Goal: Task Accomplishment & Management: Use online tool/utility

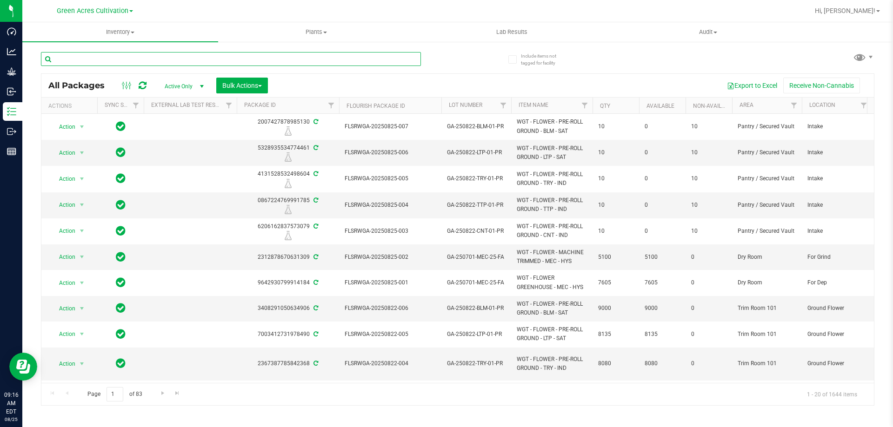
click at [141, 58] on input "text" at bounding box center [231, 59] width 380 height 14
paste input "SN-250801-7UP-08"
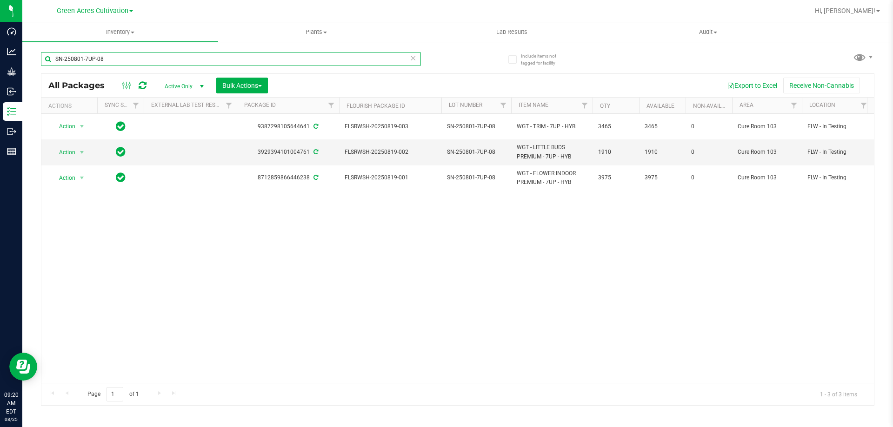
click at [115, 60] on input "SN-250801-7UP-08" at bounding box center [231, 59] width 380 height 14
click at [115, 59] on input "SN-250801-7UP-08" at bounding box center [231, 59] width 380 height 14
paste input "725-AML-07"
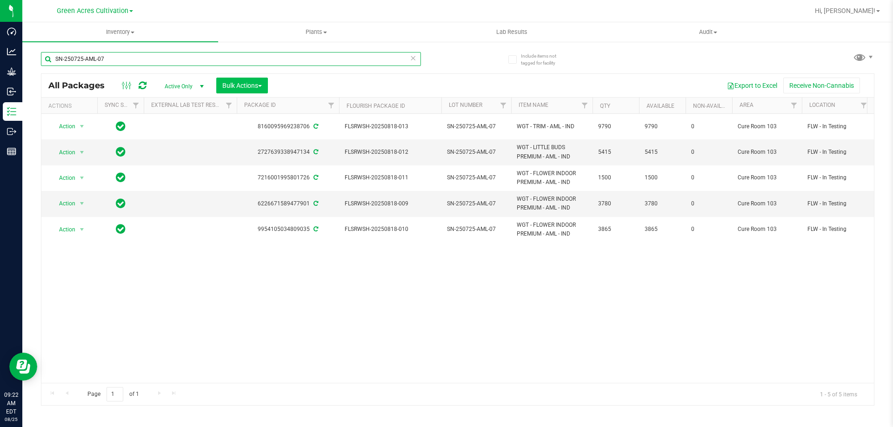
type input "SN-250725-AML-07"
click at [266, 86] on button "Bulk Actions" at bounding box center [242, 86] width 52 height 16
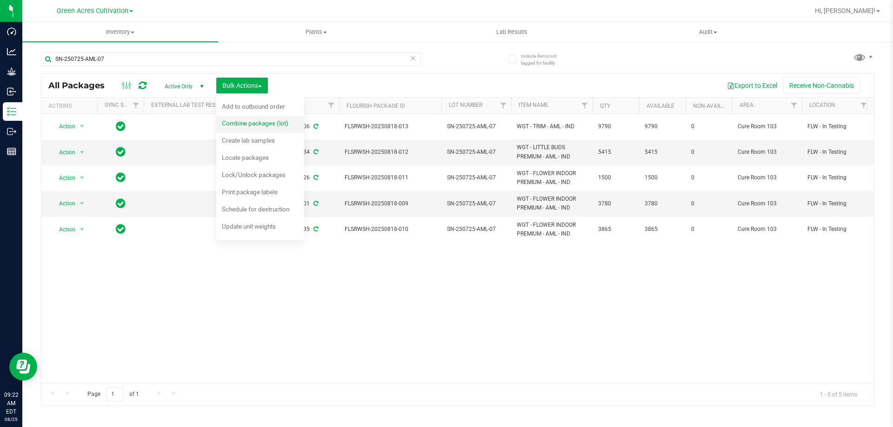
click at [256, 126] on span "Combine packages (lot)" at bounding box center [255, 123] width 66 height 7
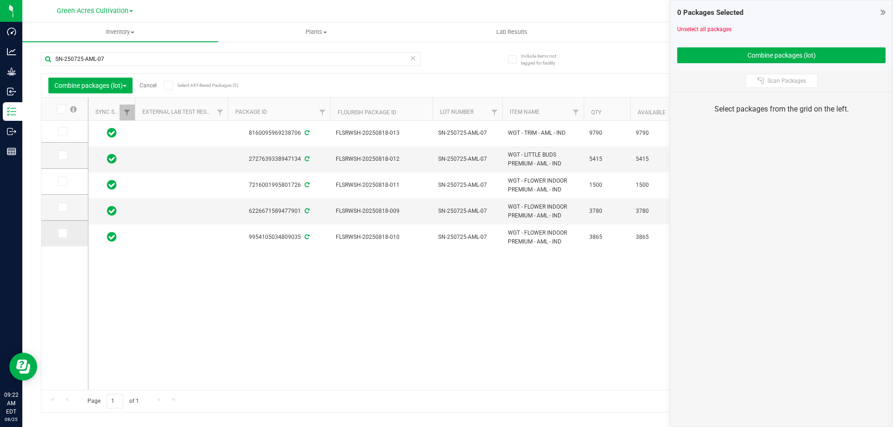
click at [64, 233] on icon at bounding box center [62, 233] width 6 height 0
click at [0, 0] on input "checkbox" at bounding box center [0, 0] width 0 height 0
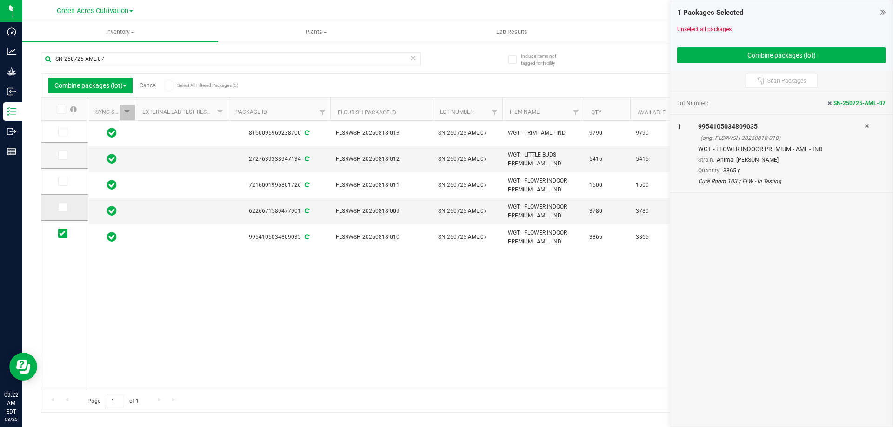
click at [64, 207] on icon at bounding box center [62, 207] width 6 height 0
click at [0, 0] on input "checkbox" at bounding box center [0, 0] width 0 height 0
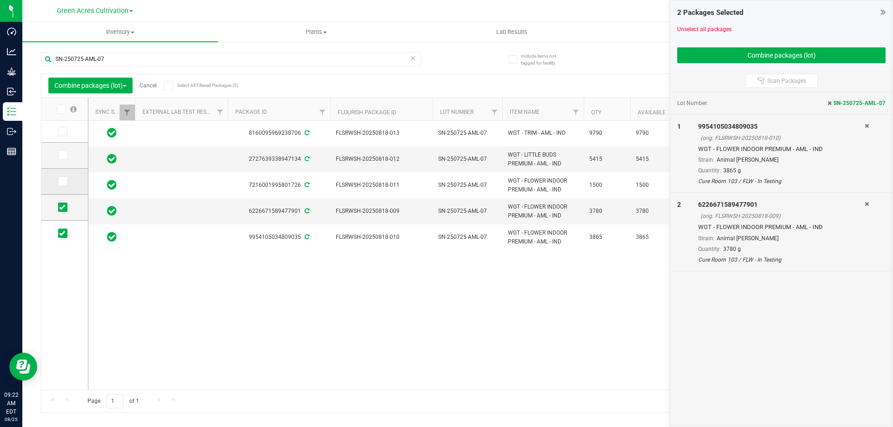
click at [62, 181] on icon at bounding box center [62, 181] width 6 height 0
click at [0, 0] on input "checkbox" at bounding box center [0, 0] width 0 height 0
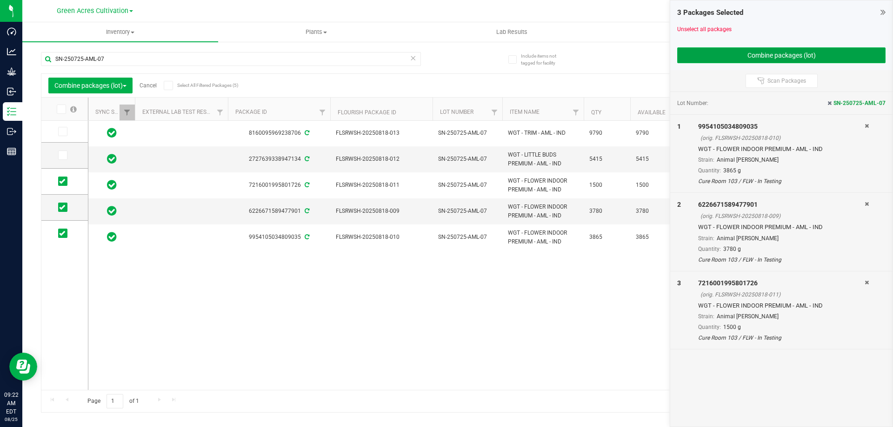
click at [763, 49] on button "Combine packages (lot)" at bounding box center [781, 55] width 208 height 16
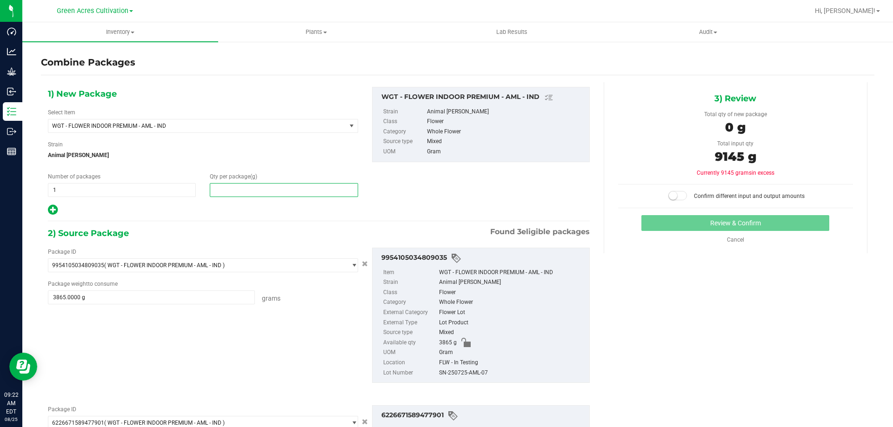
click at [287, 192] on span at bounding box center [284, 190] width 148 height 14
type input "9145"
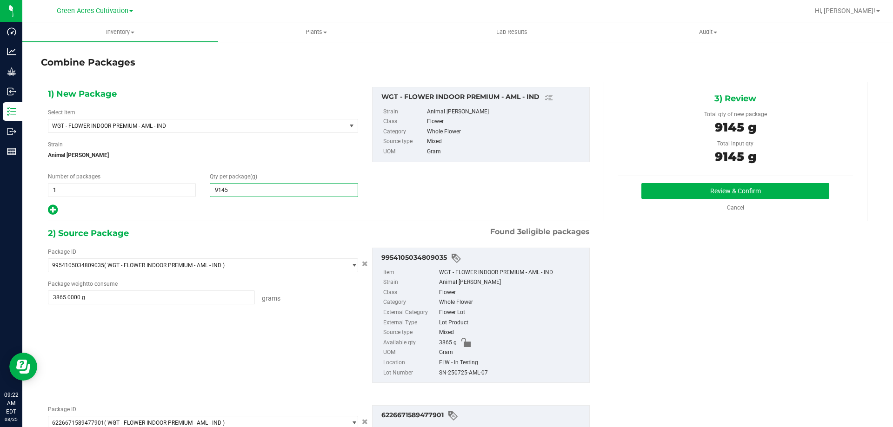
type input "9,145"
click at [454, 368] on div "SN-250725-AML-07" at bounding box center [512, 373] width 146 height 10
click at [453, 376] on div "SN-250725-AML-07" at bounding box center [512, 373] width 146 height 10
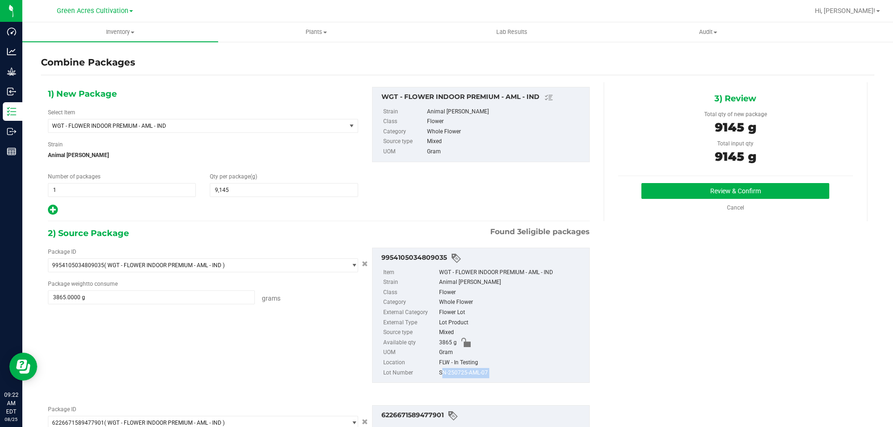
copy div "SN-250725-AML-07"
click at [667, 192] on button "Review & Confirm" at bounding box center [735, 191] width 188 height 16
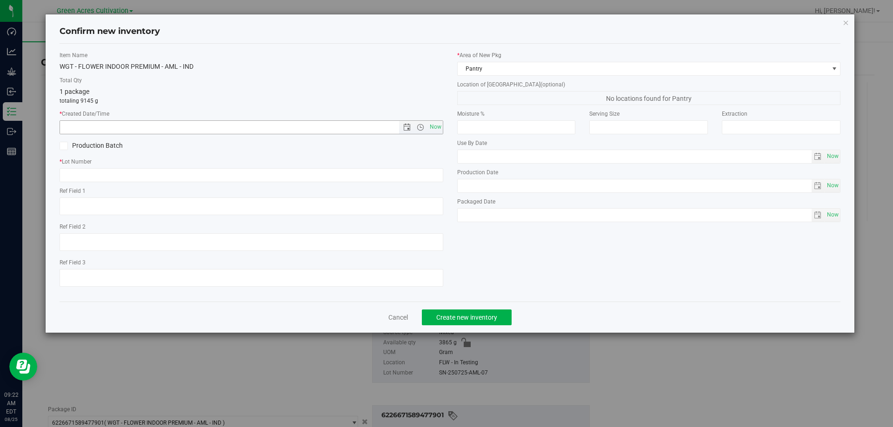
drag, startPoint x: 437, startPoint y: 126, endPoint x: 429, endPoint y: 165, distance: 39.8
click at [438, 126] on span "Now" at bounding box center [435, 126] width 16 height 13
type input "[DATE] 9:22 AM"
click at [424, 174] on input "text" at bounding box center [252, 175] width 384 height 14
paste input "SN-250725-AML-07"
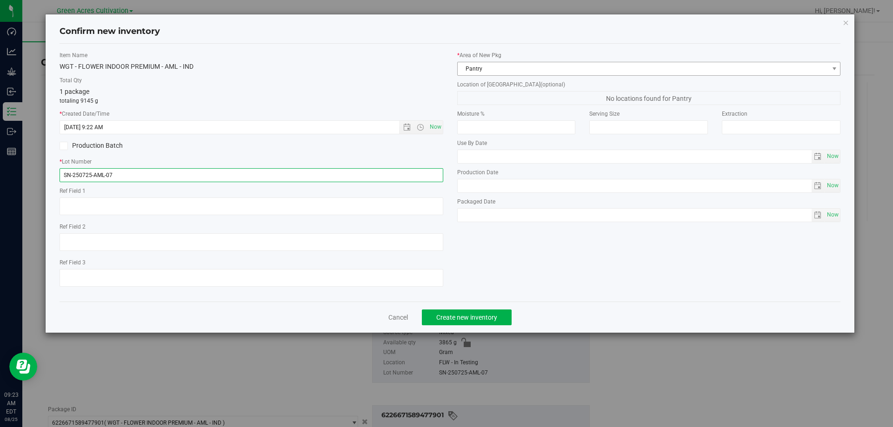
type input "SN-250725-AML-07"
click at [545, 64] on span "Pantry" at bounding box center [643, 68] width 371 height 13
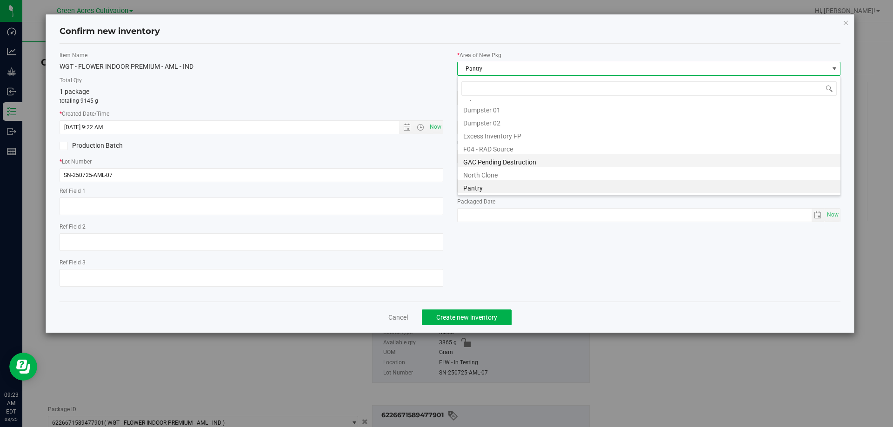
scroll to position [30, 0]
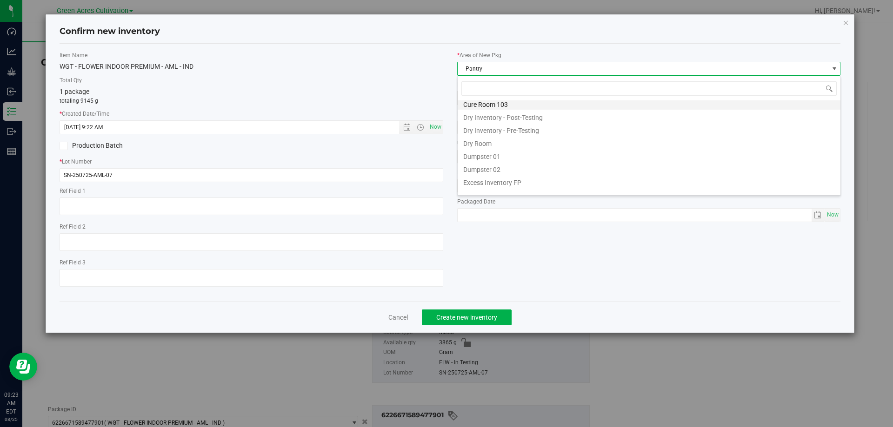
click at [498, 106] on li "Cure Room 103" at bounding box center [649, 103] width 383 height 13
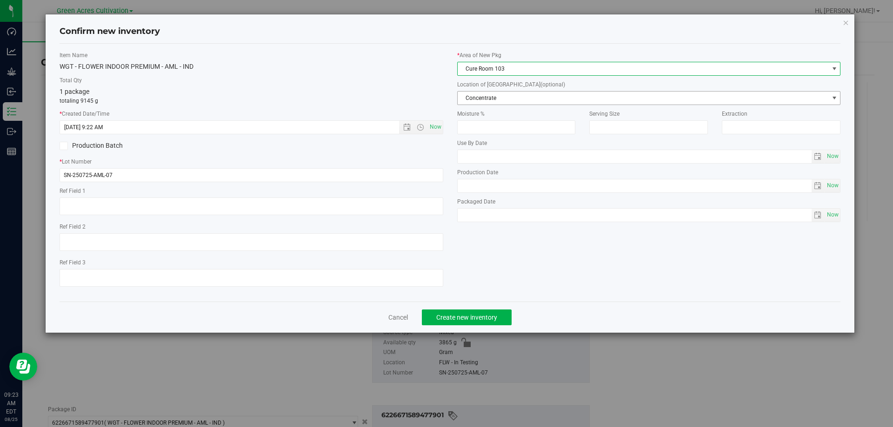
click at [504, 98] on span "Concentrate" at bounding box center [643, 98] width 371 height 13
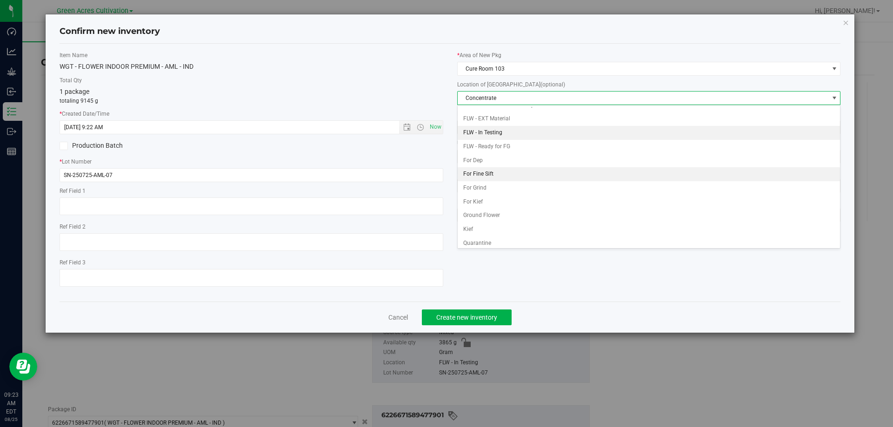
scroll to position [93, 0]
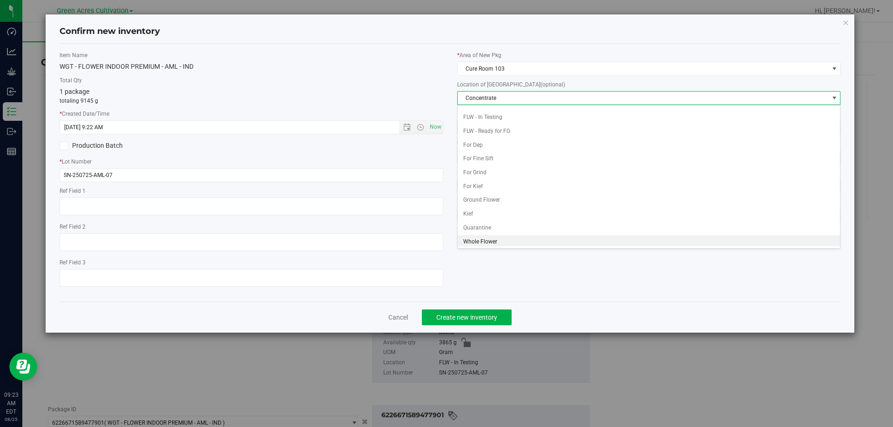
click at [478, 243] on li "Whole Flower" at bounding box center [649, 242] width 383 height 14
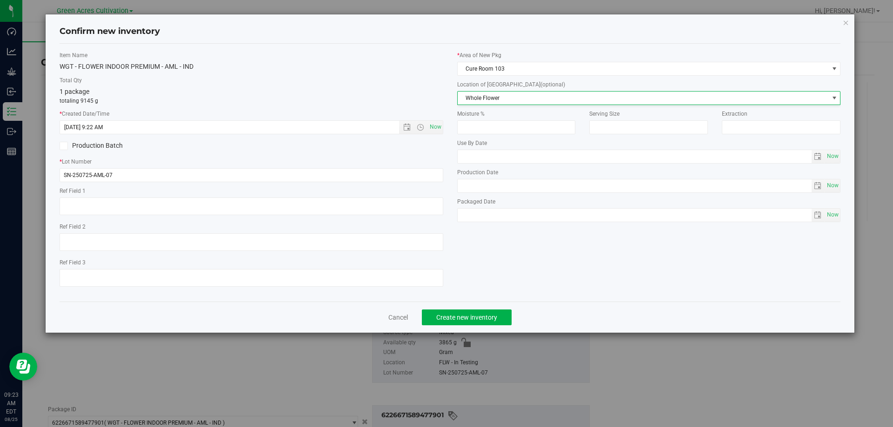
scroll to position [0, 0]
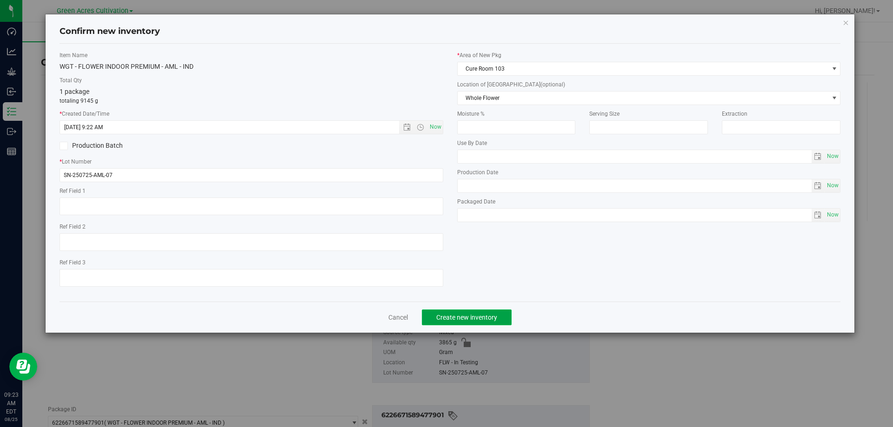
click at [477, 319] on span "Create new inventory" at bounding box center [466, 317] width 61 height 7
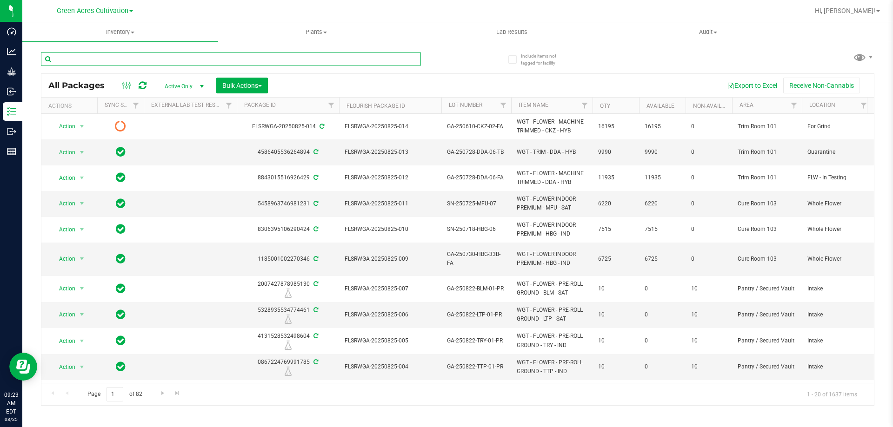
click at [197, 61] on input "text" at bounding box center [231, 59] width 380 height 14
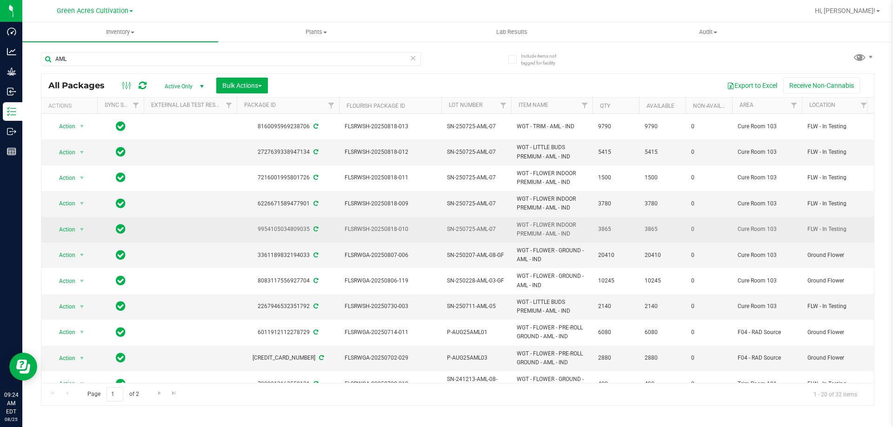
drag, startPoint x: 558, startPoint y: 228, endPoint x: 514, endPoint y: 218, distance: 44.5
click at [514, 218] on td "WGT - FLOWER INDOOR PREMIUM - AML - IND" at bounding box center [551, 230] width 81 height 26
copy span "WGT - FLOWER INDOOR PREMIUM - AML"
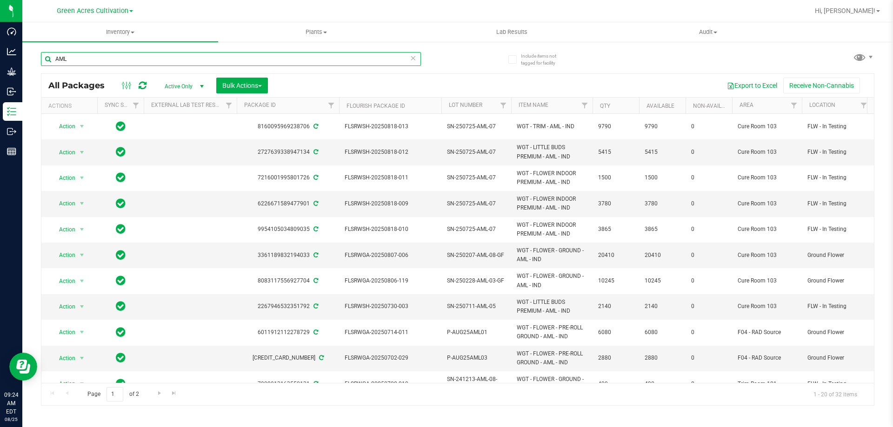
click at [270, 57] on input "AML" at bounding box center [231, 59] width 380 height 14
paste input "WGT - FLOWER INDOOR PREMIUM -"
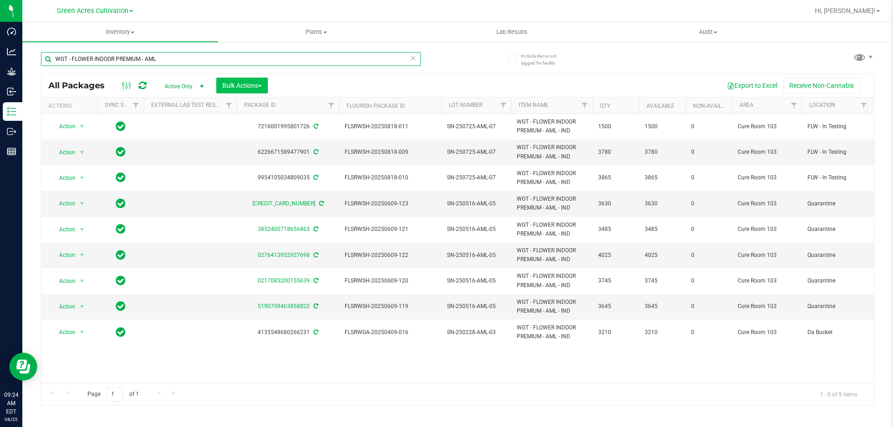
type input "WGT - FLOWER INDOOR PREMIUM - AML"
click at [257, 84] on span "Bulk Actions" at bounding box center [242, 85] width 40 height 7
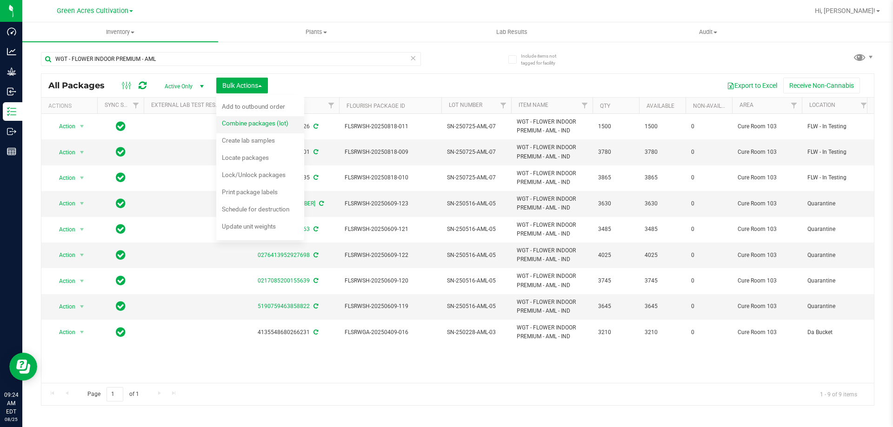
click at [253, 120] on span "Combine packages (lot)" at bounding box center [255, 123] width 66 height 7
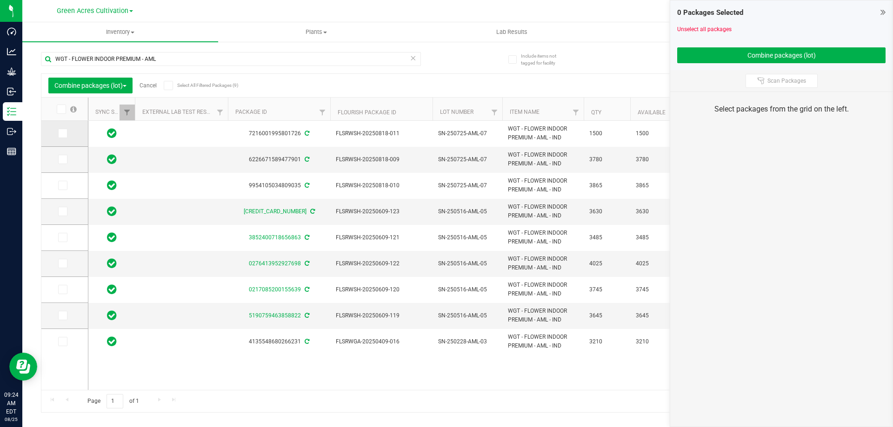
click at [62, 133] on icon at bounding box center [62, 133] width 6 height 0
click at [0, 0] on input "checkbox" at bounding box center [0, 0] width 0 height 0
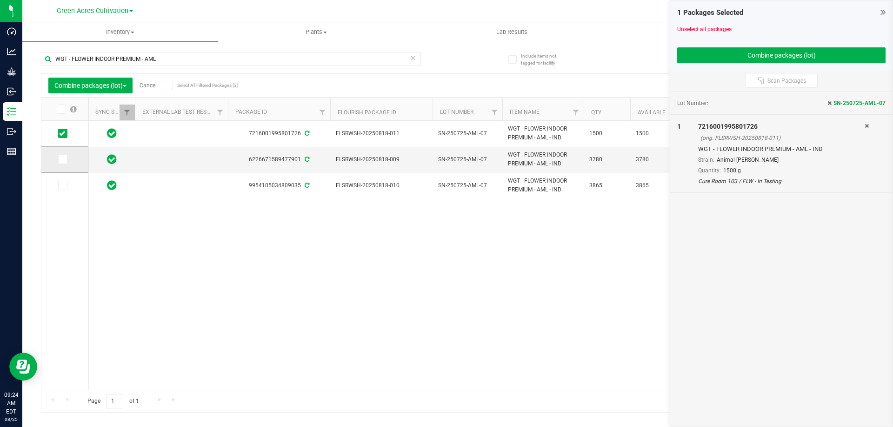
click at [65, 158] on span at bounding box center [62, 159] width 9 height 9
click at [0, 0] on input "checkbox" at bounding box center [0, 0] width 0 height 0
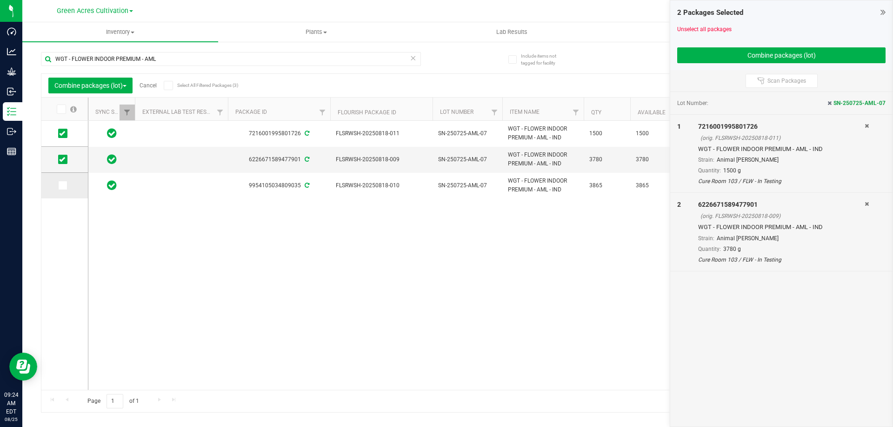
click at [61, 186] on icon at bounding box center [62, 186] width 6 height 0
click at [0, 0] on input "checkbox" at bounding box center [0, 0] width 0 height 0
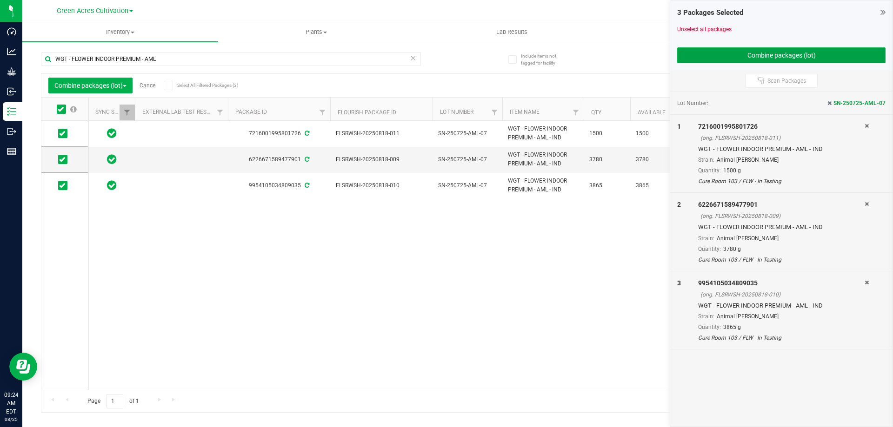
click at [769, 55] on button "Combine packages (lot)" at bounding box center [781, 55] width 208 height 16
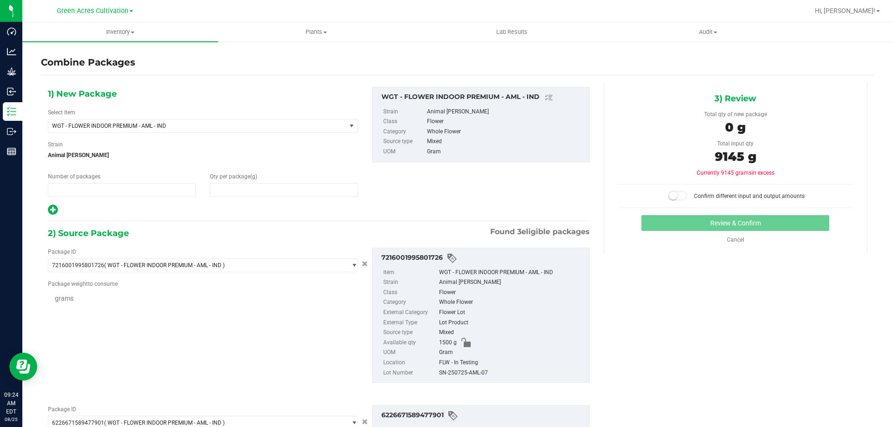
type input "1"
type input "0"
click at [290, 191] on span at bounding box center [284, 190] width 148 height 14
type input "9145"
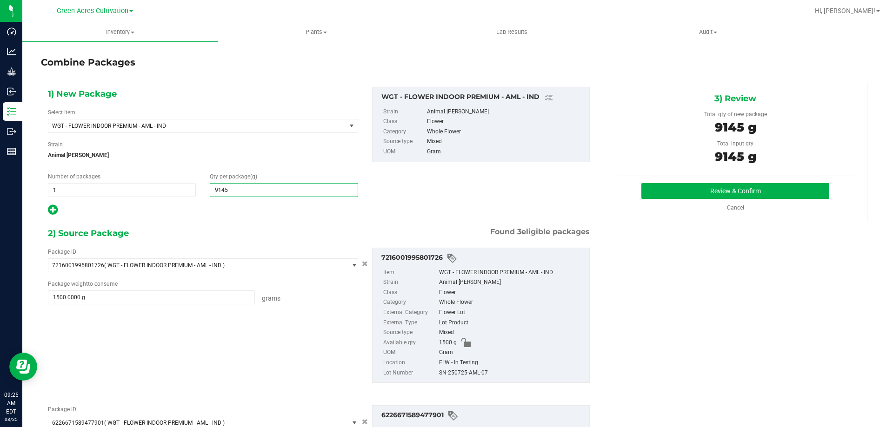
type input "9,145"
click at [467, 374] on div "SN-250725-AML-07" at bounding box center [512, 373] width 146 height 10
copy div "SN-250725-AML-07"
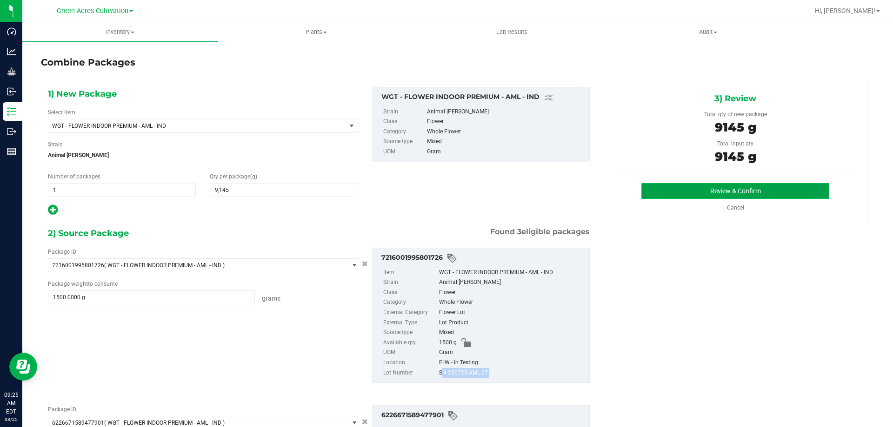
click at [684, 188] on button "Review & Confirm" at bounding box center [735, 191] width 188 height 16
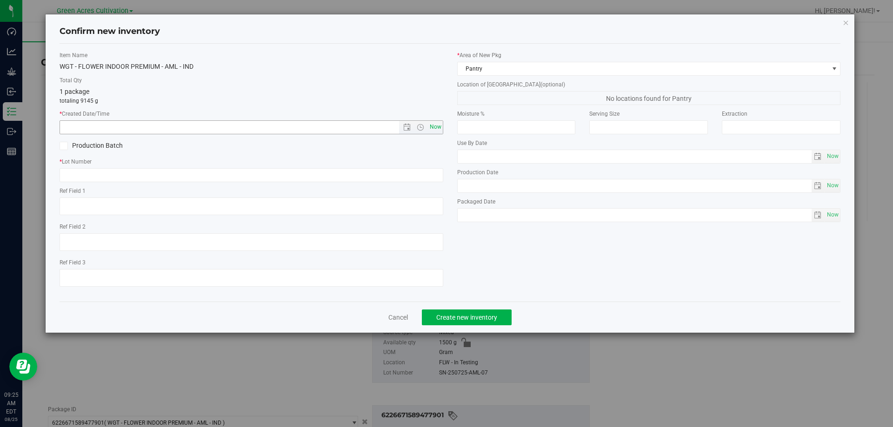
click at [440, 125] on span "Now" at bounding box center [435, 126] width 16 height 13
type input "8/25/2025 9:25 AM"
click at [412, 172] on input "text" at bounding box center [252, 175] width 384 height 14
paste input "SN-250725-AML-07"
type input "SN-250725-AML-07"
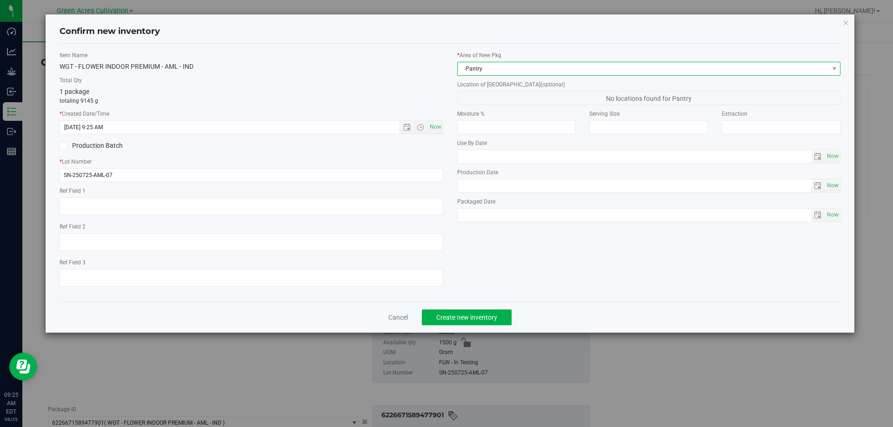
click at [549, 69] on span "Pantry" at bounding box center [643, 68] width 371 height 13
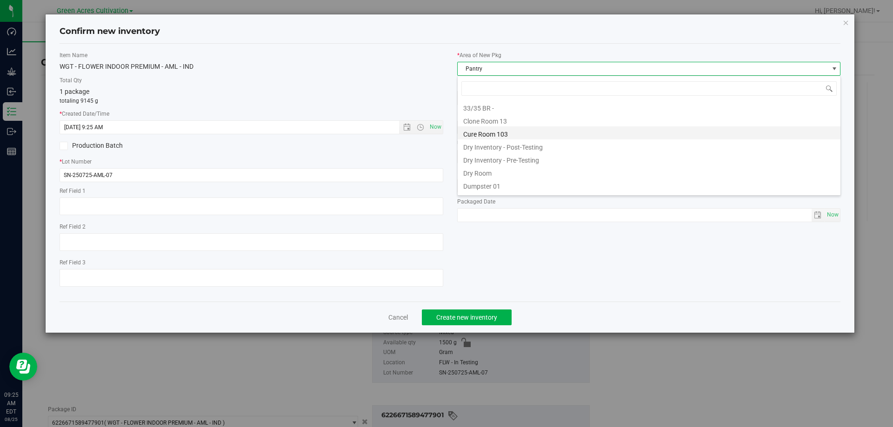
click at [491, 132] on li "Cure Room 103" at bounding box center [649, 132] width 383 height 13
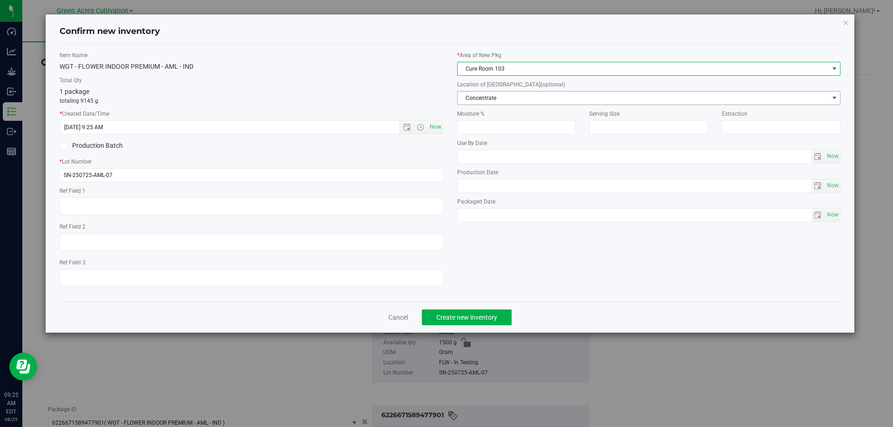
click at [523, 95] on span "Concentrate" at bounding box center [643, 98] width 371 height 13
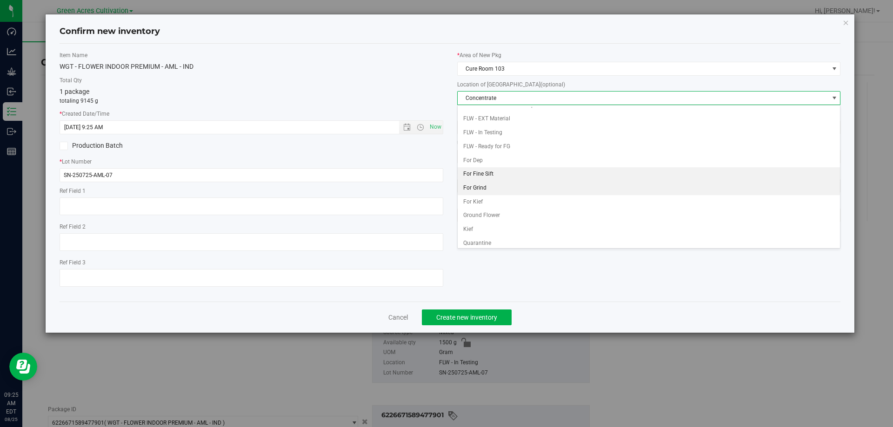
scroll to position [93, 0]
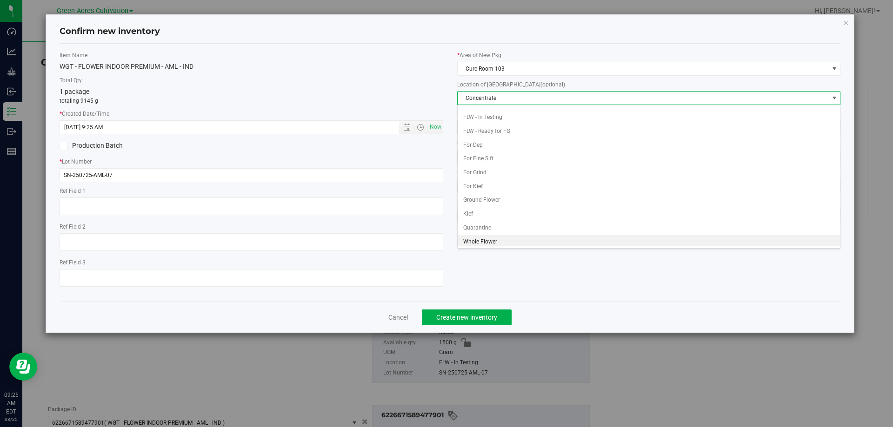
click at [492, 242] on li "Whole Flower" at bounding box center [649, 242] width 383 height 14
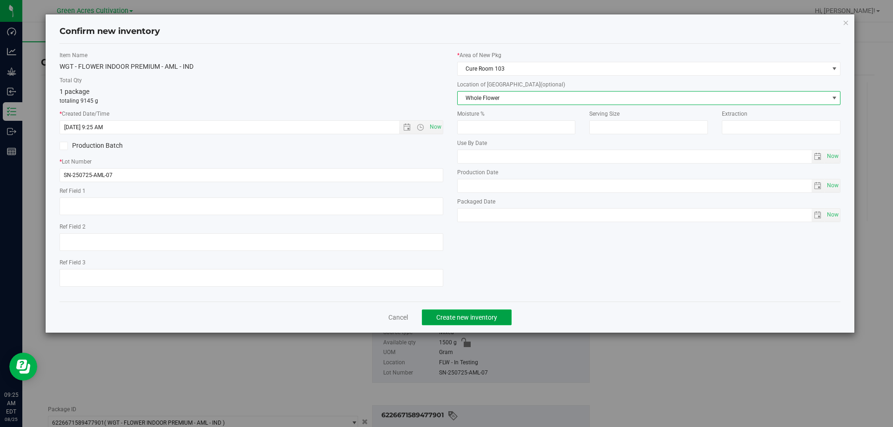
click at [485, 314] on span "Create new inventory" at bounding box center [466, 317] width 61 height 7
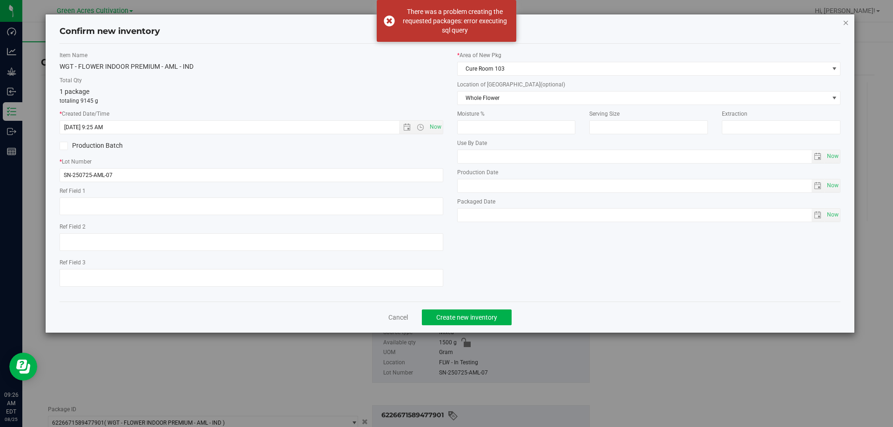
click at [847, 20] on icon "button" at bounding box center [846, 22] width 7 height 11
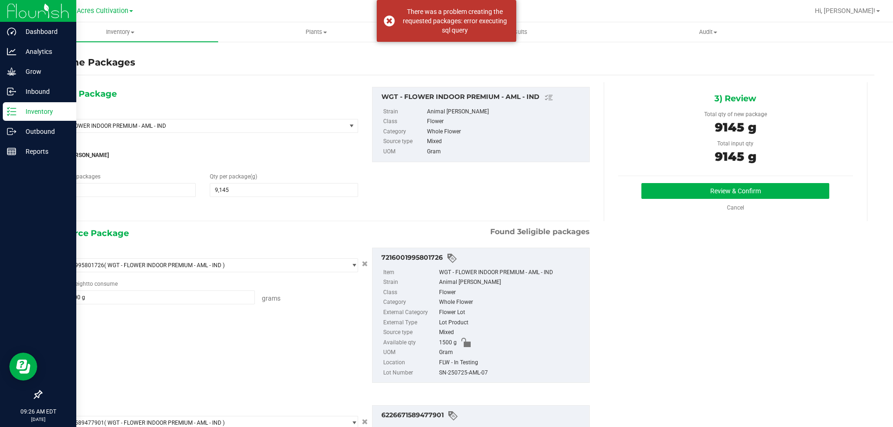
click at [46, 113] on p "Inventory" at bounding box center [44, 111] width 56 height 11
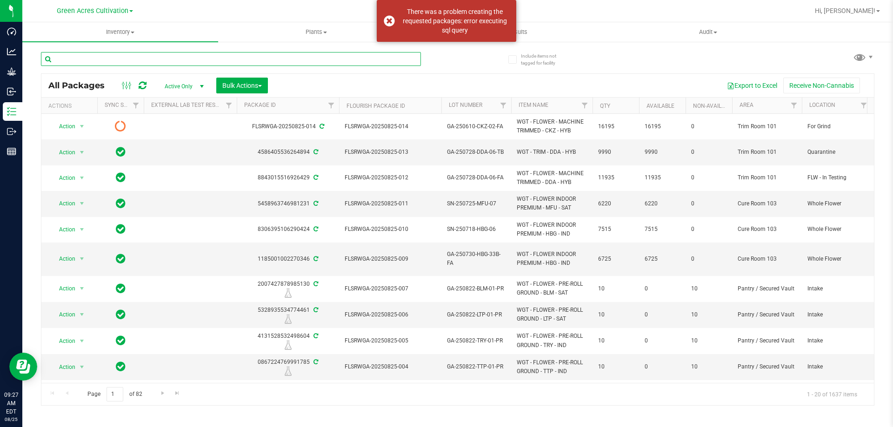
click at [226, 64] on input "text" at bounding box center [231, 59] width 380 height 14
click at [225, 64] on input "text" at bounding box center [231, 59] width 380 height 14
paste input "SN-250801-GTO-08"
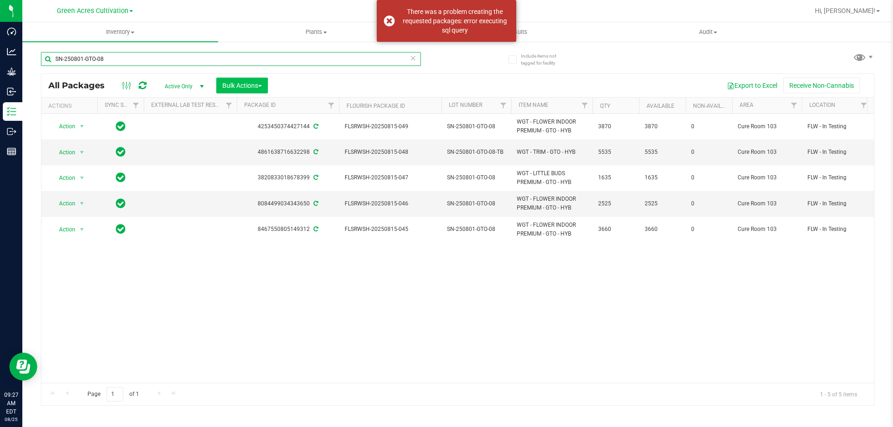
type input "SN-250801-GTO-08"
click at [266, 86] on button "Bulk Actions" at bounding box center [242, 86] width 52 height 16
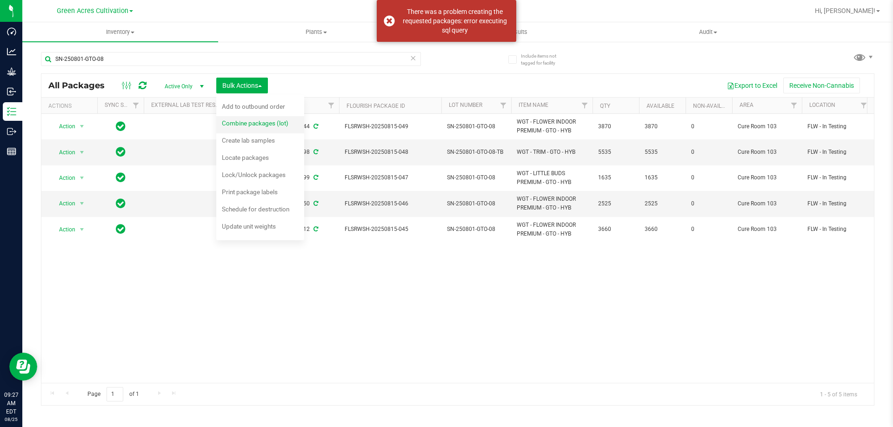
click at [254, 120] on span "Combine packages (lot)" at bounding box center [255, 123] width 66 height 7
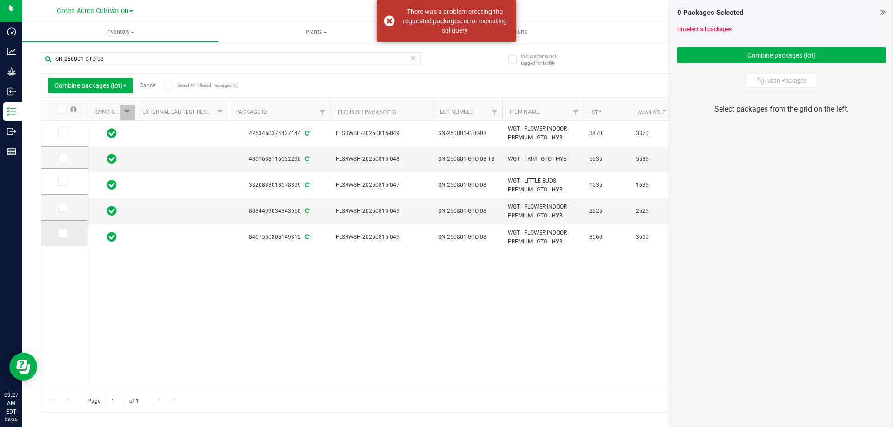
click at [66, 233] on span at bounding box center [62, 233] width 9 height 9
click at [0, 0] on input "checkbox" at bounding box center [0, 0] width 0 height 0
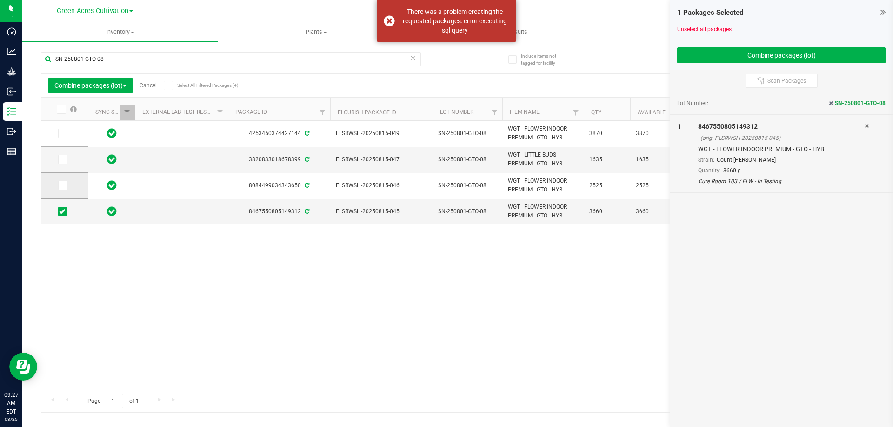
click at [60, 186] on icon at bounding box center [62, 186] width 6 height 0
click at [0, 0] on input "checkbox" at bounding box center [0, 0] width 0 height 0
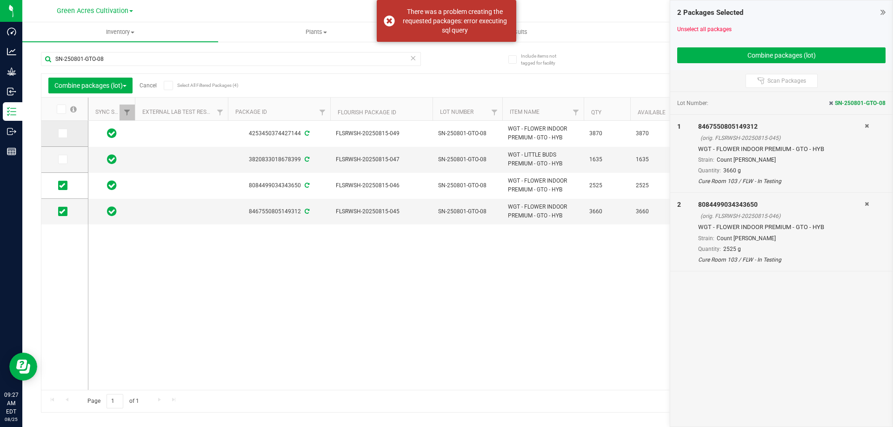
click at [63, 133] on icon at bounding box center [62, 133] width 6 height 0
click at [0, 0] on input "checkbox" at bounding box center [0, 0] width 0 height 0
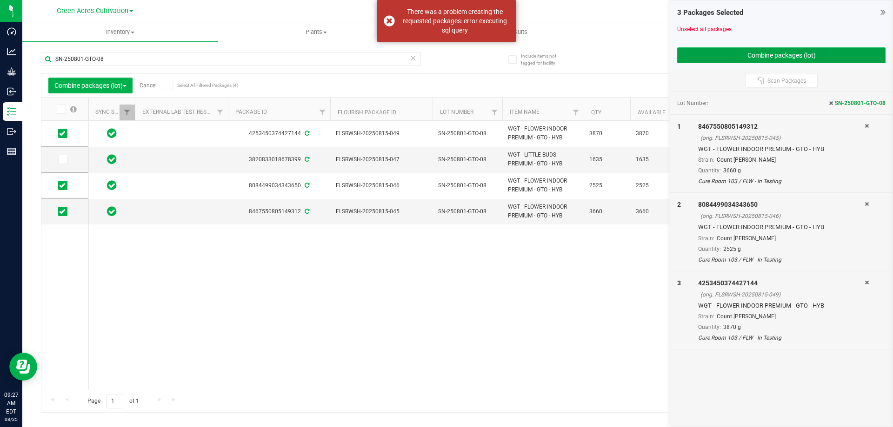
click at [723, 51] on button "Combine packages (lot)" at bounding box center [781, 55] width 208 height 16
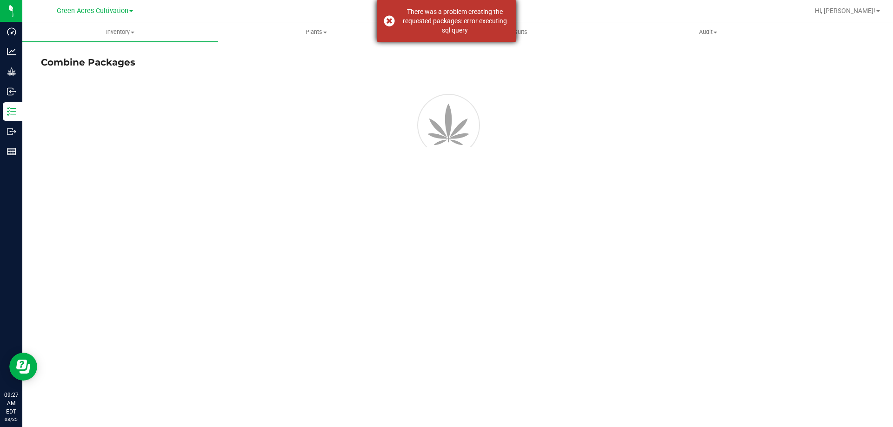
click at [391, 19] on div "There was a problem creating the requested packages: error executing sql query" at bounding box center [446, 21] width 139 height 42
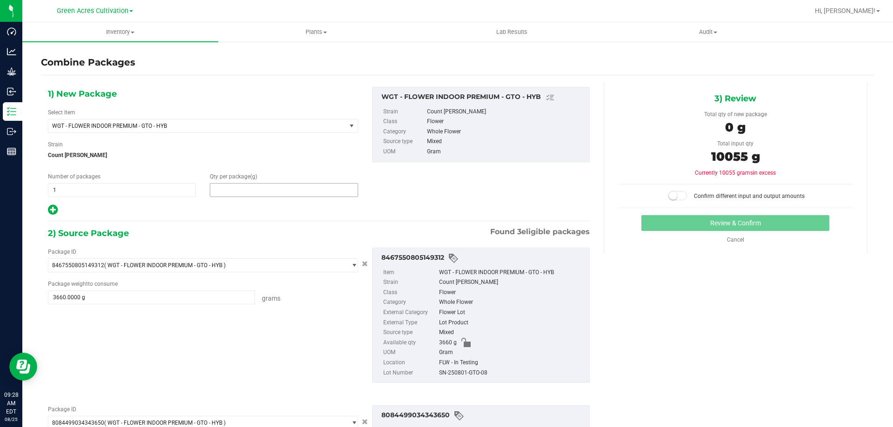
click at [275, 194] on span at bounding box center [284, 190] width 148 height 14
type input "10055"
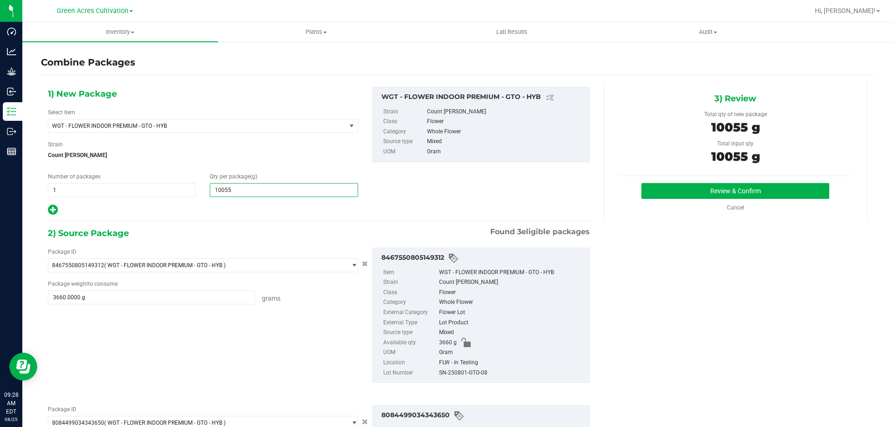
type input "10,055"
click at [468, 371] on div "SN-250801-GTO-08" at bounding box center [512, 373] width 146 height 10
copy div "SN-250801-GTO-08"
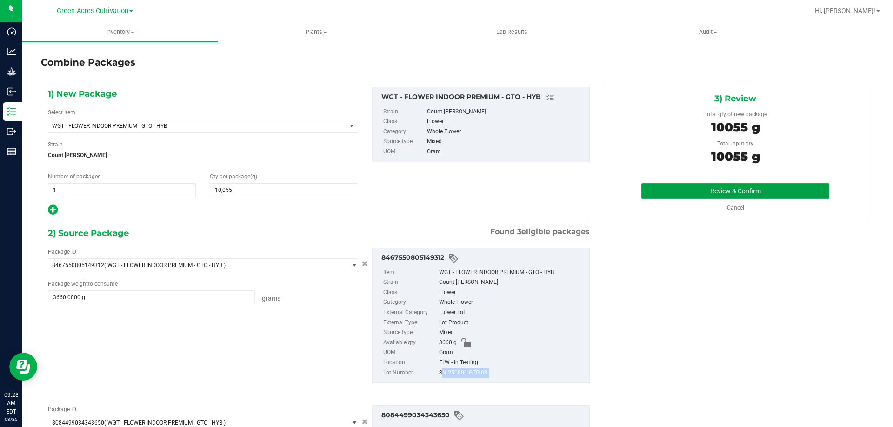
click at [691, 191] on button "Review & Confirm" at bounding box center [735, 191] width 188 height 16
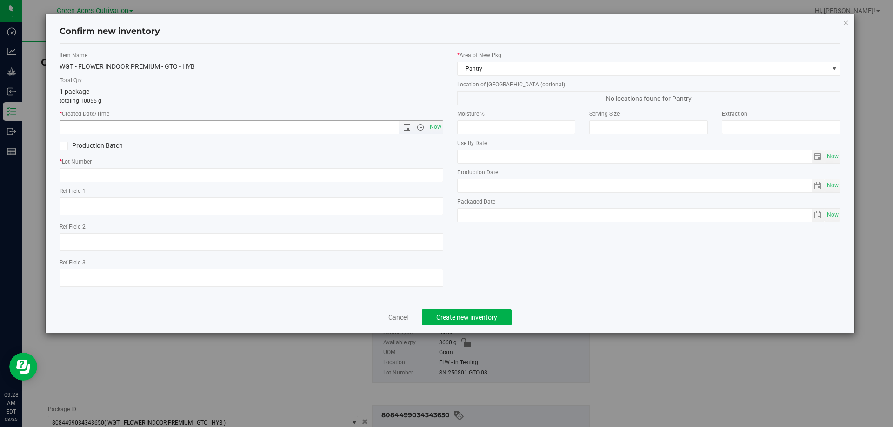
click at [427, 121] on span "Now" at bounding box center [421, 127] width 44 height 13
click at [409, 174] on input "text" at bounding box center [252, 175] width 384 height 14
click at [445, 122] on div "Item Name WGT - FLOWER INDOOR PREMIUM - GTO - HYB Total Qty 1 package totaling …" at bounding box center [252, 172] width 398 height 243
click at [441, 125] on span "Now" at bounding box center [435, 126] width 16 height 13
type input "8/25/2025 9:28 AM"
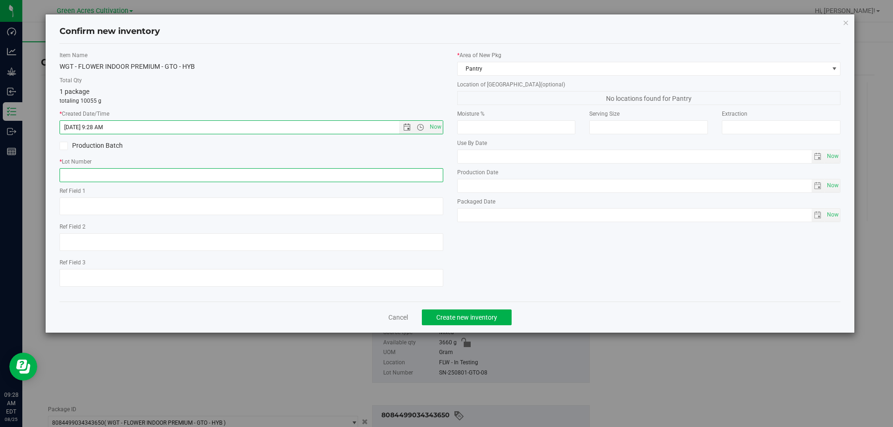
click at [415, 172] on input "text" at bounding box center [252, 175] width 384 height 14
paste input "SN-250801-GTO-08"
type input "SN-250801-GTO-08"
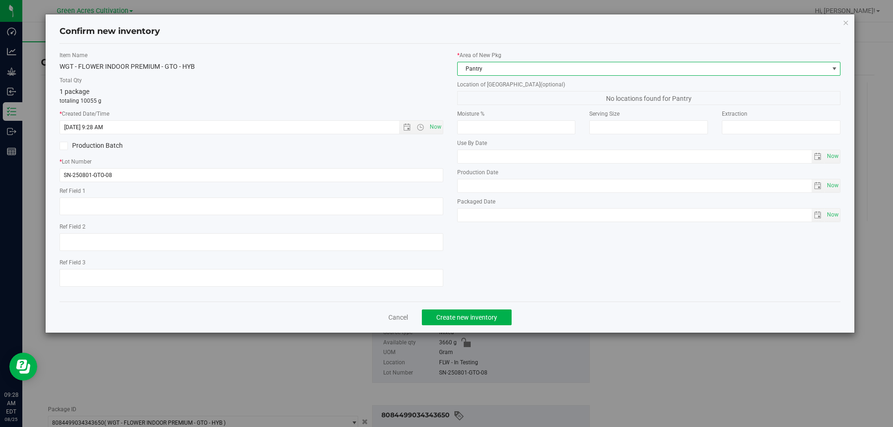
click at [532, 67] on span "Pantry" at bounding box center [643, 68] width 371 height 13
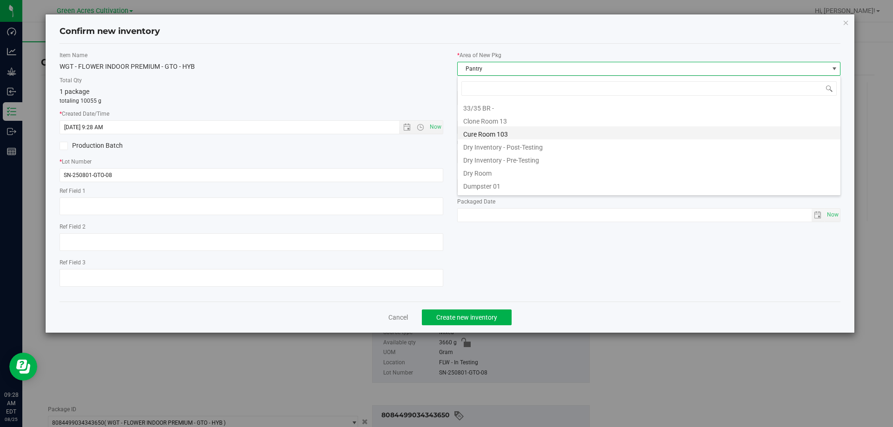
click at [492, 129] on li "Cure Room 103" at bounding box center [649, 132] width 383 height 13
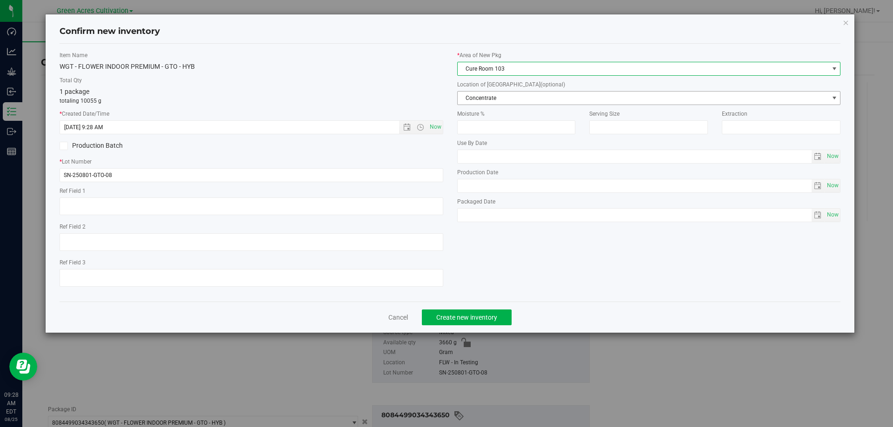
click at [507, 100] on span "Concentrate" at bounding box center [643, 98] width 371 height 13
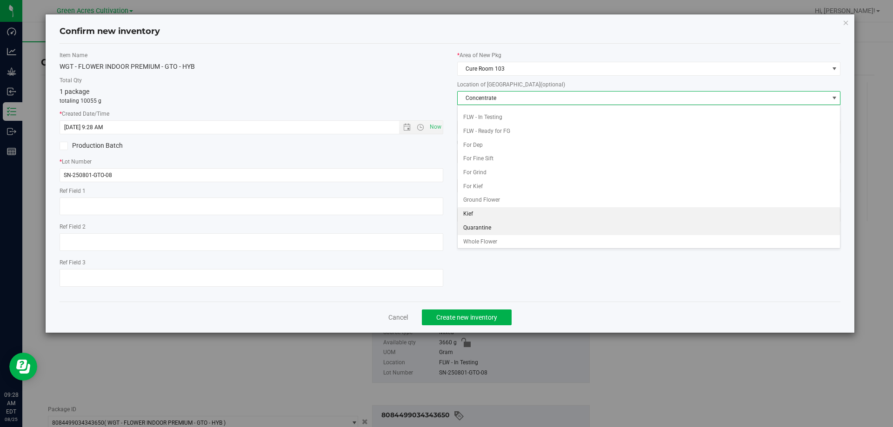
scroll to position [95, 0]
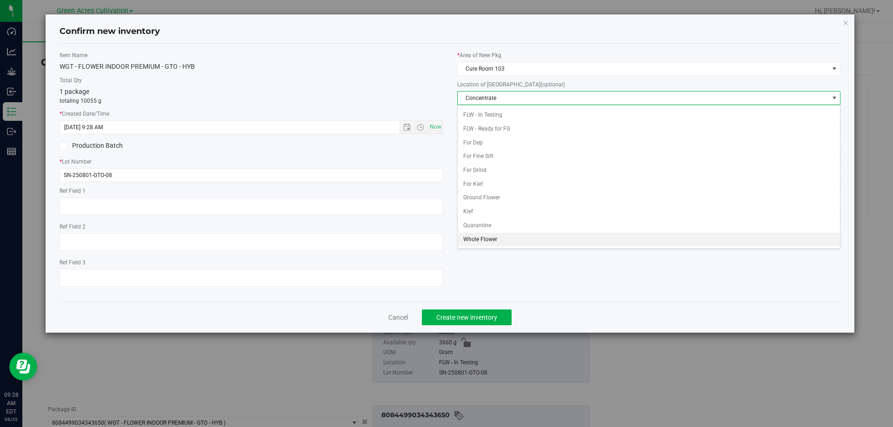
click at [496, 240] on li "Whole Flower" at bounding box center [649, 240] width 383 height 14
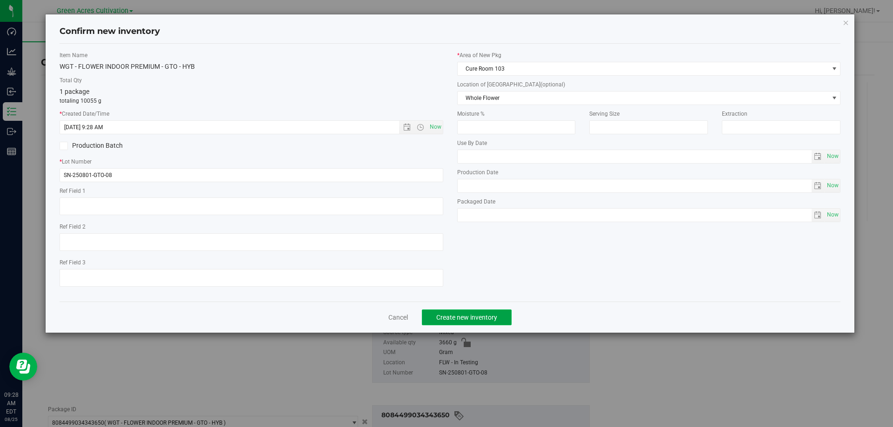
click at [483, 321] on span "Create new inventory" at bounding box center [466, 317] width 61 height 7
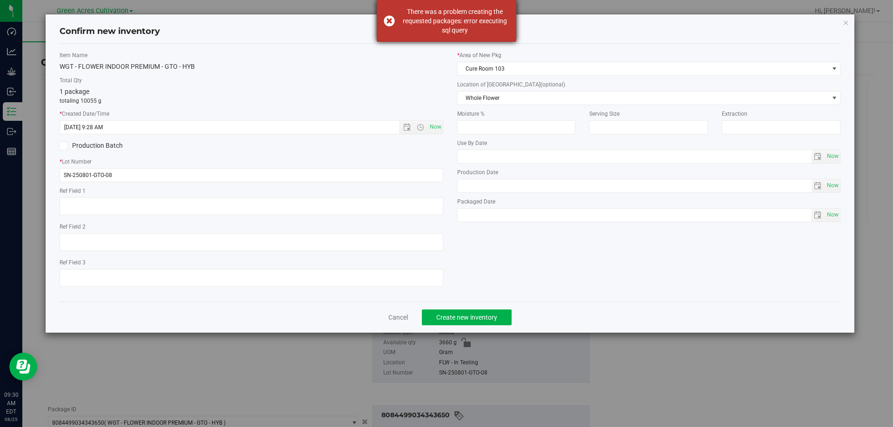
click at [389, 15] on div "There was a problem creating the requested packages: error executing sql query" at bounding box center [446, 21] width 139 height 42
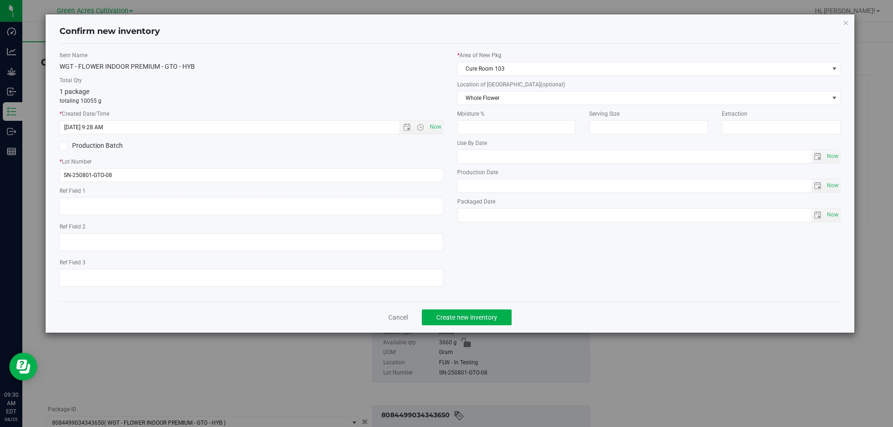
click at [847, 19] on icon "button" at bounding box center [846, 22] width 7 height 11
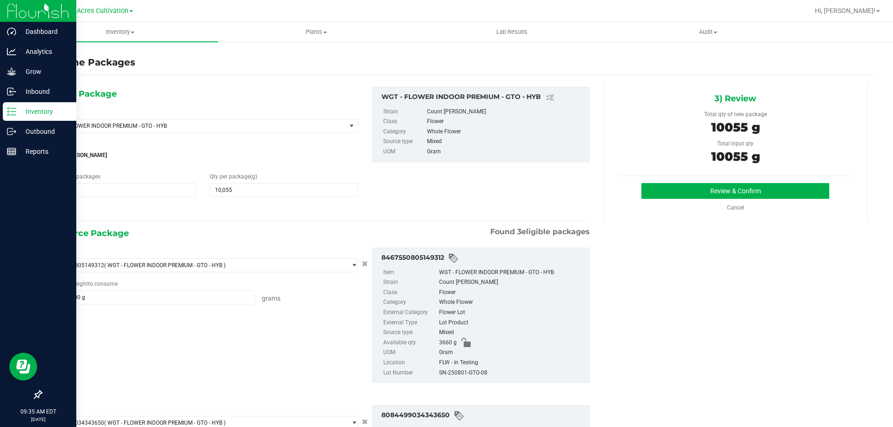
click at [45, 107] on p "Inventory" at bounding box center [44, 111] width 56 height 11
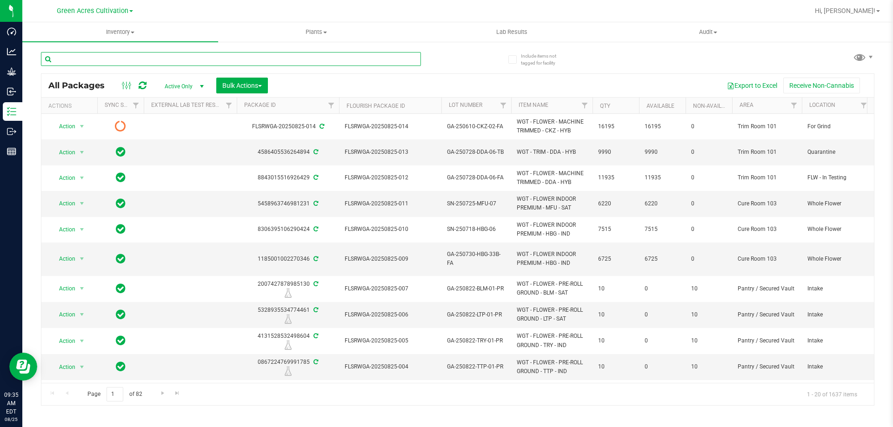
click at [221, 58] on input "text" at bounding box center [231, 59] width 380 height 14
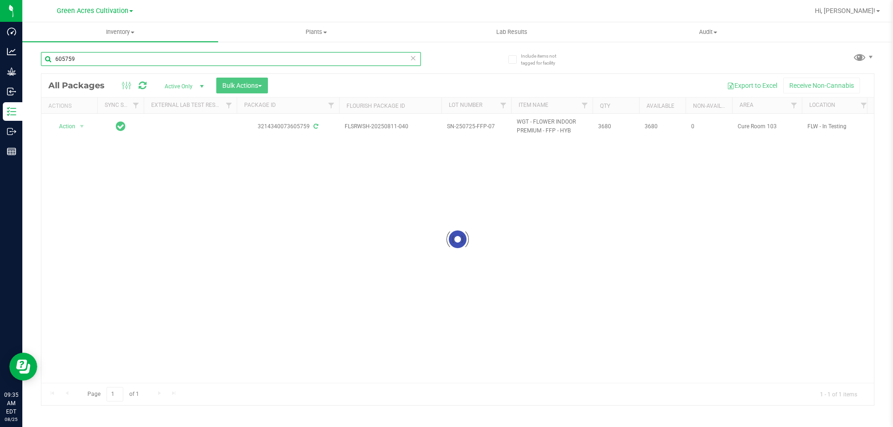
type input "605759"
click at [80, 124] on div at bounding box center [457, 240] width 832 height 332
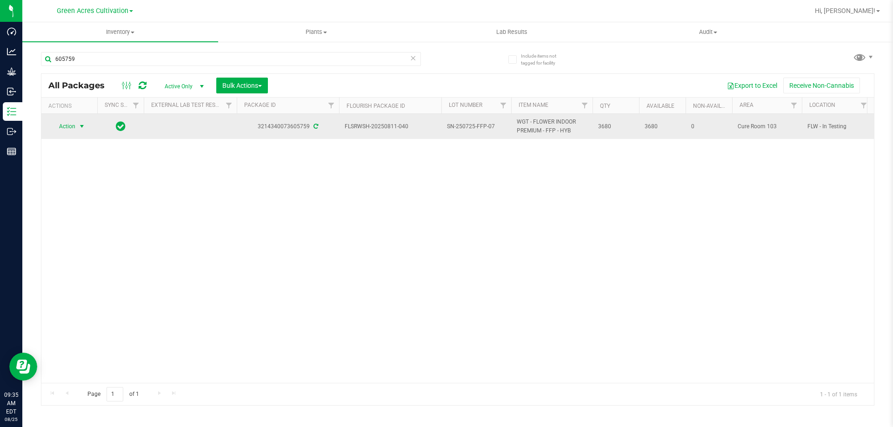
click at [79, 125] on span "select" at bounding box center [81, 126] width 7 height 7
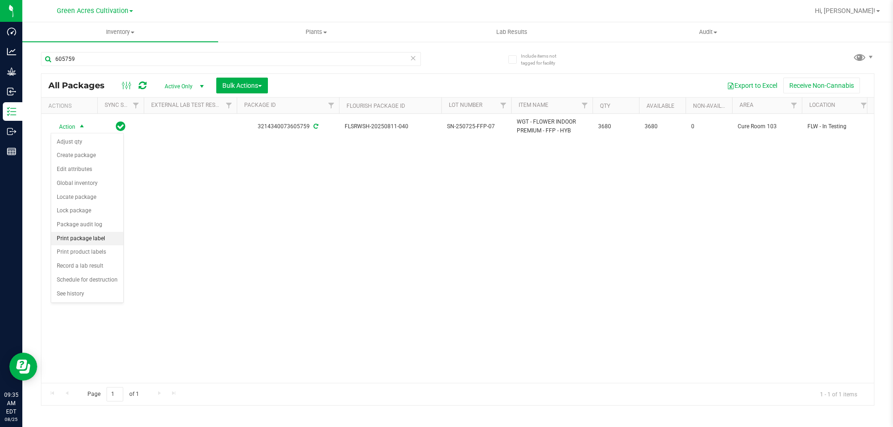
click at [91, 238] on li "Print package label" at bounding box center [87, 239] width 72 height 14
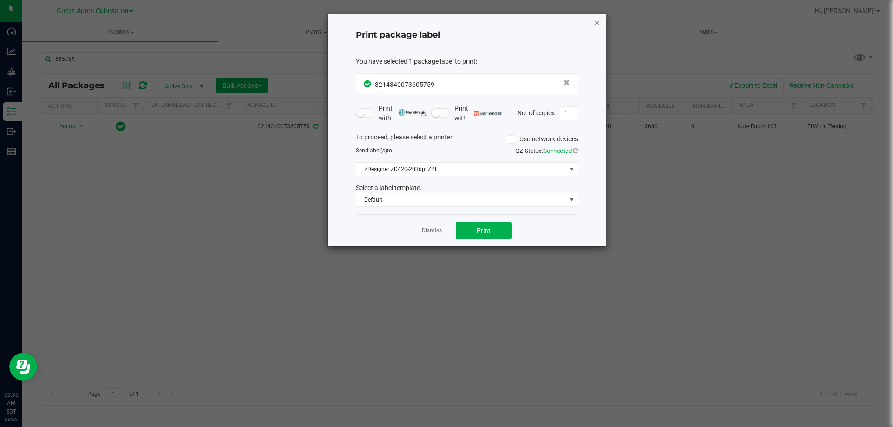
click at [599, 20] on icon "button" at bounding box center [597, 22] width 7 height 11
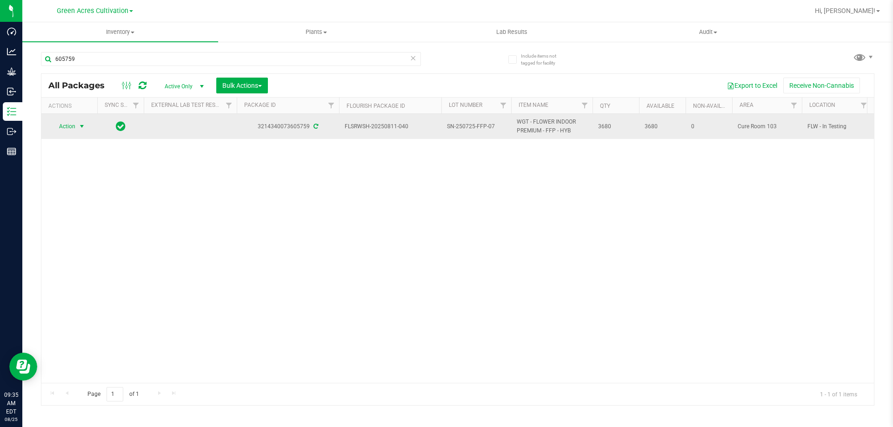
click at [81, 126] on span "select" at bounding box center [81, 126] width 7 height 7
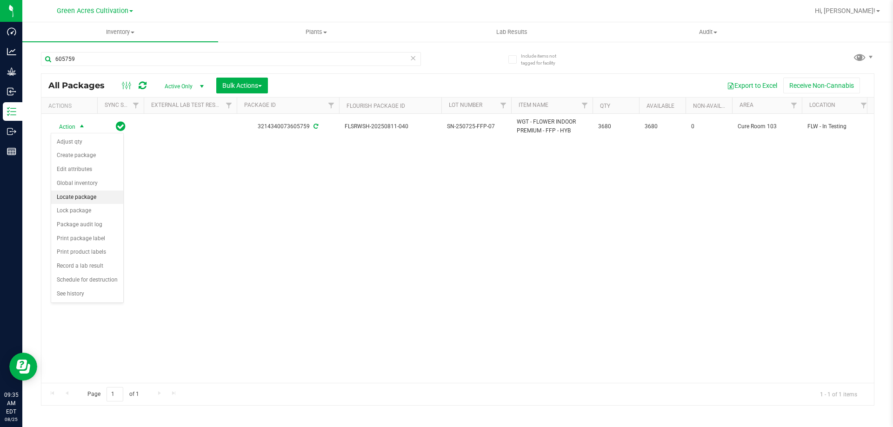
click at [78, 194] on li "Locate package" at bounding box center [87, 198] width 72 height 14
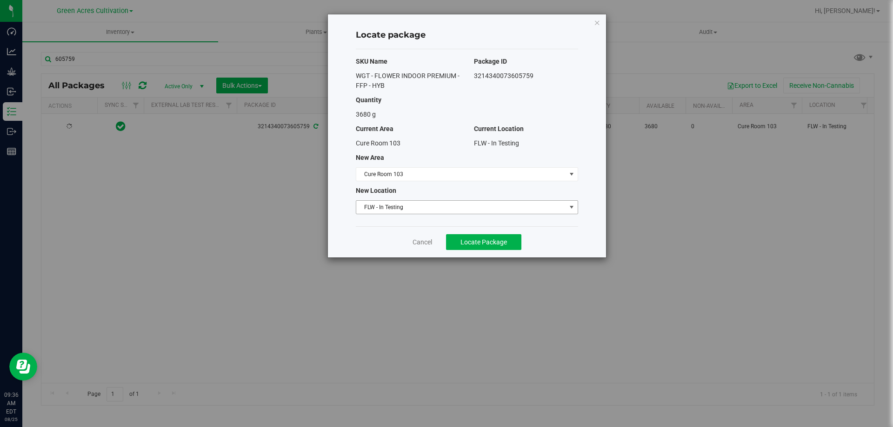
click at [451, 210] on span "FLW - In Testing" at bounding box center [461, 207] width 210 height 13
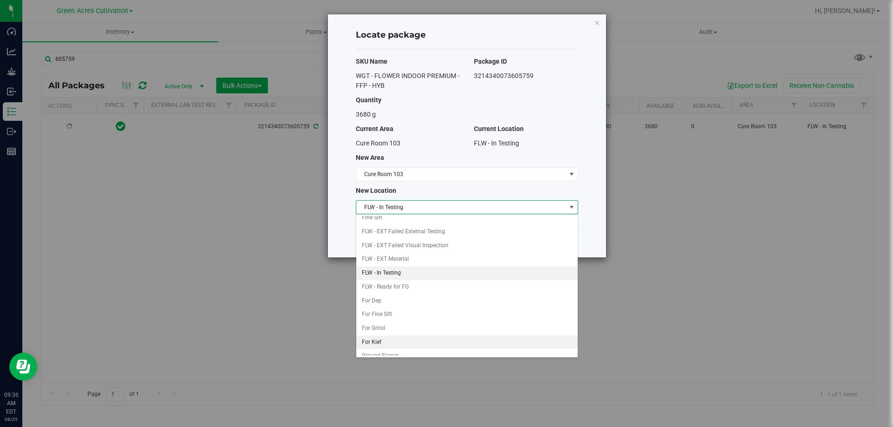
scroll to position [95, 0]
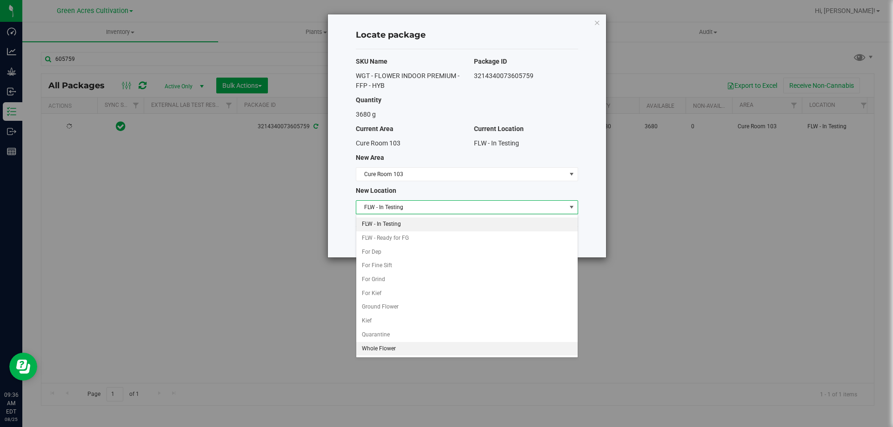
click at [379, 348] on li "Whole Flower" at bounding box center [466, 349] width 221 height 14
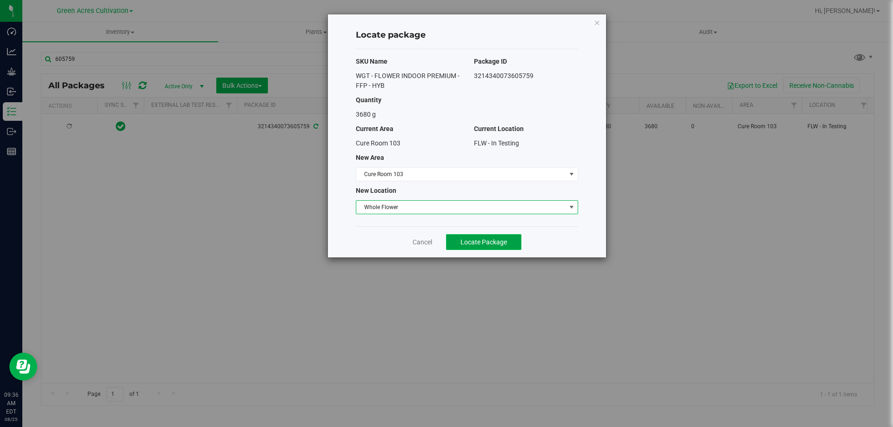
click at [488, 239] on span "Locate Package" at bounding box center [483, 242] width 46 height 7
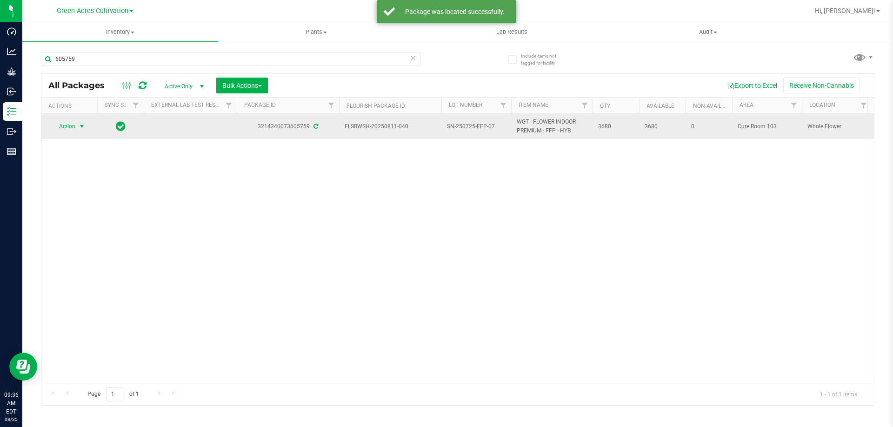
click at [75, 126] on span "Action" at bounding box center [63, 126] width 25 height 13
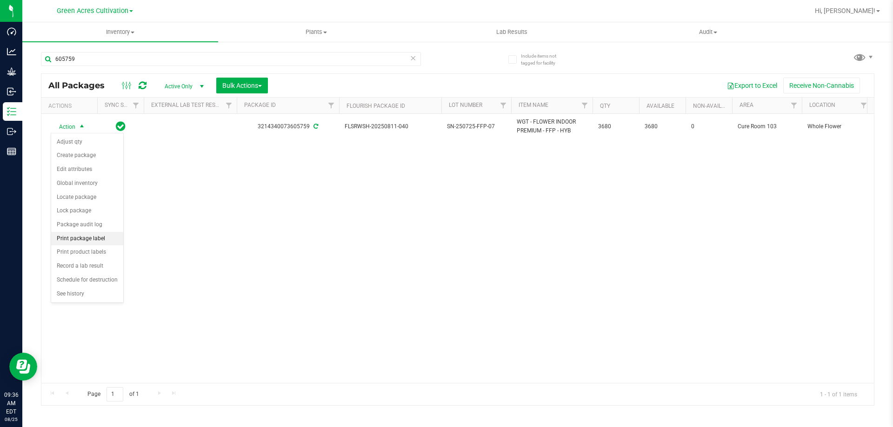
click at [89, 237] on li "Print package label" at bounding box center [87, 239] width 72 height 14
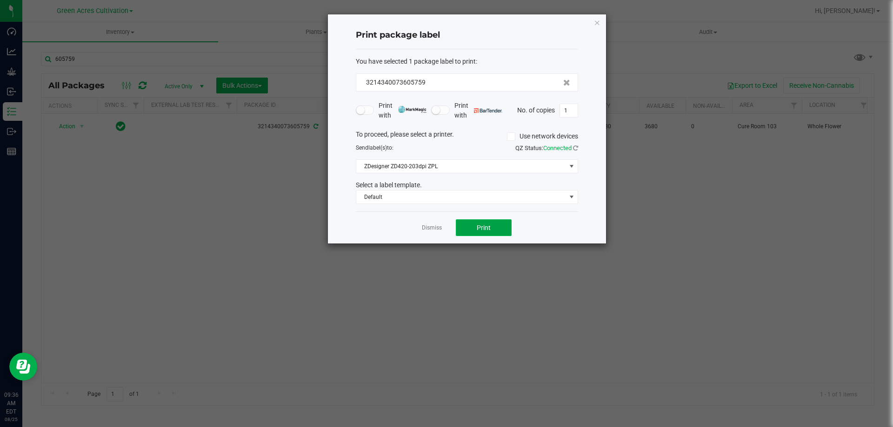
click at [473, 227] on button "Print" at bounding box center [484, 227] width 56 height 17
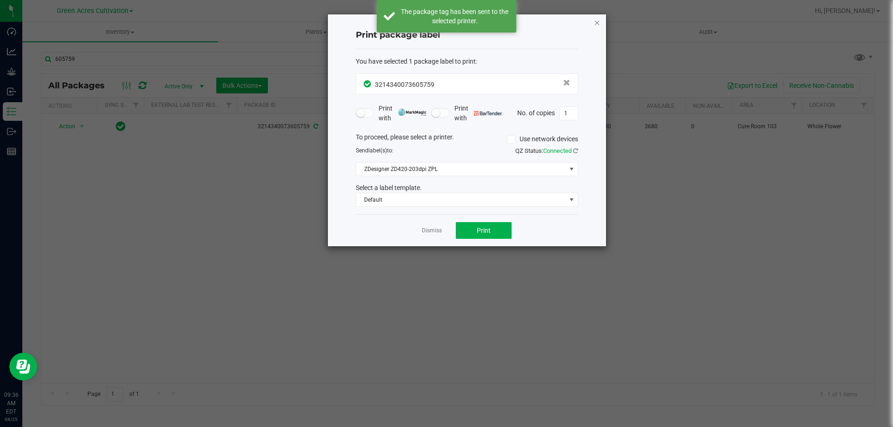
click at [595, 23] on icon "button" at bounding box center [597, 22] width 7 height 11
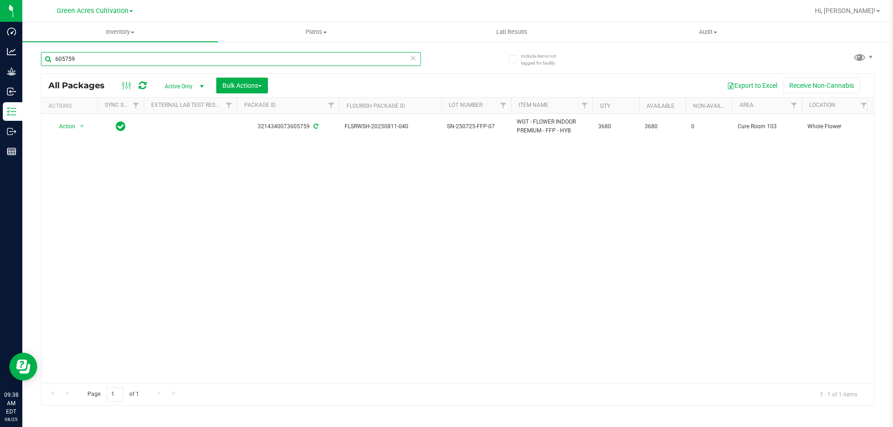
click at [108, 56] on input "605759" at bounding box center [231, 59] width 380 height 14
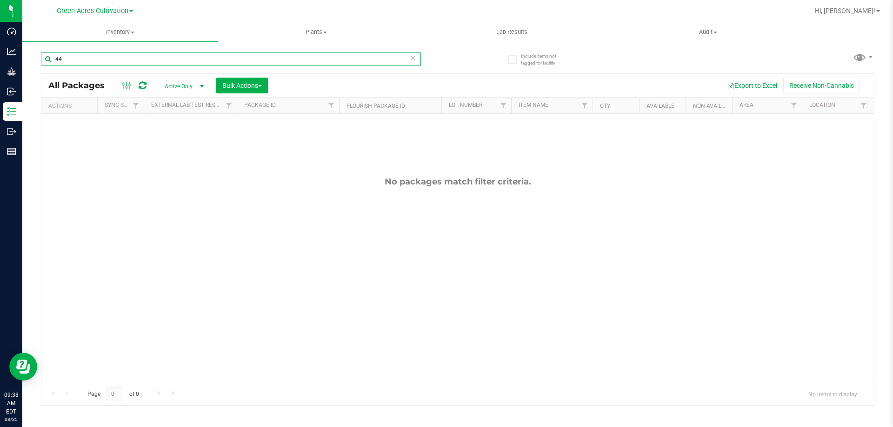
type input "4"
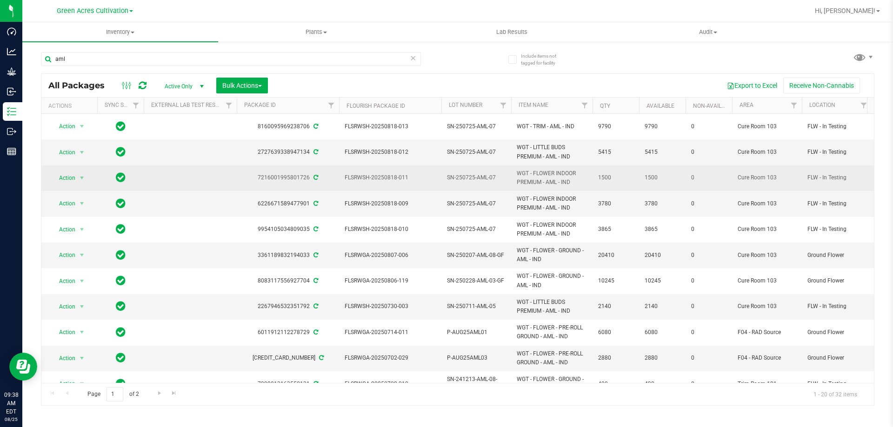
drag, startPoint x: 556, startPoint y: 178, endPoint x: 514, endPoint y: 164, distance: 44.6
click at [514, 166] on td "WGT - FLOWER INDOOR PREMIUM - AML - IND" at bounding box center [551, 179] width 81 height 26
copy span "WGT - FLOWER INDOOR PREMIUM - AML"
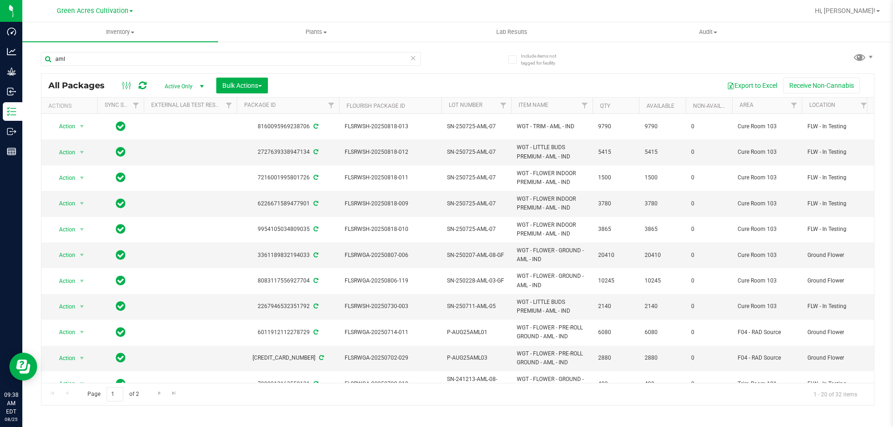
click at [84, 49] on div "aml" at bounding box center [249, 59] width 417 height 30
click at [84, 61] on input "aml" at bounding box center [231, 59] width 380 height 14
paste input "WGT - FLOWER INDOOR PREMIUM - AML"
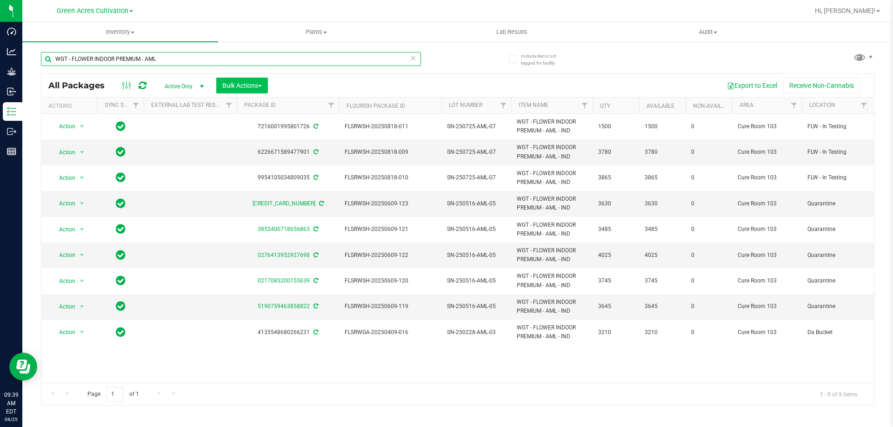
type input "WGT - FLOWER INDOOR PREMIUM - AML"
click at [264, 85] on button "Bulk Actions" at bounding box center [242, 86] width 52 height 16
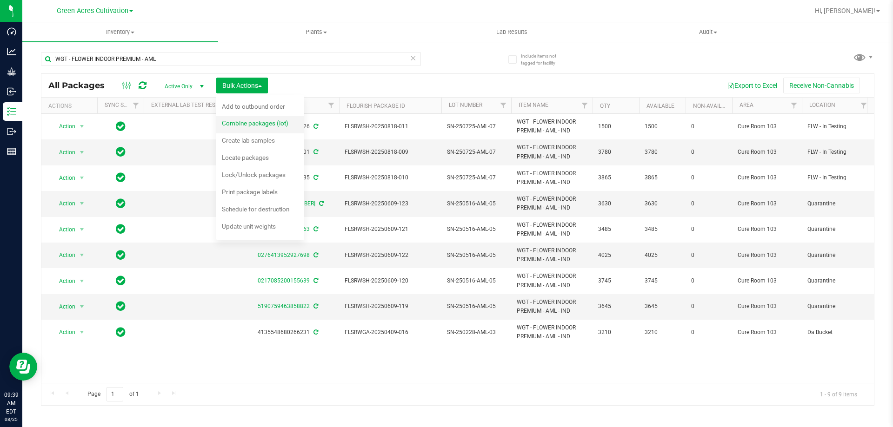
click at [265, 121] on span "Combine packages (lot)" at bounding box center [255, 123] width 66 height 7
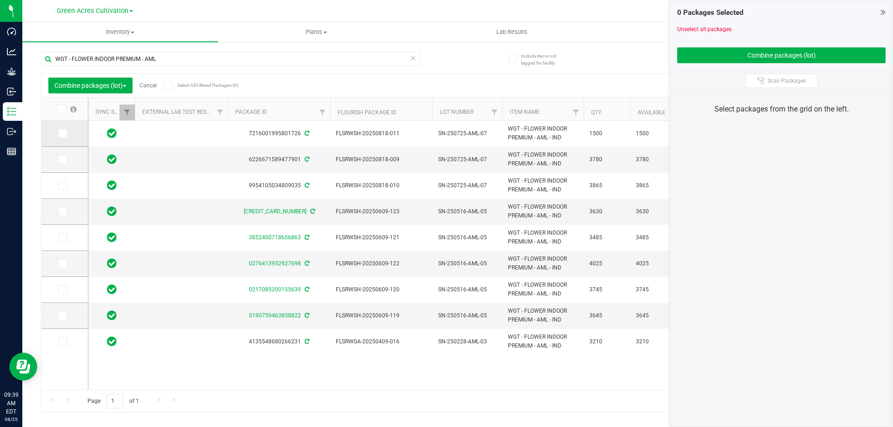
click at [61, 133] on icon at bounding box center [62, 133] width 6 height 0
click at [0, 0] on input "checkbox" at bounding box center [0, 0] width 0 height 0
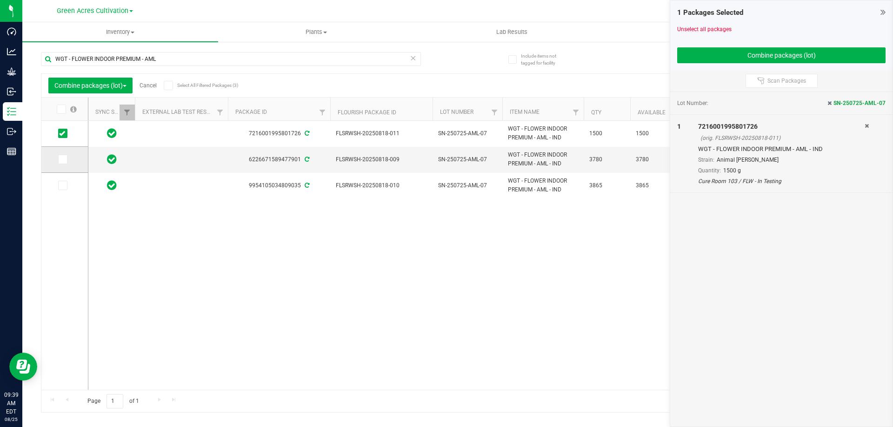
click at [63, 159] on icon at bounding box center [62, 159] width 6 height 0
click at [0, 0] on input "checkbox" at bounding box center [0, 0] width 0 height 0
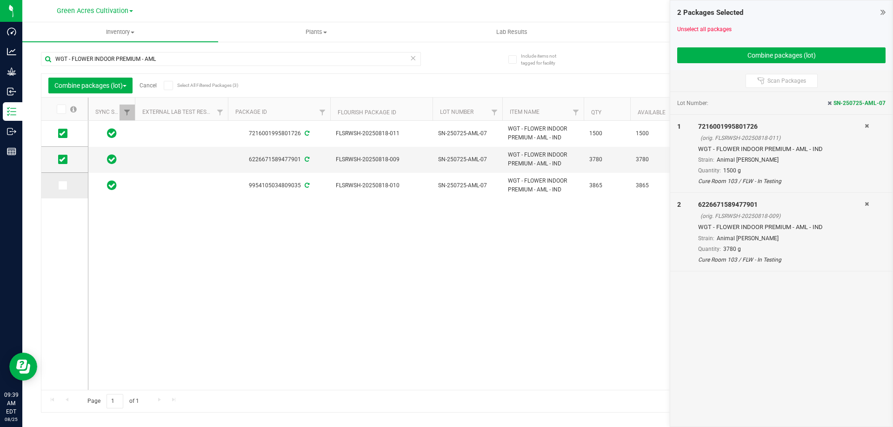
click at [62, 186] on icon at bounding box center [62, 186] width 6 height 0
click at [0, 0] on input "checkbox" at bounding box center [0, 0] width 0 height 0
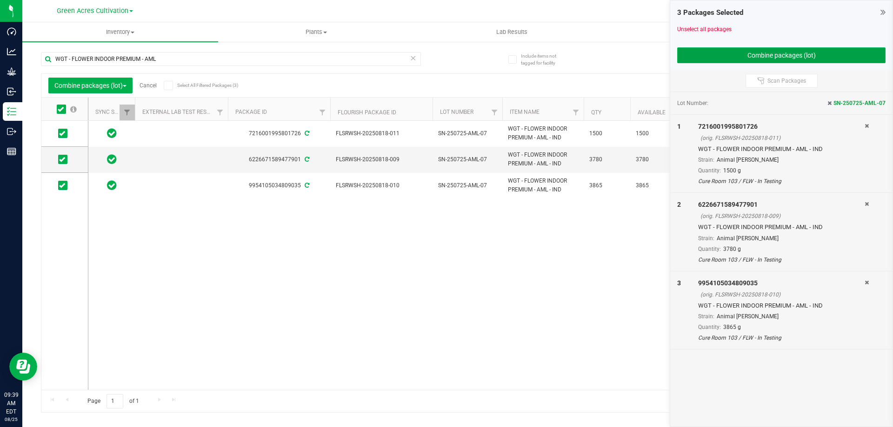
click at [729, 58] on button "Combine packages (lot)" at bounding box center [781, 55] width 208 height 16
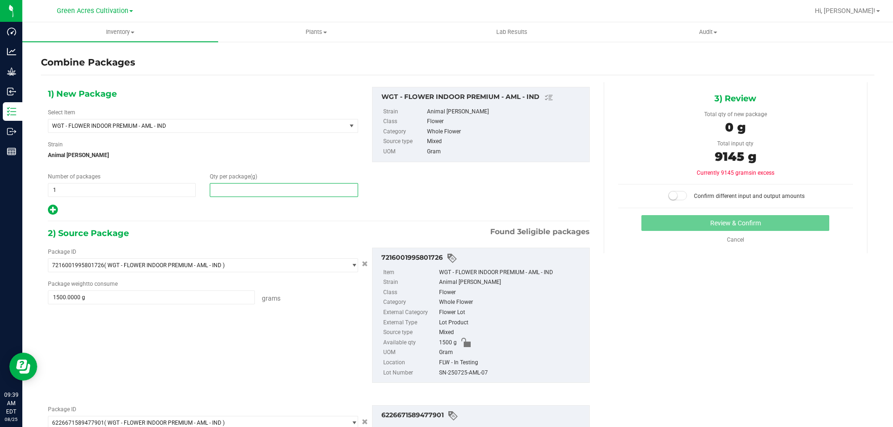
click at [298, 185] on span at bounding box center [284, 190] width 148 height 14
type input "9145"
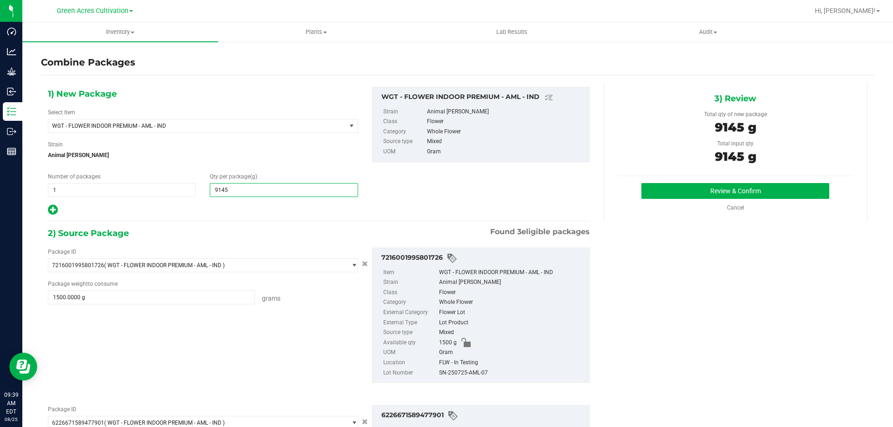
type input "9,145"
click at [474, 374] on div "SN-250725-AML-07" at bounding box center [512, 373] width 146 height 10
copy div "SN-250725-AML-07"
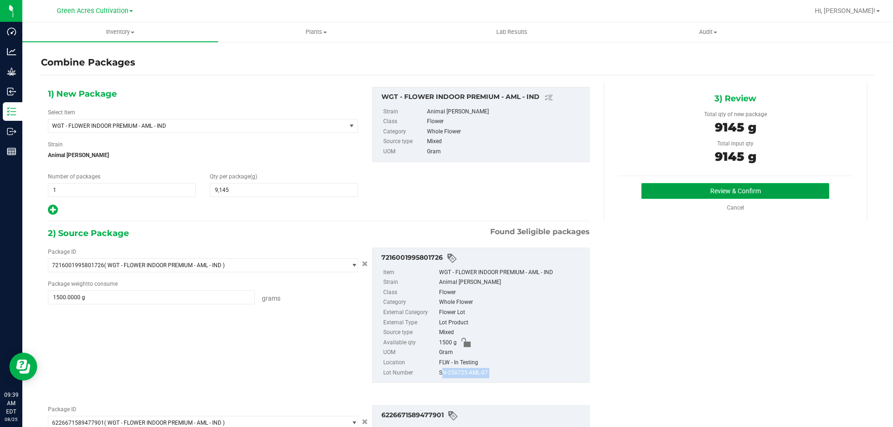
click at [674, 194] on button "Review & Confirm" at bounding box center [735, 191] width 188 height 16
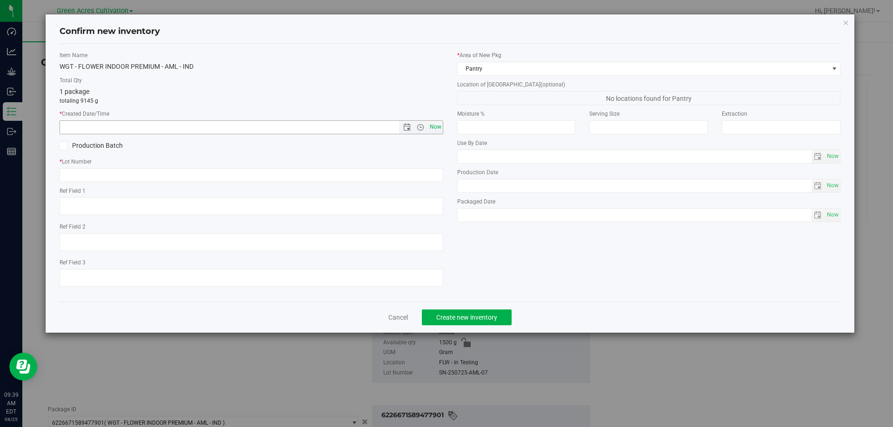
click at [435, 126] on span "Now" at bounding box center [435, 126] width 16 height 13
type input "8/25/2025 9:39 AM"
click at [422, 174] on input "text" at bounding box center [252, 175] width 384 height 14
paste input "SN-250725-AML-07"
type input "SN-250725-AML-07"
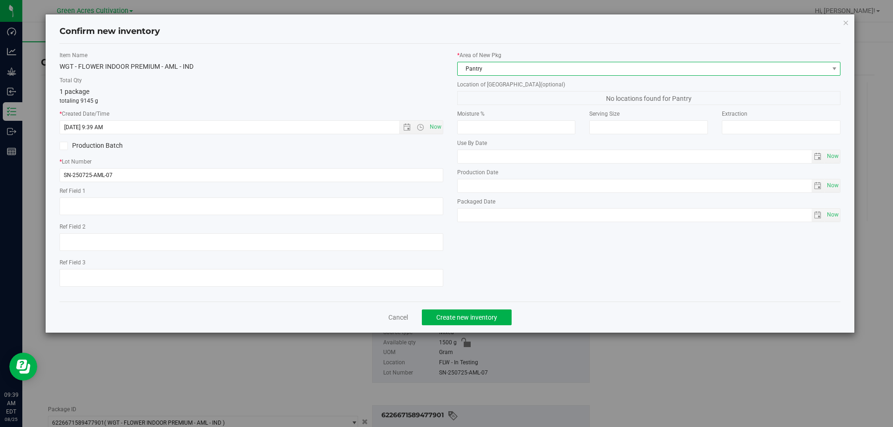
click at [525, 62] on span "Pantry" at bounding box center [643, 68] width 371 height 13
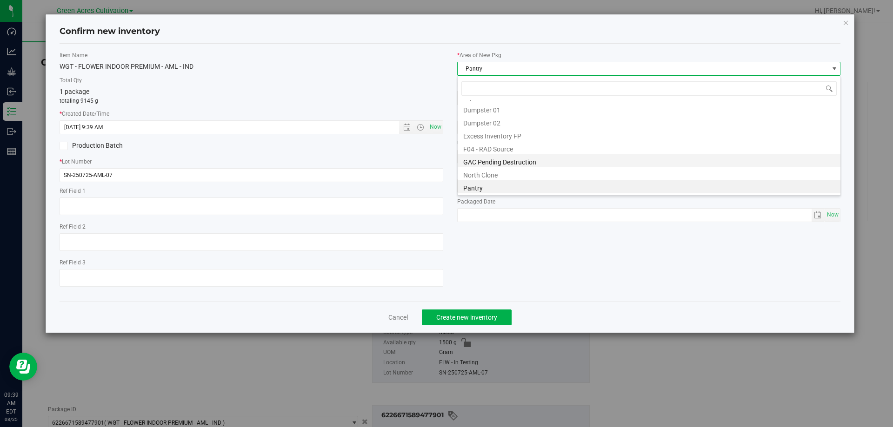
scroll to position [30, 0]
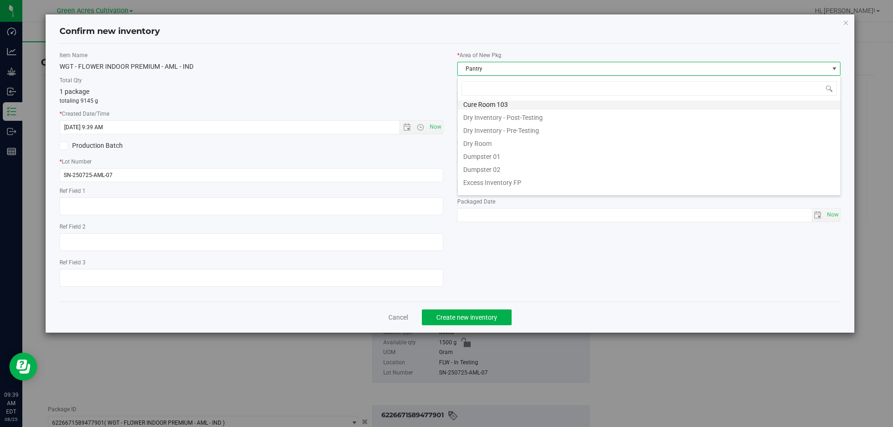
click at [489, 104] on li "Cure Room 103" at bounding box center [649, 103] width 383 height 13
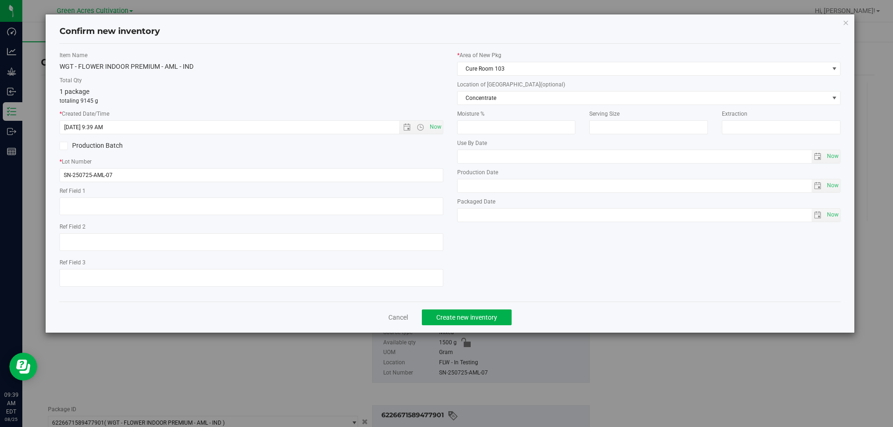
click at [504, 88] on label "Location of New Pkg (optional)" at bounding box center [649, 84] width 384 height 8
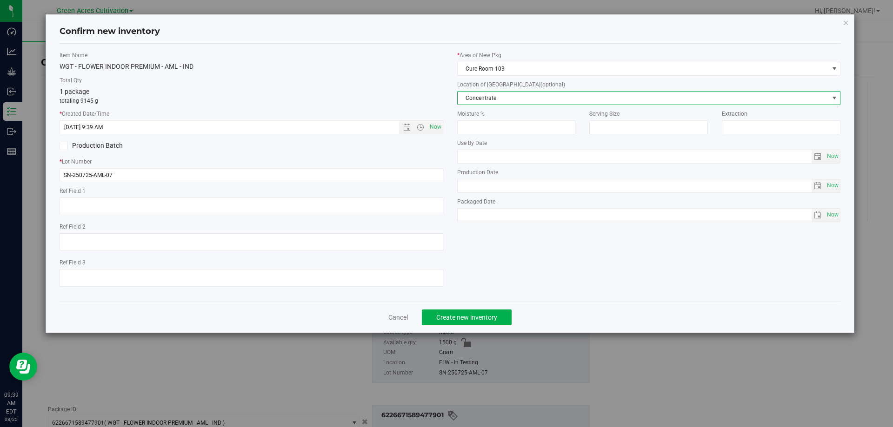
click at [504, 98] on span "Concentrate" at bounding box center [643, 98] width 371 height 13
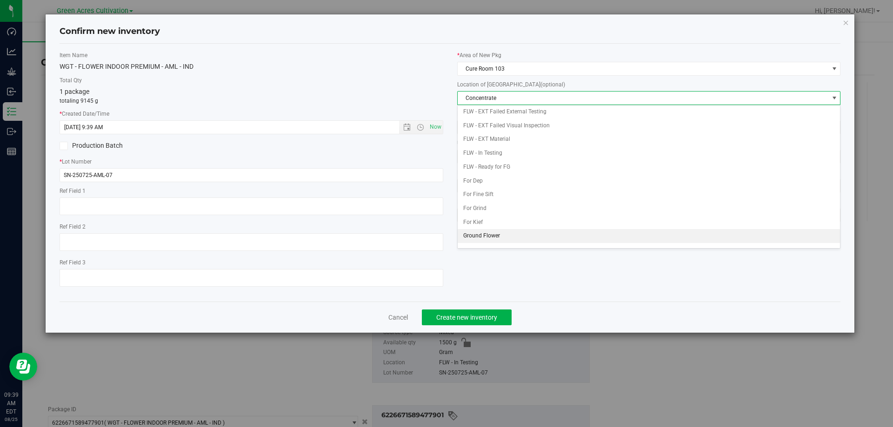
scroll to position [95, 0]
click at [491, 245] on li "Whole Flower" at bounding box center [649, 240] width 383 height 14
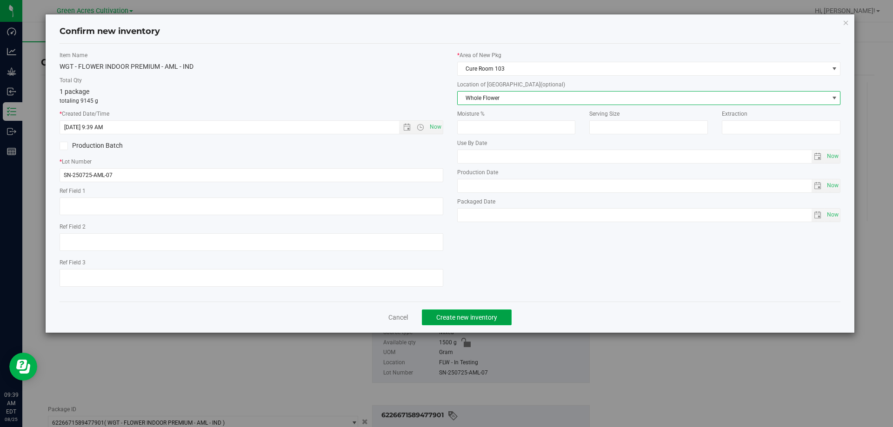
click at [479, 325] on button "Create new inventory" at bounding box center [467, 318] width 90 height 16
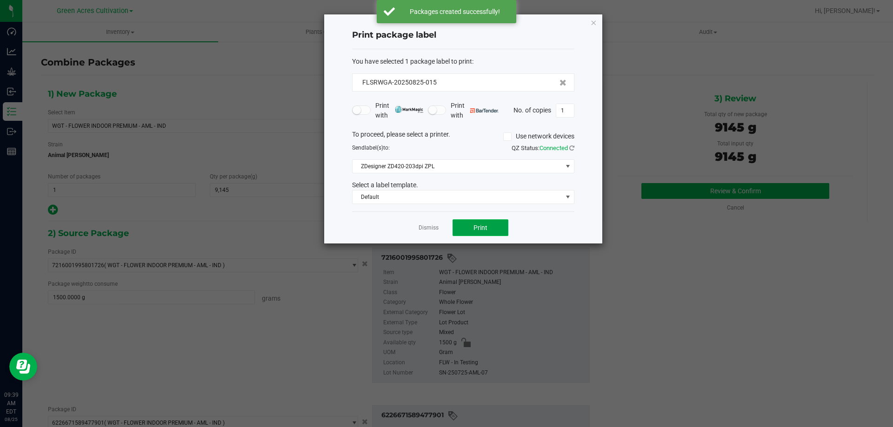
click at [488, 230] on button "Print" at bounding box center [480, 227] width 56 height 17
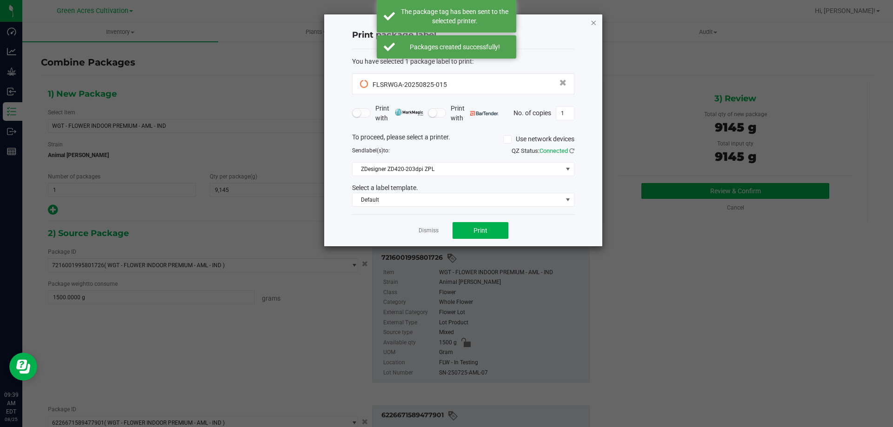
click at [594, 20] on icon "button" at bounding box center [593, 22] width 7 height 11
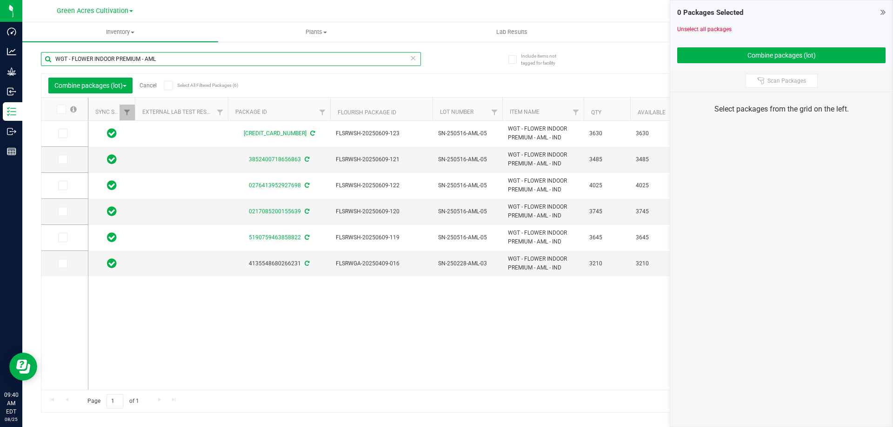
click at [166, 63] on input "WGT - FLOWER INDOOR PREMIUM - AML" at bounding box center [231, 59] width 380 height 14
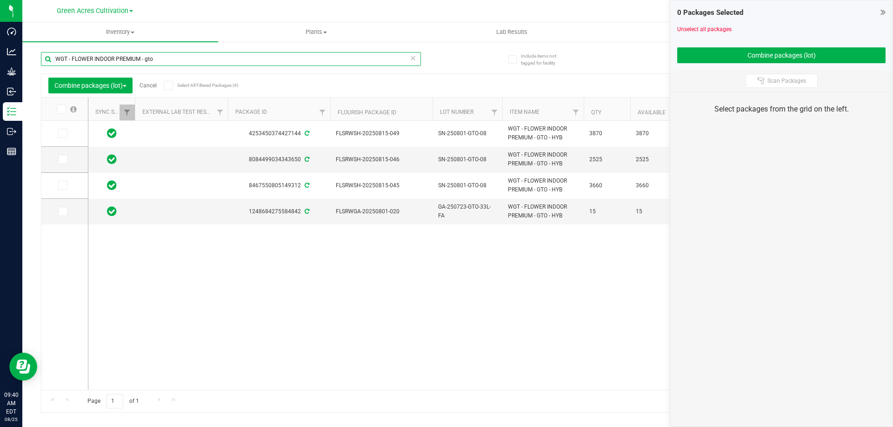
type input "WGT - FLOWER INDOOR PREMIUM - gto"
click at [61, 186] on icon at bounding box center [62, 186] width 6 height 0
click at [0, 0] on input "checkbox" at bounding box center [0, 0] width 0 height 0
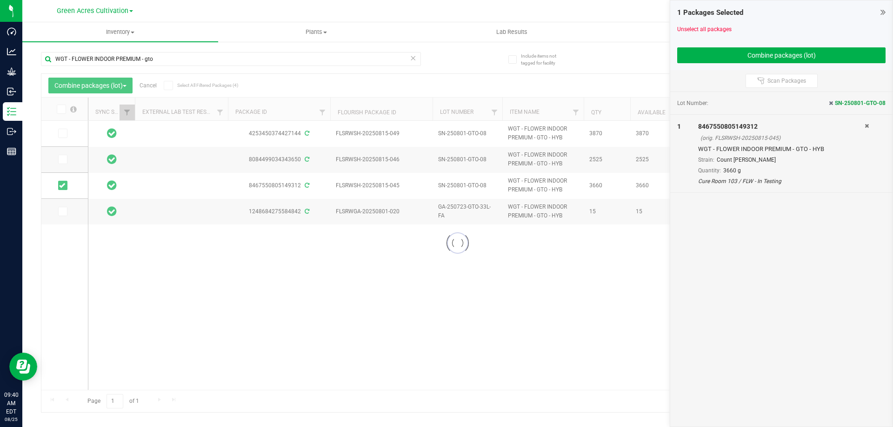
click at [60, 153] on div at bounding box center [457, 243] width 832 height 339
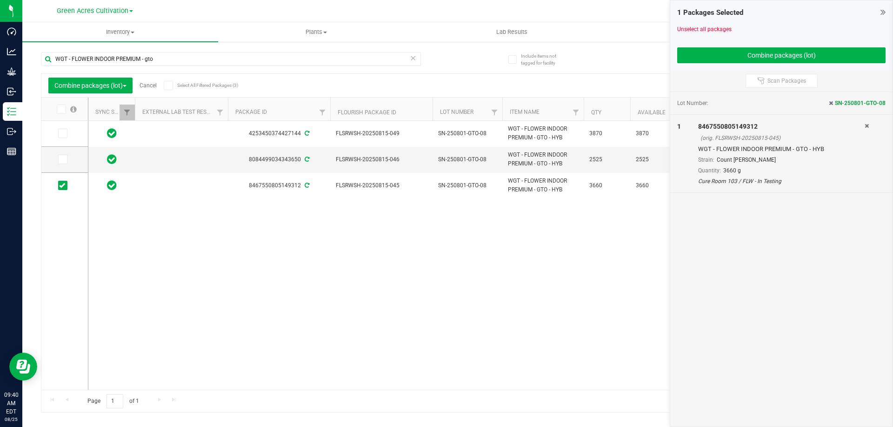
click at [60, 159] on icon at bounding box center [62, 159] width 6 height 0
click at [0, 0] on input "checkbox" at bounding box center [0, 0] width 0 height 0
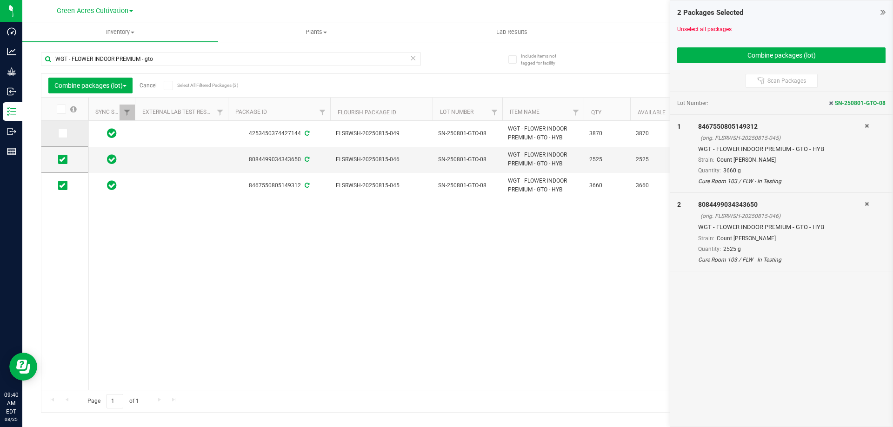
click at [62, 133] on icon at bounding box center [62, 133] width 6 height 0
click at [0, 0] on input "checkbox" at bounding box center [0, 0] width 0 height 0
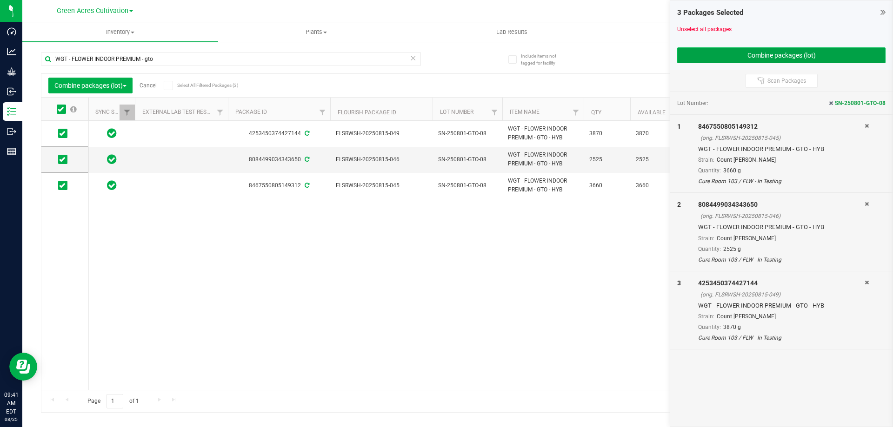
click at [808, 50] on button "Combine packages (lot)" at bounding box center [781, 55] width 208 height 16
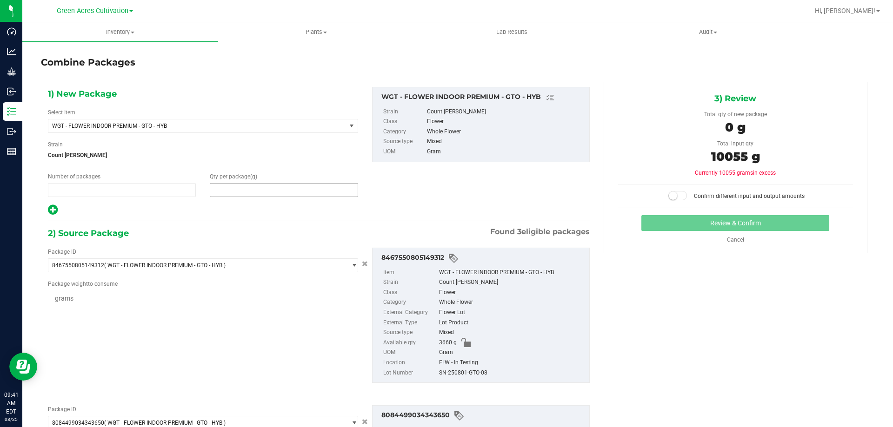
type input "1"
type input "0"
click at [250, 192] on span at bounding box center [284, 190] width 148 height 14
type input "10055"
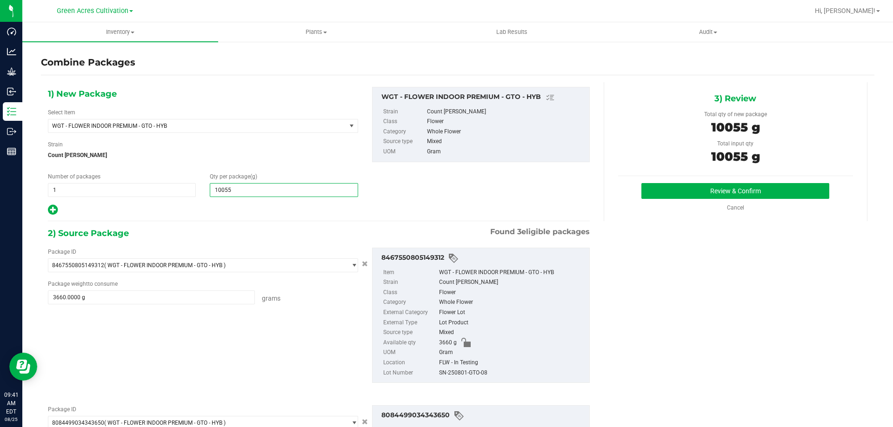
type input "10,055"
click at [477, 375] on div "SN-250801-GTO-08" at bounding box center [512, 373] width 146 height 10
copy div "SN-250801-GTO-08"
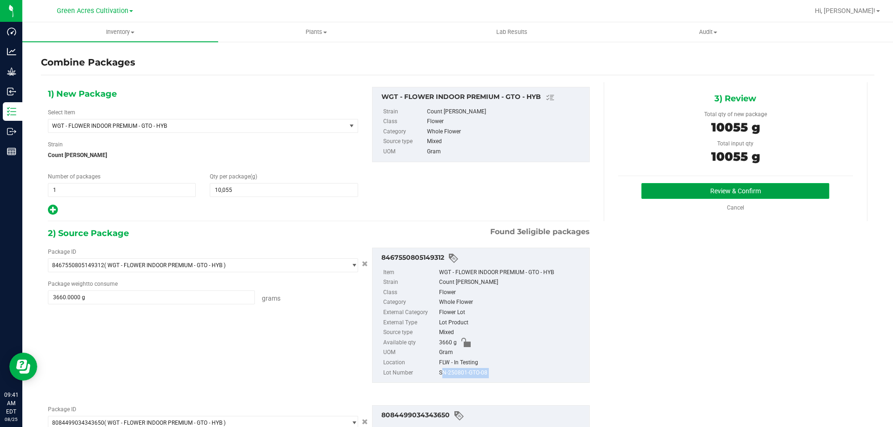
click at [646, 192] on button "Review & Confirm" at bounding box center [735, 191] width 188 height 16
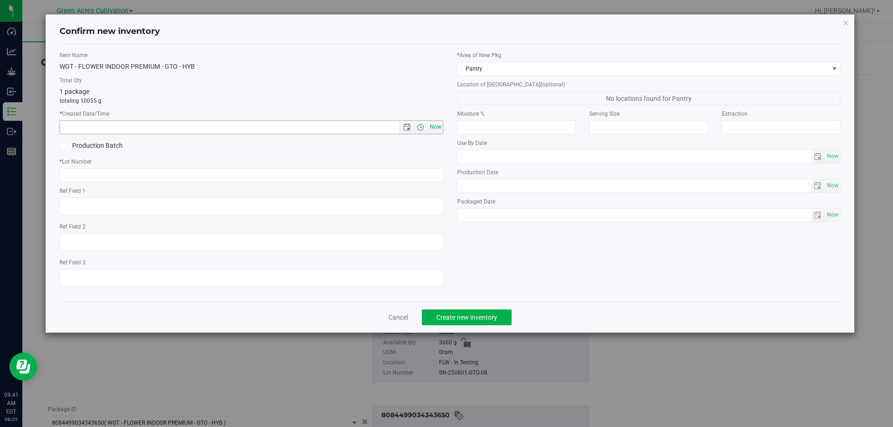
click at [438, 128] on span "Now" at bounding box center [435, 126] width 16 height 13
type input "8/25/2025 9:41 AM"
click at [419, 170] on input "text" at bounding box center [252, 175] width 384 height 14
paste input "SN-250801-GTO-08"
type input "SN-250801-GTO-08"
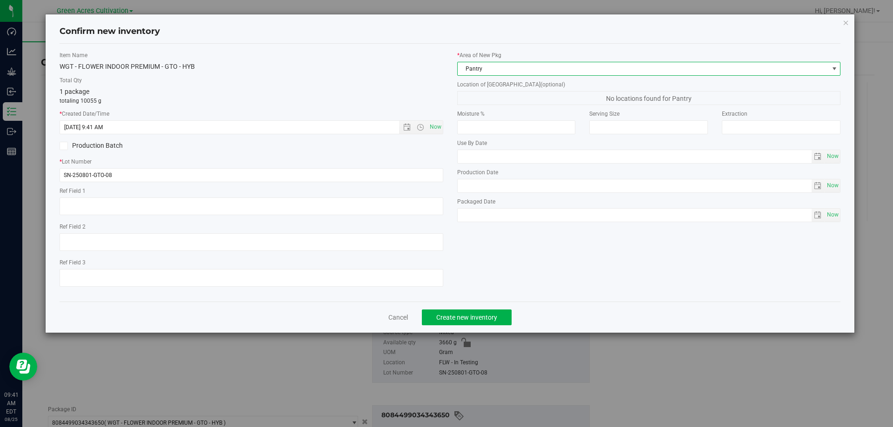
click at [509, 68] on span "Pantry" at bounding box center [643, 68] width 371 height 13
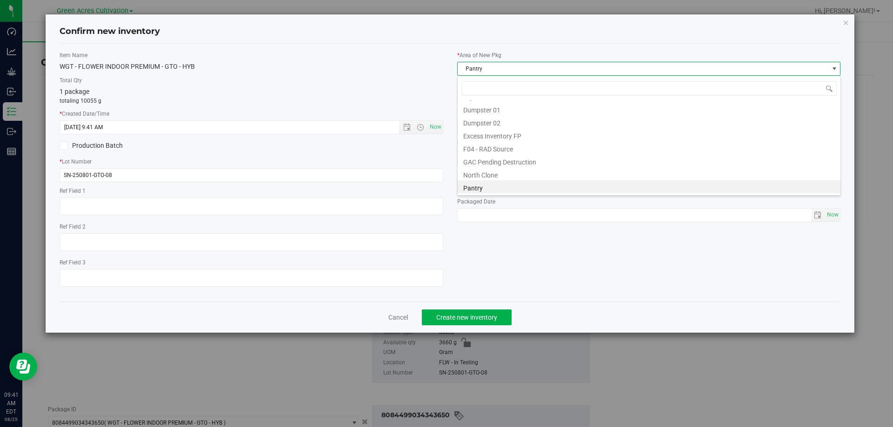
scroll to position [30, 0]
click at [495, 102] on li "Cure Room 103" at bounding box center [649, 103] width 383 height 13
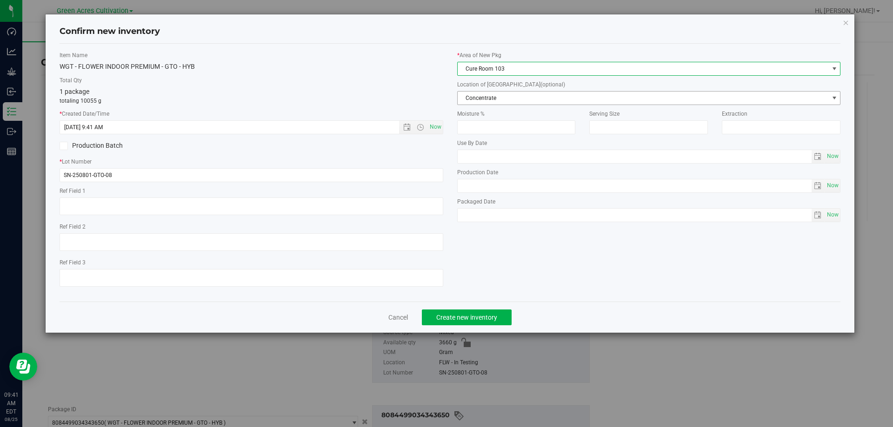
click at [499, 93] on span "Concentrate" at bounding box center [643, 98] width 371 height 13
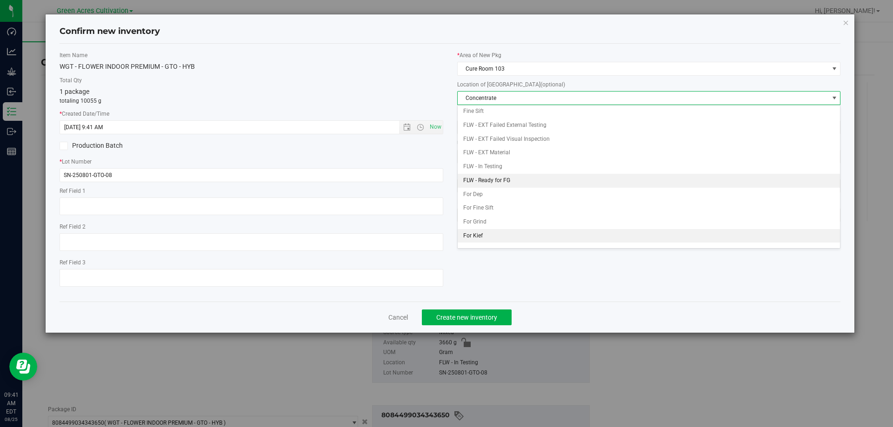
scroll to position [95, 0]
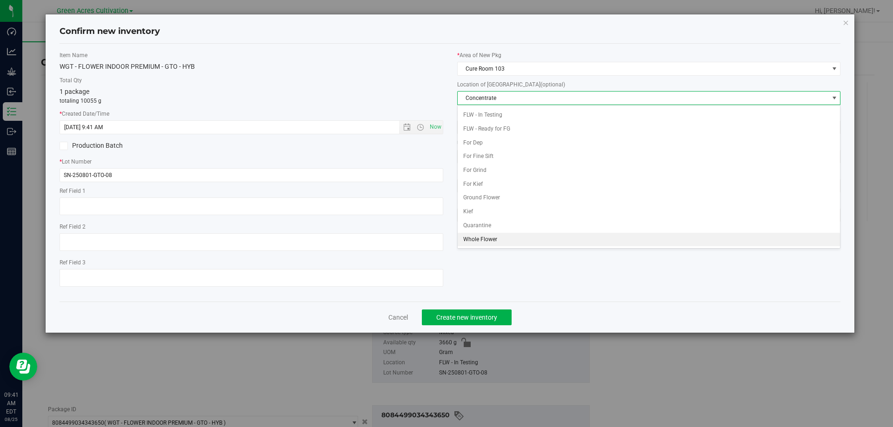
click at [490, 239] on li "Whole Flower" at bounding box center [649, 240] width 383 height 14
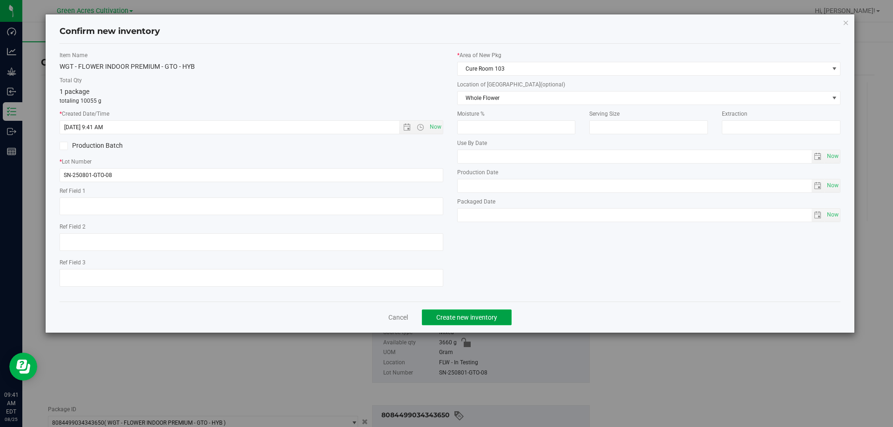
click at [471, 322] on button "Create new inventory" at bounding box center [467, 318] width 90 height 16
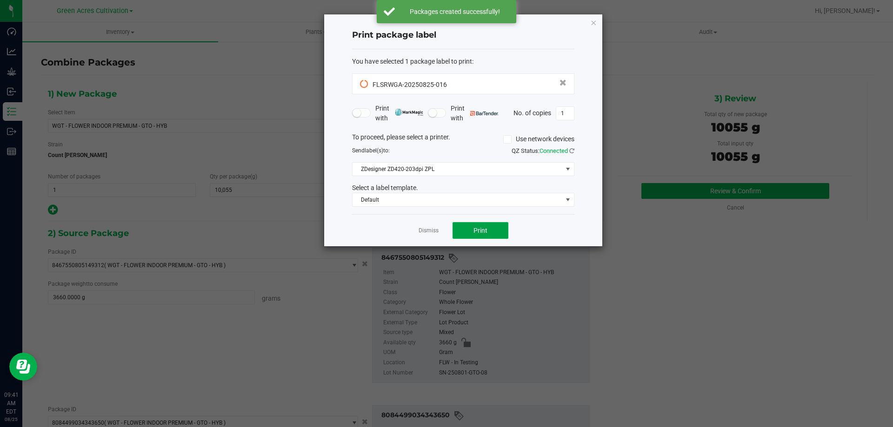
click at [488, 225] on button "Print" at bounding box center [480, 230] width 56 height 17
click at [486, 227] on span "Print" at bounding box center [480, 230] width 14 height 7
click at [595, 25] on icon "button" at bounding box center [593, 22] width 7 height 11
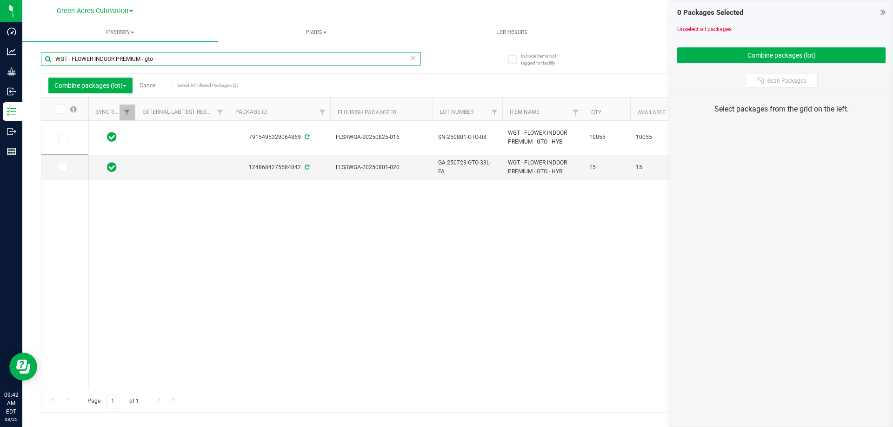
click at [158, 63] on input "WGT - FLOWER INDOOR PREMIUM - gto" at bounding box center [231, 59] width 380 height 14
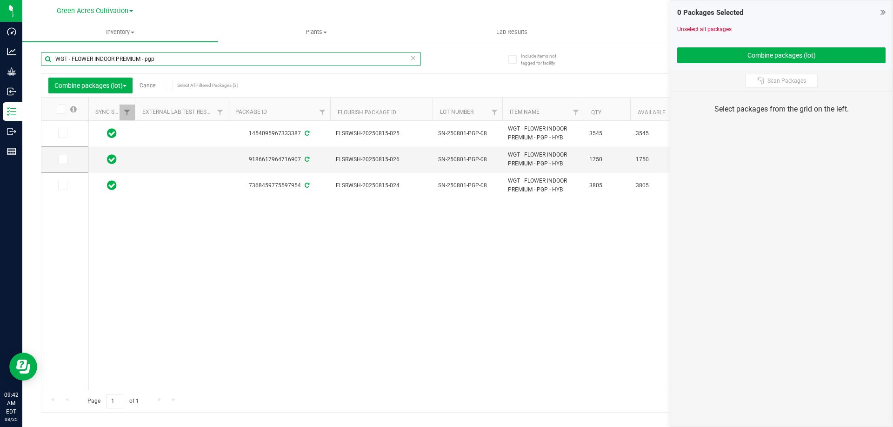
type input "WGT - FLOWER INDOOR PREMIUM - pgp"
click at [65, 134] on span at bounding box center [62, 133] width 9 height 9
click at [0, 0] on input "checkbox" at bounding box center [0, 0] width 0 height 0
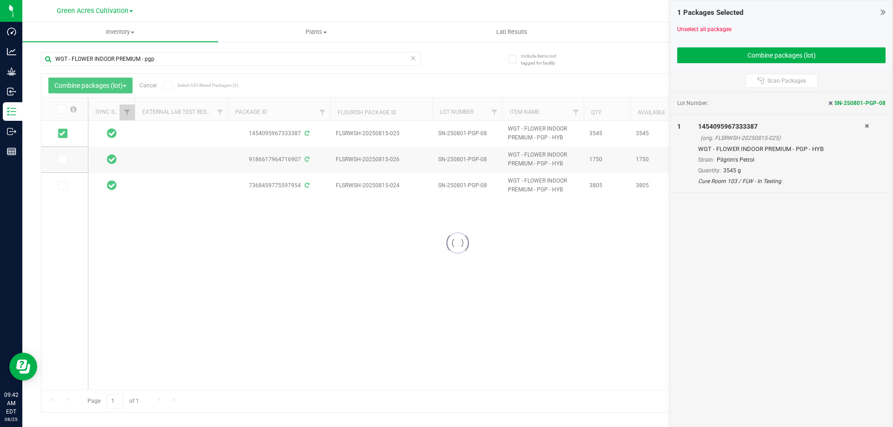
click at [63, 161] on div at bounding box center [457, 243] width 832 height 339
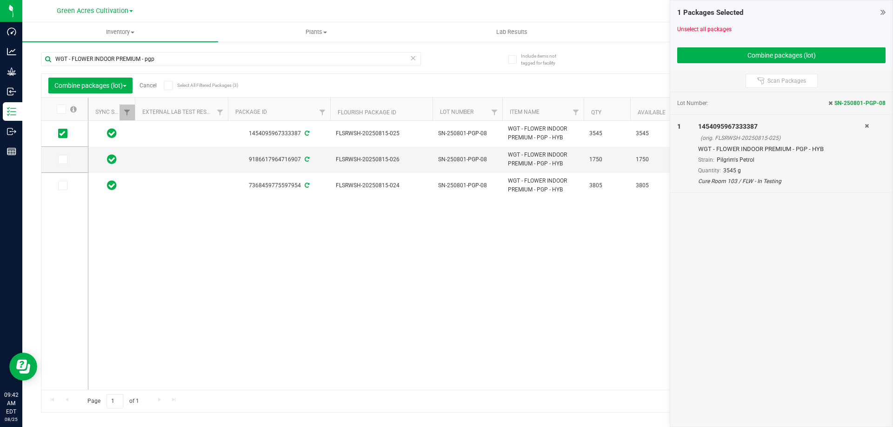
click at [61, 109] on icon at bounding box center [61, 109] width 6 height 0
click at [0, 0] on input "checkbox" at bounding box center [0, 0] width 0 height 0
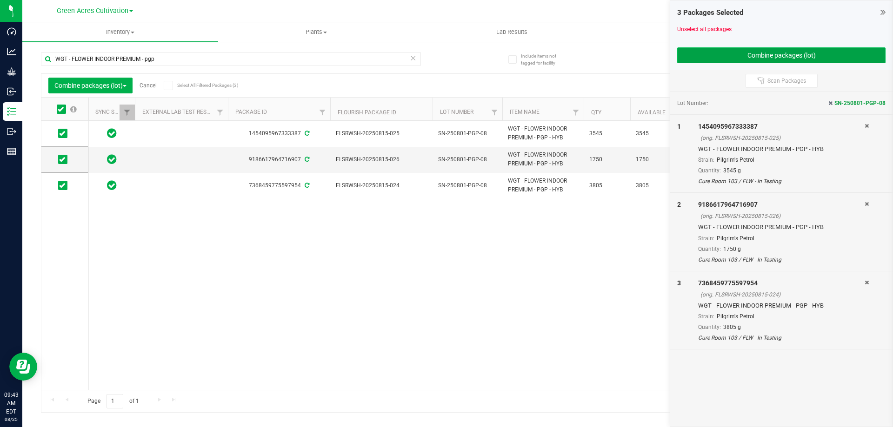
click at [775, 58] on button "Combine packages (lot)" at bounding box center [781, 55] width 208 height 16
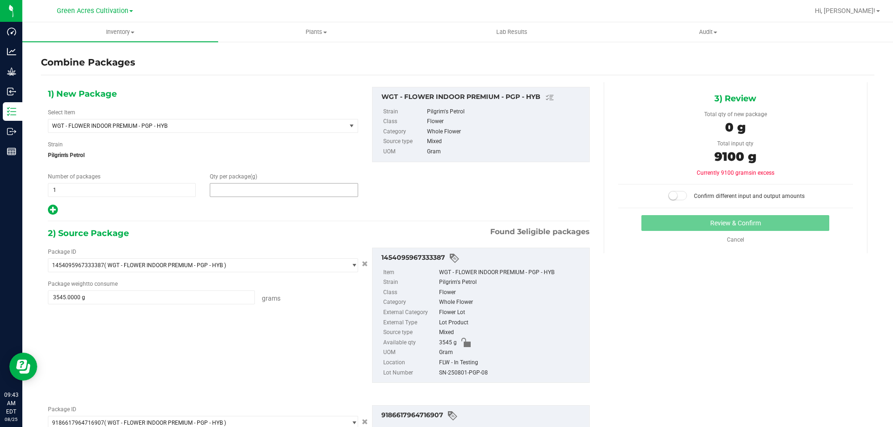
click at [250, 186] on span at bounding box center [284, 190] width 148 height 14
type input "9100"
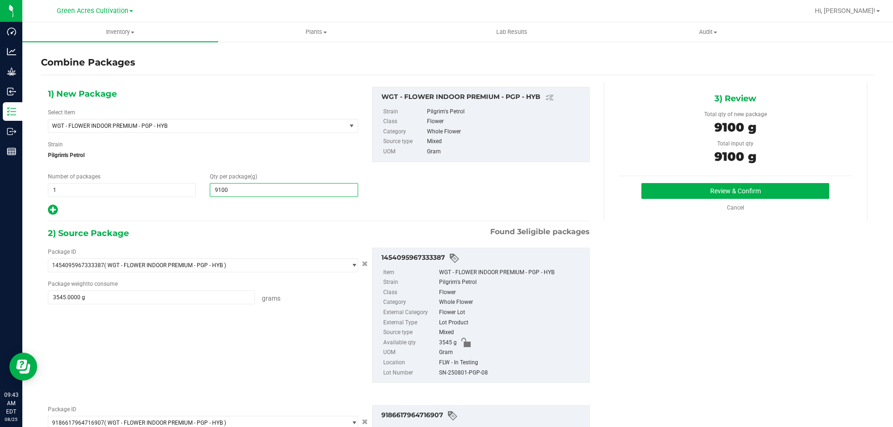
type input "9,100"
click at [469, 371] on div "SN-250801-PGP-08" at bounding box center [512, 373] width 146 height 10
click at [468, 371] on div "SN-250801-PGP-08" at bounding box center [512, 373] width 146 height 10
copy div "SN-250801-PGP-08"
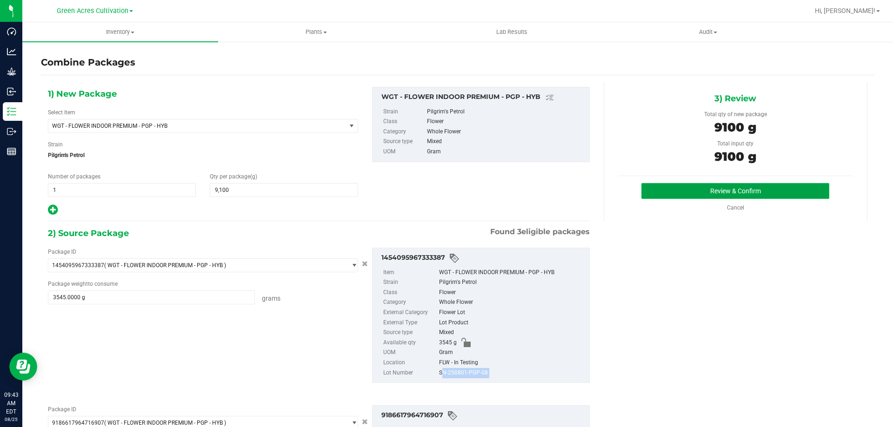
click at [656, 186] on button "Review & Confirm" at bounding box center [735, 191] width 188 height 16
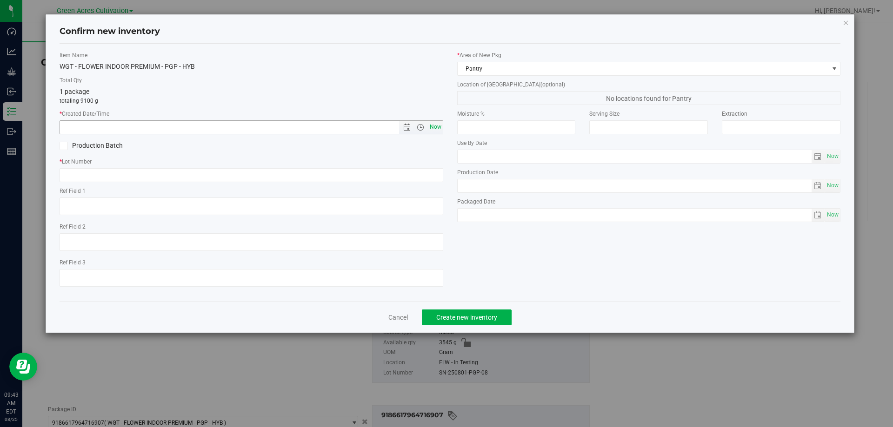
click at [438, 128] on span "Now" at bounding box center [435, 126] width 16 height 13
type input "8/25/2025 9:43 AM"
click at [396, 178] on input "text" at bounding box center [252, 175] width 384 height 14
paste input "SN-250801-PGP-08"
type input "SN-250801-PGP-08"
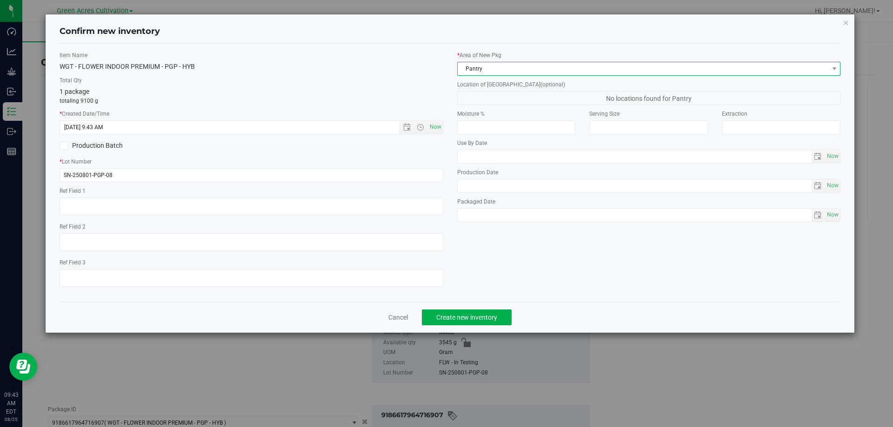
click at [558, 74] on span "Pantry" at bounding box center [643, 68] width 371 height 13
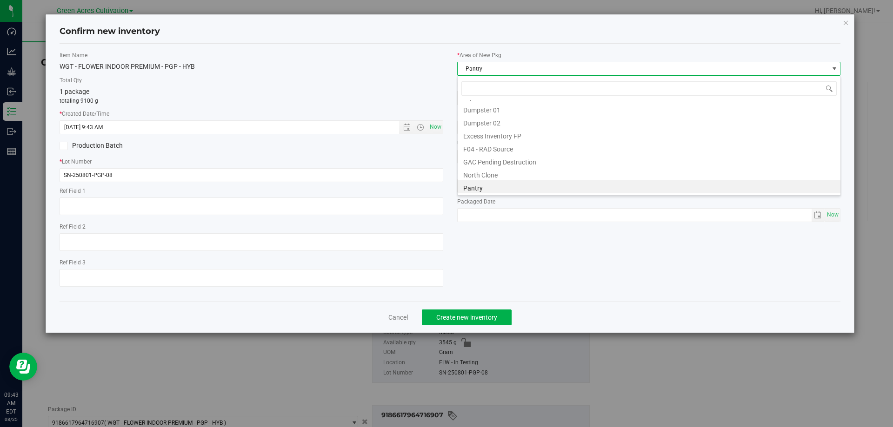
scroll to position [30, 0]
click at [493, 106] on li "Cure Room 103" at bounding box center [649, 103] width 383 height 13
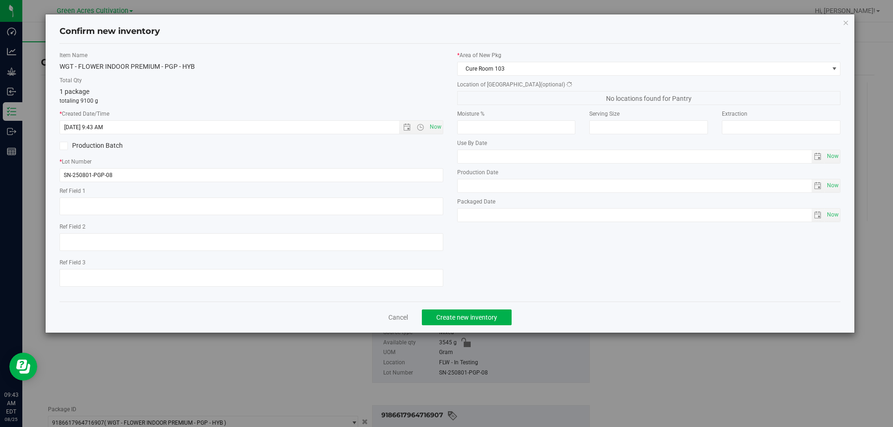
click at [498, 97] on span "No locations found for Pantry" at bounding box center [649, 98] width 384 height 14
click at [498, 97] on span "Concentrate" at bounding box center [643, 98] width 371 height 13
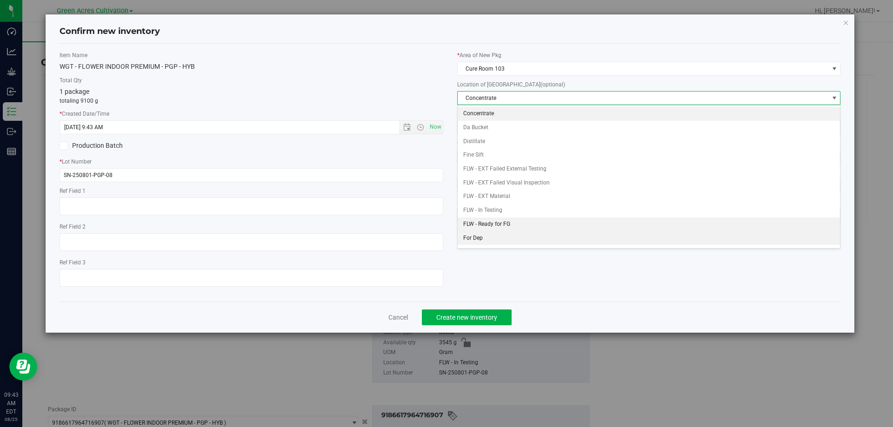
scroll to position [95, 0]
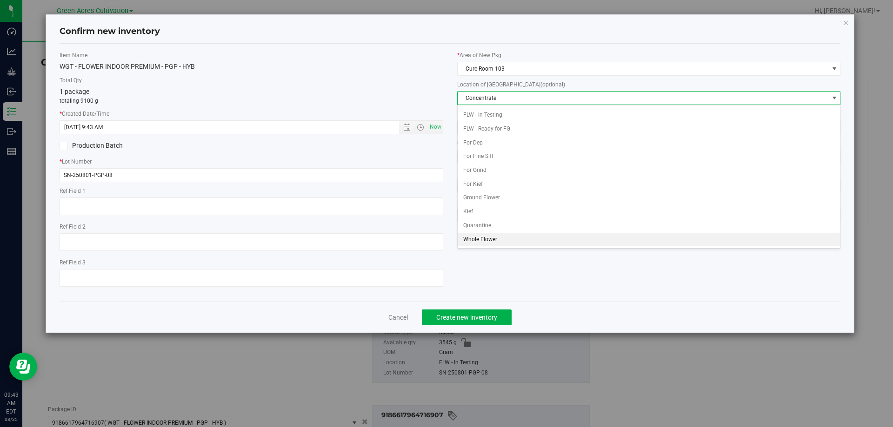
click at [488, 236] on li "Whole Flower" at bounding box center [649, 240] width 383 height 14
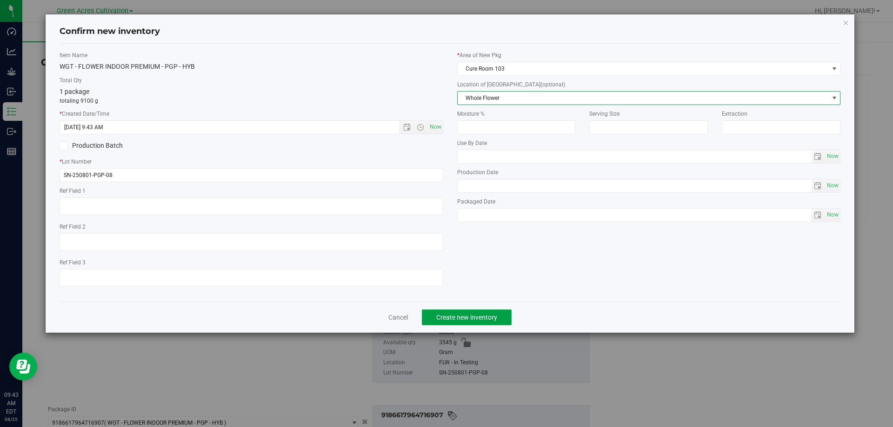
click at [485, 312] on button "Create new inventory" at bounding box center [467, 318] width 90 height 16
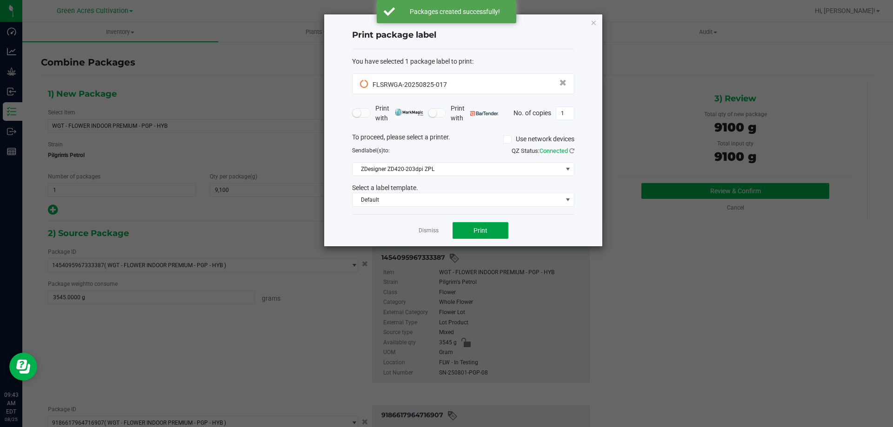
click at [480, 229] on span "Print" at bounding box center [480, 230] width 14 height 7
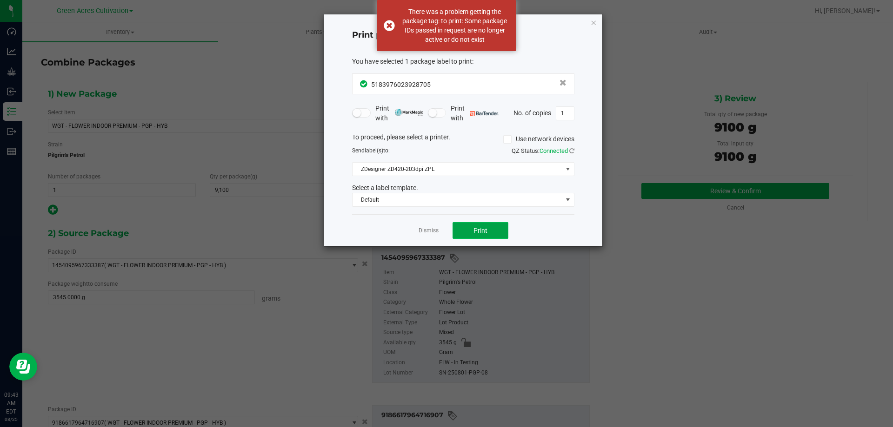
click at [480, 229] on span "Print" at bounding box center [480, 230] width 14 height 7
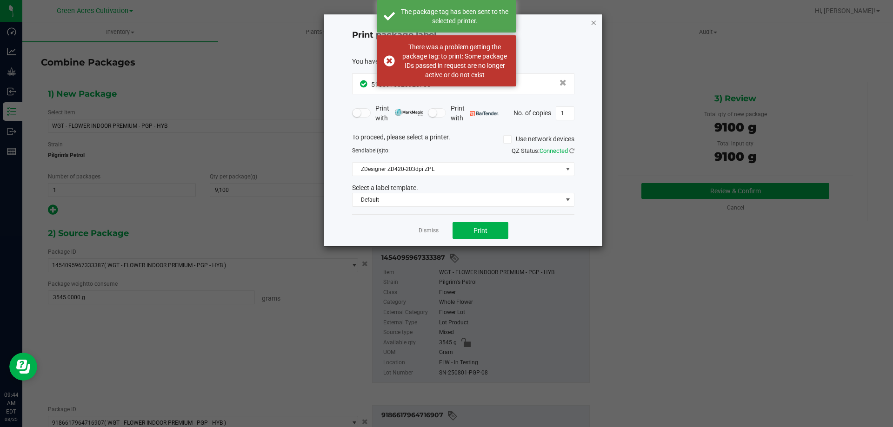
click at [591, 19] on icon "button" at bounding box center [593, 22] width 7 height 11
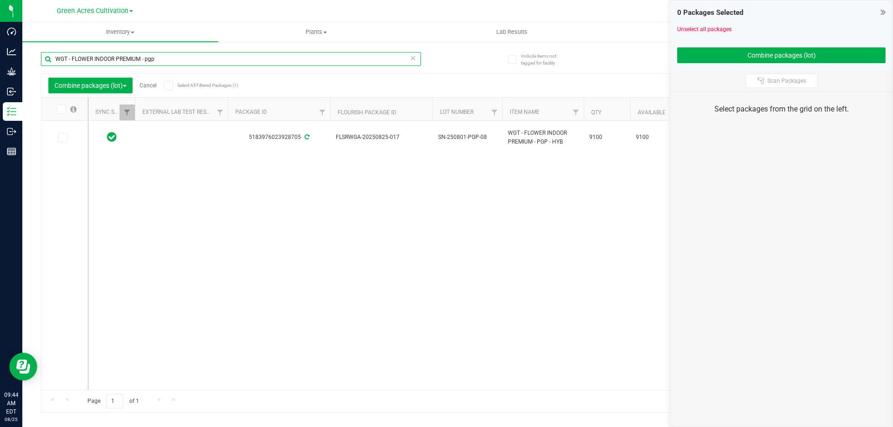
click at [179, 63] on input "WGT - FLOWER INDOOR PREMIUM - pgp" at bounding box center [231, 59] width 380 height 14
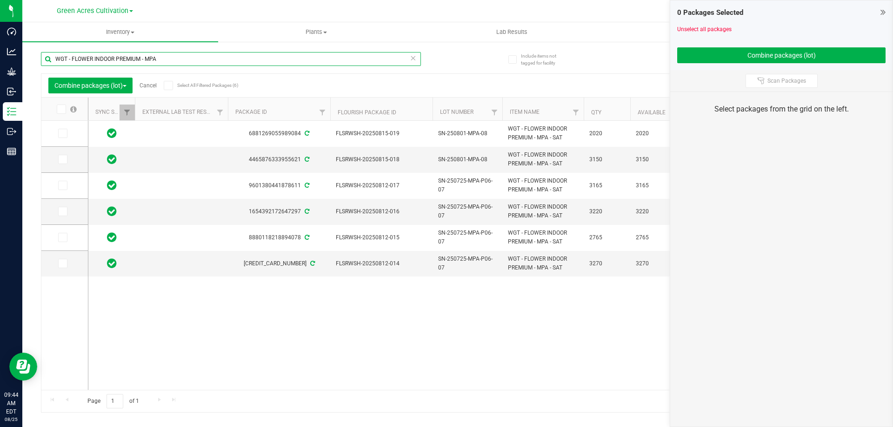
type input "WGT - FLOWER INDOOR PREMIUM - MPA"
click at [62, 133] on icon at bounding box center [62, 133] width 6 height 0
click at [0, 0] on input "checkbox" at bounding box center [0, 0] width 0 height 0
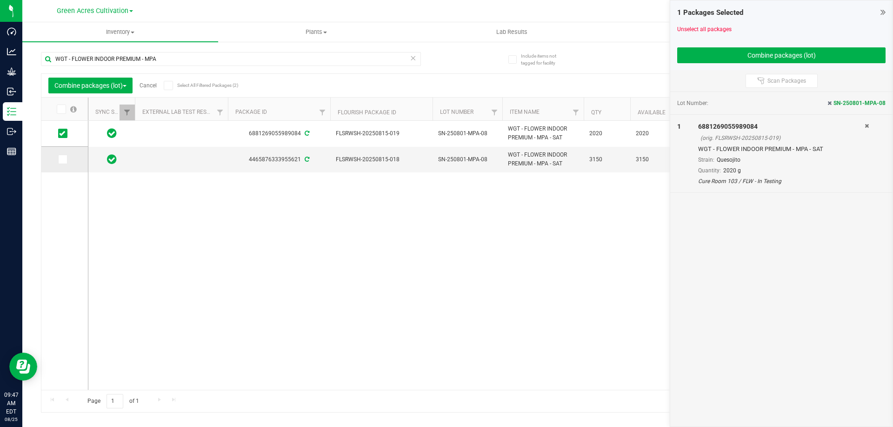
click at [62, 159] on icon at bounding box center [62, 159] width 6 height 0
click at [0, 0] on input "checkbox" at bounding box center [0, 0] width 0 height 0
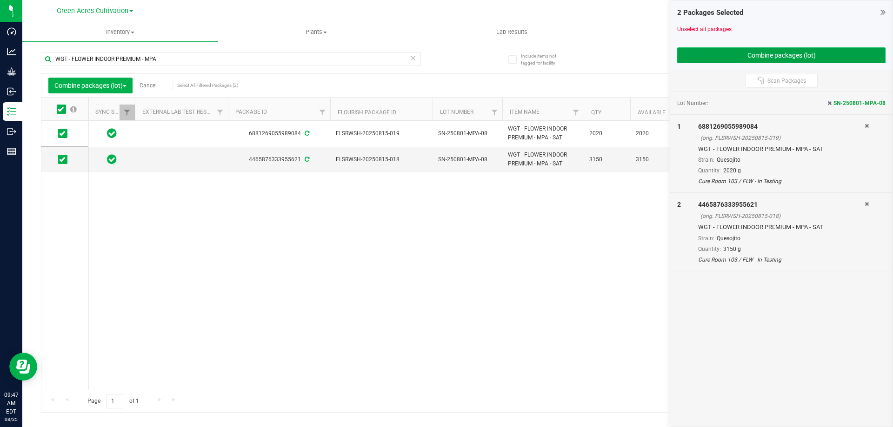
click at [830, 53] on button "Combine packages (lot)" at bounding box center [781, 55] width 208 height 16
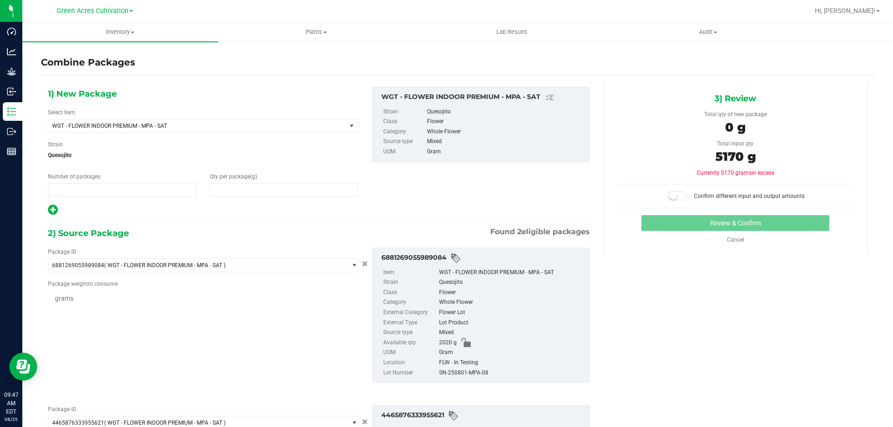
type input "1"
type input "0"
click at [256, 186] on span "0 0" at bounding box center [284, 190] width 148 height 14
type input "5170"
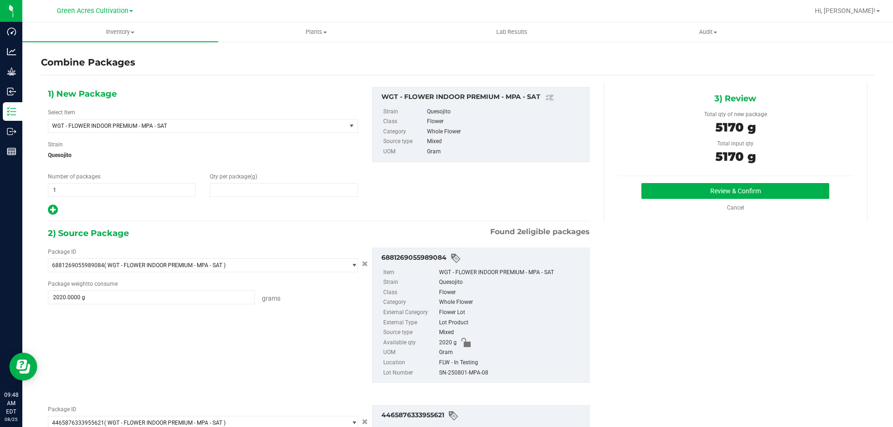
type input "5,170"
click at [446, 372] on div "SN-250801-MPA-08" at bounding box center [512, 373] width 146 height 10
copy div "SN-250801-MPA-08"
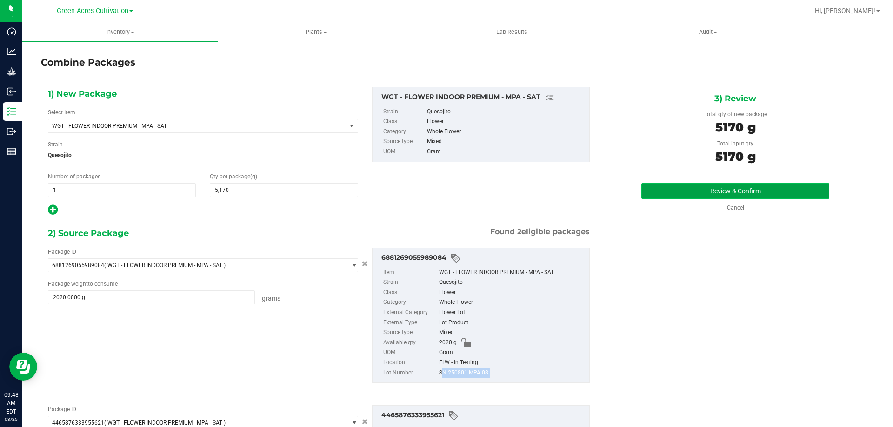
click at [656, 193] on button "Review & Confirm" at bounding box center [735, 191] width 188 height 16
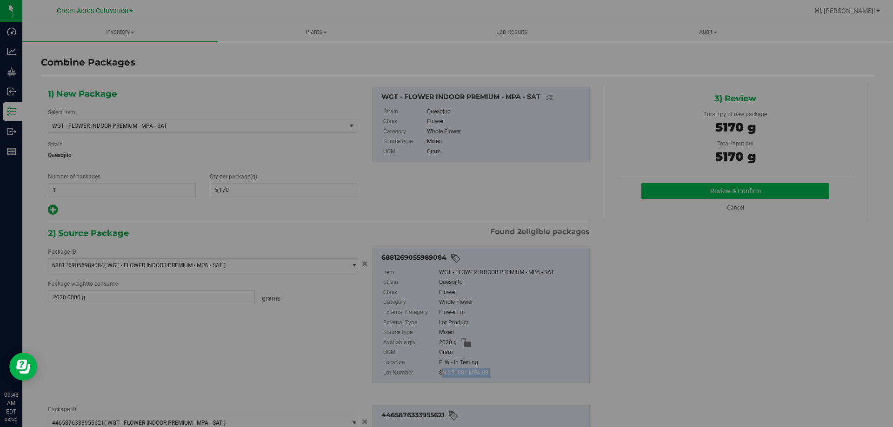
click at [677, 187] on div "Item Name WGT - FLOWER INDOOR PREMIUM - MPA - SAT Total Qty 1 package totaling …" at bounding box center [450, 92] width 795 height 243
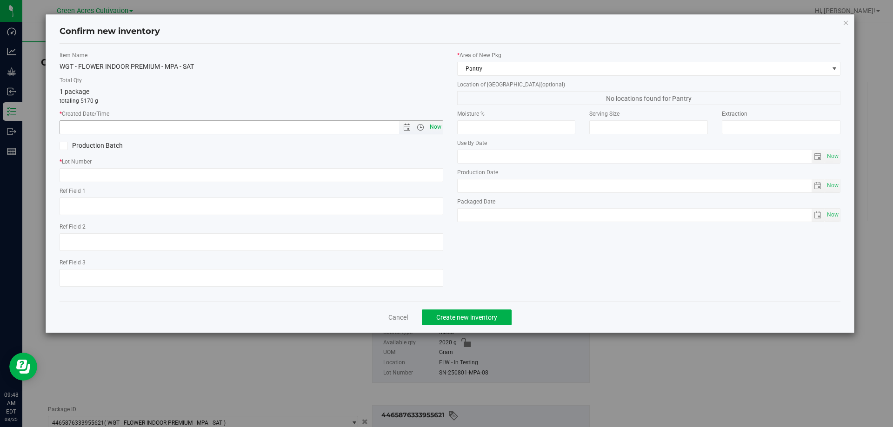
click at [438, 123] on span "Now" at bounding box center [435, 126] width 16 height 13
type input "8/25/2025 9:48 AM"
click at [417, 171] on input "text" at bounding box center [252, 175] width 384 height 14
paste input "SN-250801-MPA-08"
type input "SN-250801-MPA-08"
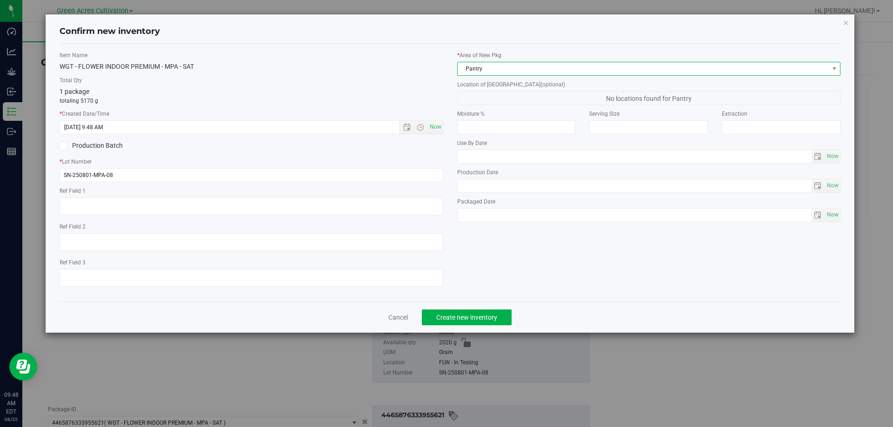
click at [566, 73] on span "Pantry" at bounding box center [643, 68] width 371 height 13
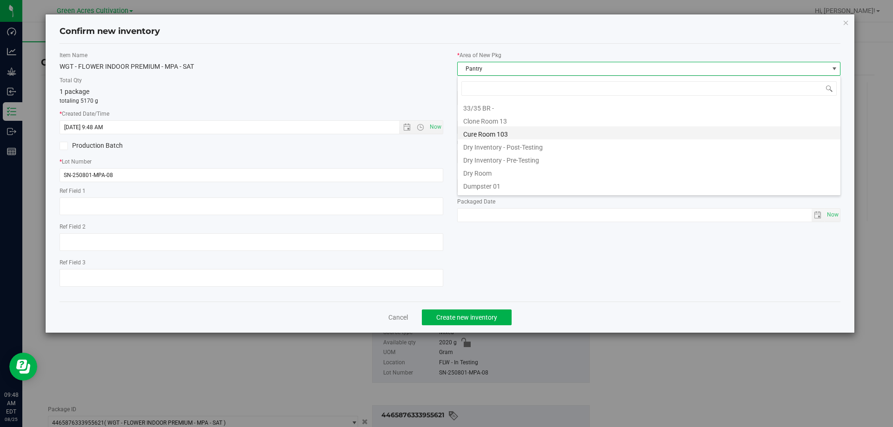
click at [498, 130] on li "Cure Room 103" at bounding box center [649, 132] width 383 height 13
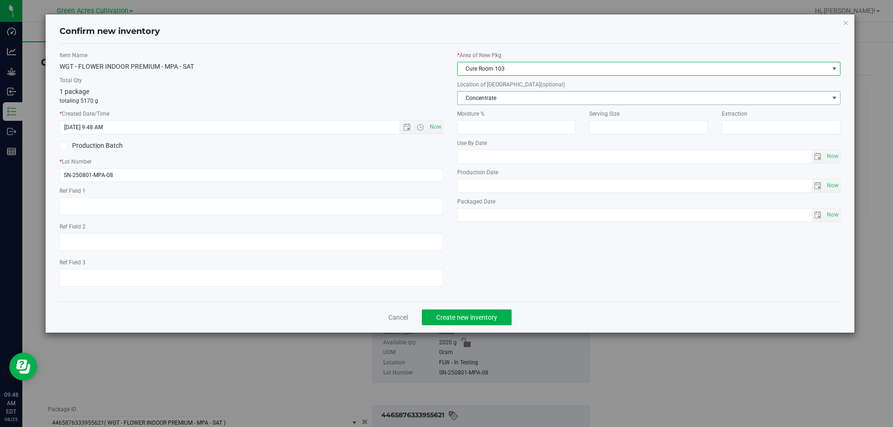
click at [601, 98] on span "Concentrate" at bounding box center [643, 98] width 371 height 13
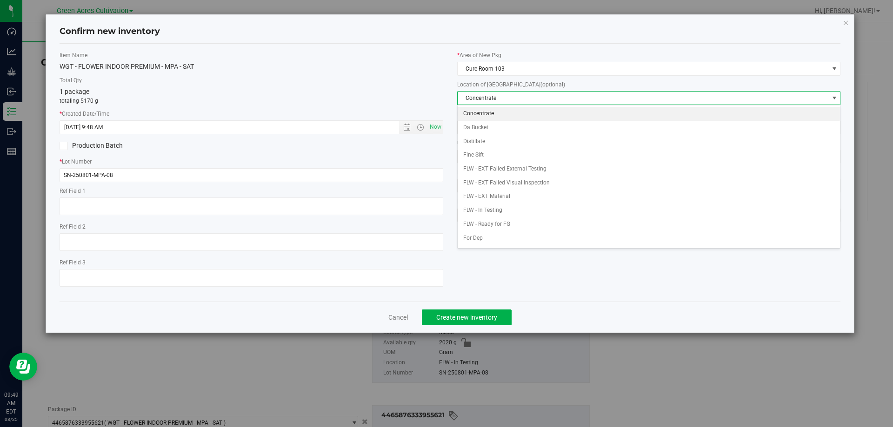
scroll to position [95, 0]
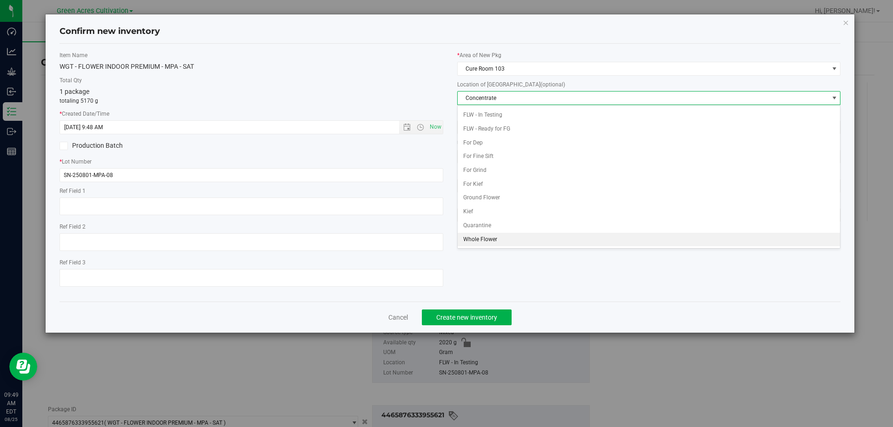
click at [502, 235] on li "Whole Flower" at bounding box center [649, 240] width 383 height 14
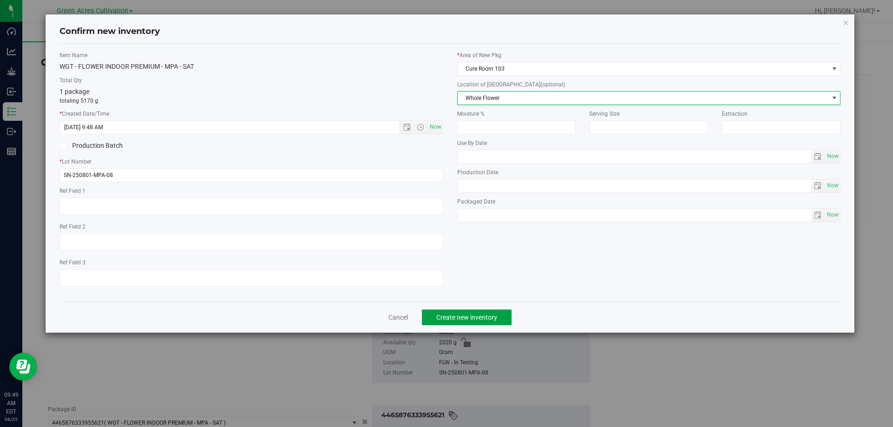
click at [475, 317] on span "Create new inventory" at bounding box center [466, 317] width 61 height 7
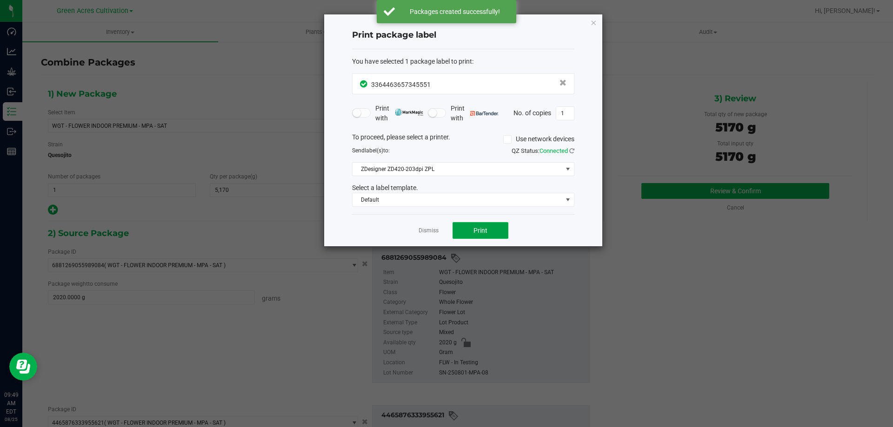
click at [461, 234] on button "Print" at bounding box center [480, 230] width 56 height 17
click at [591, 18] on icon "button" at bounding box center [593, 22] width 7 height 11
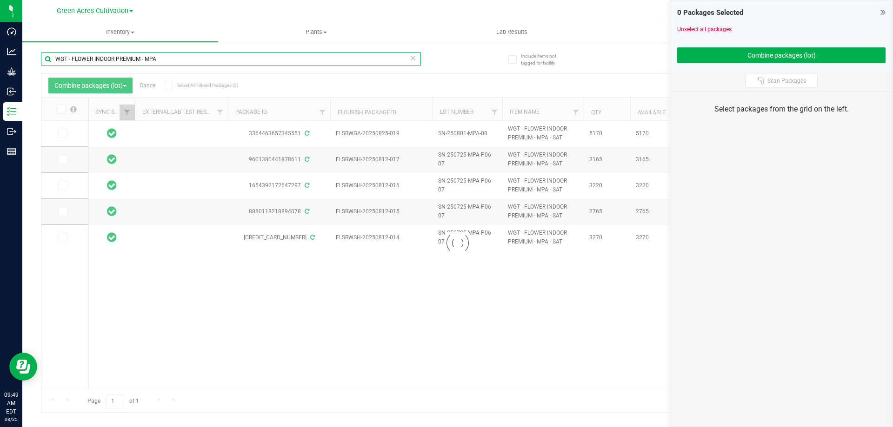
click at [184, 62] on input "WGT - FLOWER INDOOR PREMIUM - MPA" at bounding box center [231, 59] width 380 height 14
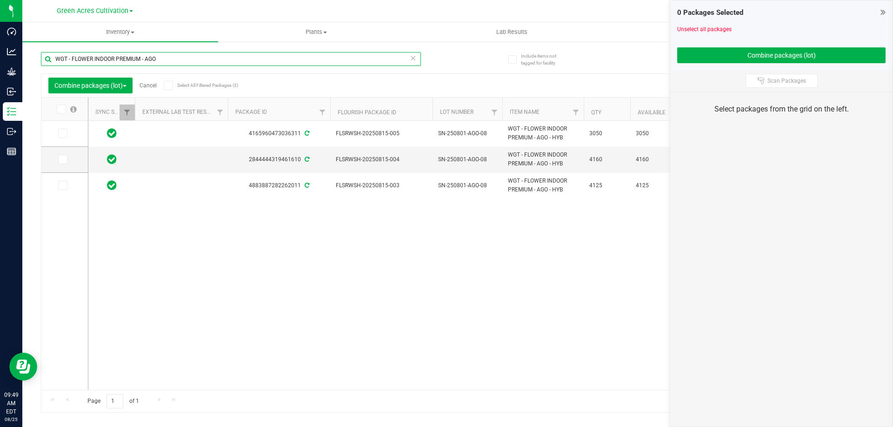
type input "WGT - FLOWER INDOOR PREMIUM - AGO"
click at [60, 109] on icon at bounding box center [61, 109] width 6 height 0
click at [0, 0] on input "checkbox" at bounding box center [0, 0] width 0 height 0
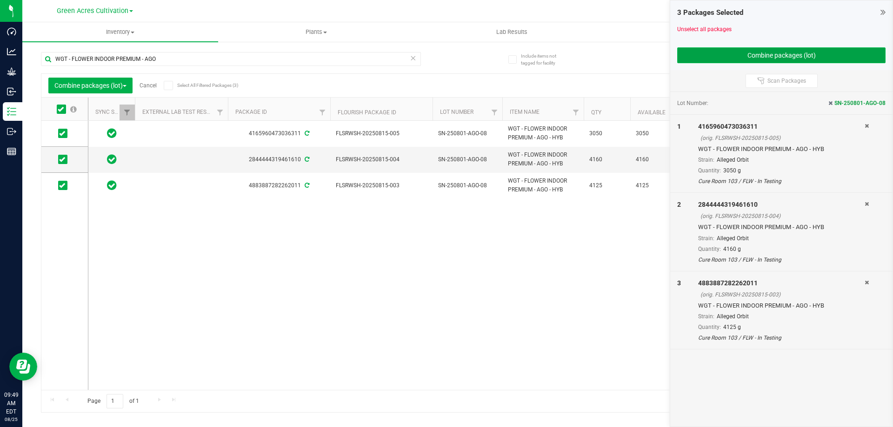
click at [741, 53] on button "Combine packages (lot)" at bounding box center [781, 55] width 208 height 16
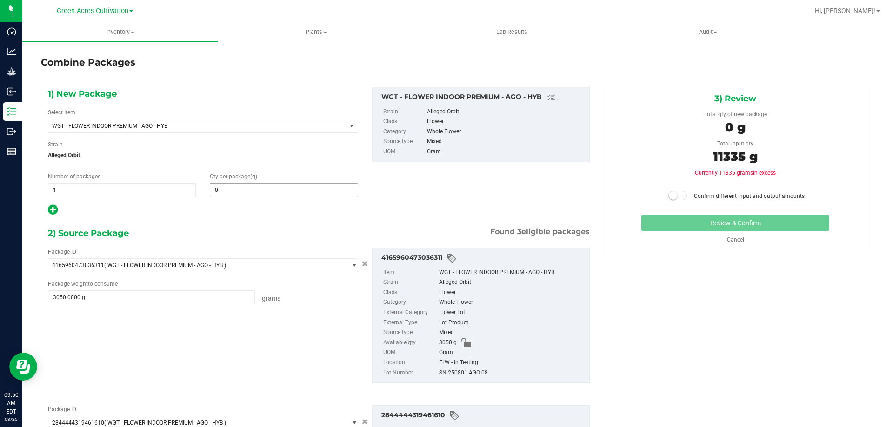
click at [277, 187] on input "0" at bounding box center [283, 190] width 147 height 13
type input "11335"
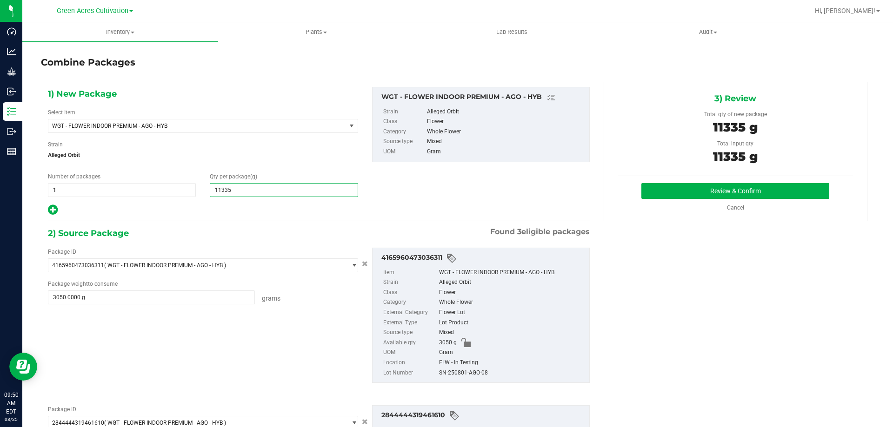
click at [451, 372] on div "SN-250801-AGO-08" at bounding box center [512, 373] width 146 height 10
type input "11,335"
click at [450, 372] on div "SN-250801-AGO-08" at bounding box center [512, 373] width 146 height 10
click at [449, 371] on div "SN-250801-AGO-08" at bounding box center [512, 373] width 146 height 10
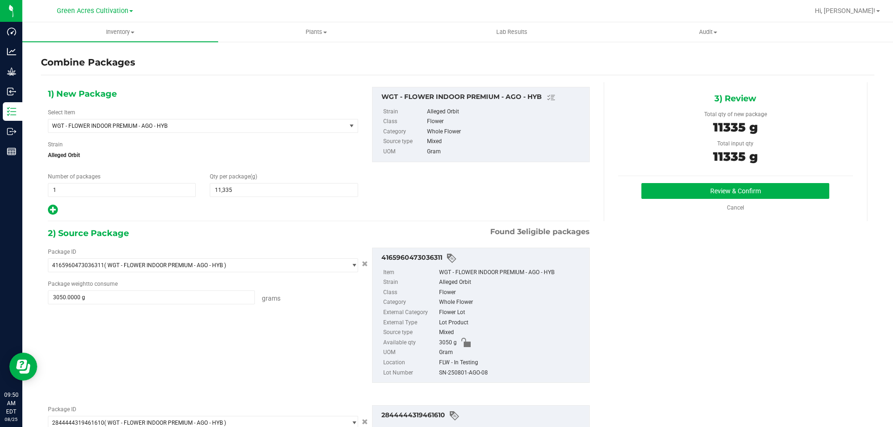
click at [449, 371] on div "SN-250801-AGO-08" at bounding box center [512, 373] width 146 height 10
copy div "SN-250801-AGO-08"
click at [763, 189] on button "Review & Confirm" at bounding box center [735, 191] width 188 height 16
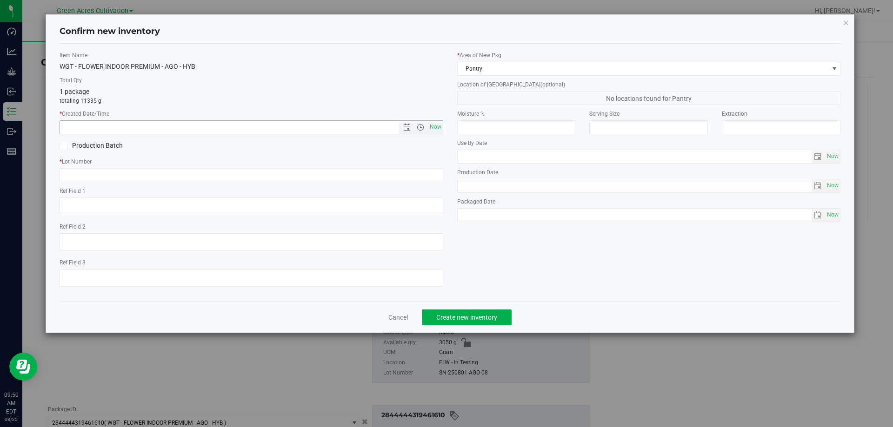
click at [443, 127] on span "Now" at bounding box center [252, 127] width 384 height 14
click at [404, 179] on input "text" at bounding box center [252, 175] width 384 height 14
paste input "SN-250801-AGO-08"
type input "SN-250801-AGO-08"
click at [438, 125] on span "Now" at bounding box center [435, 126] width 16 height 13
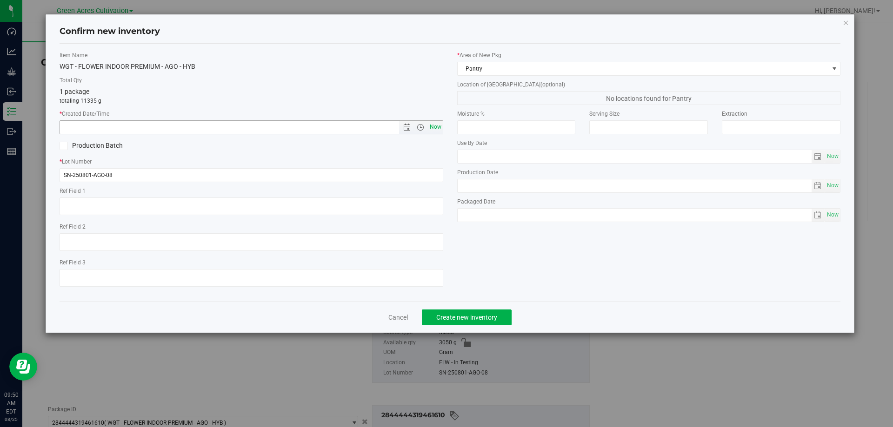
type input "8/25/2025 9:50 AM"
click at [491, 91] on span "No locations found for Pantry" at bounding box center [649, 98] width 384 height 14
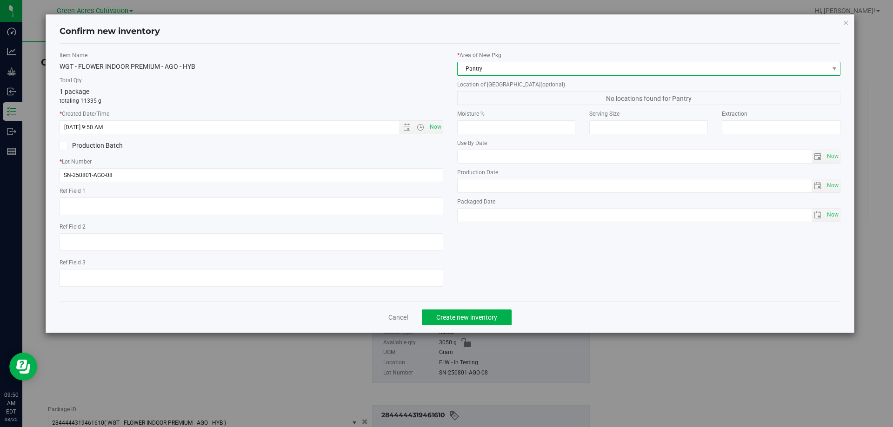
click at [511, 68] on span "Pantry" at bounding box center [643, 68] width 371 height 13
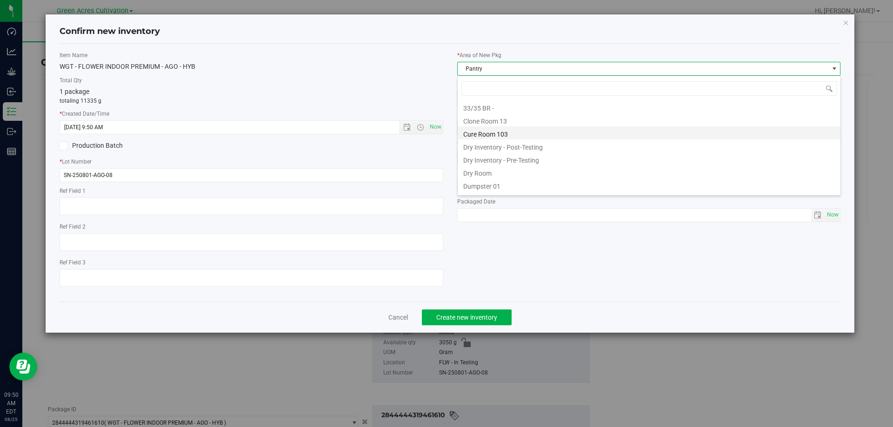
click at [503, 126] on li "Cure Room 103" at bounding box center [649, 132] width 383 height 13
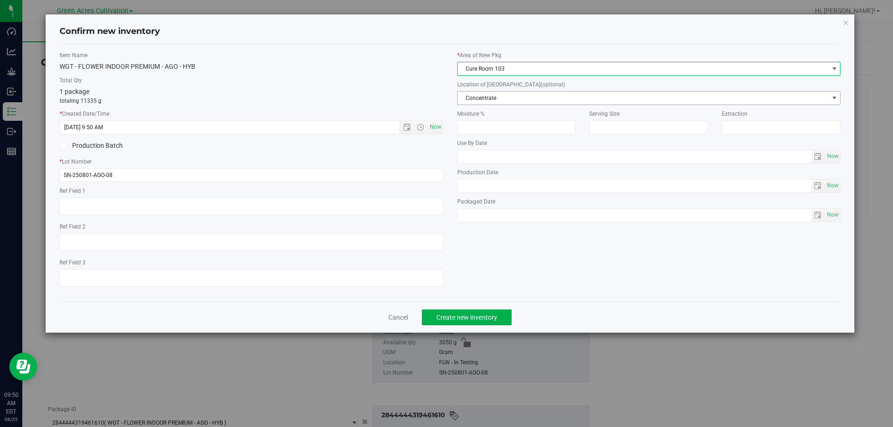
click at [512, 95] on span "Concentrate" at bounding box center [643, 98] width 371 height 13
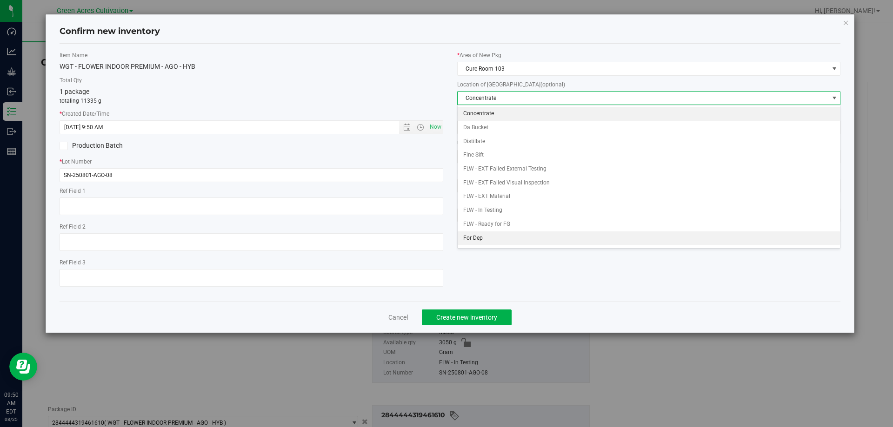
scroll to position [95, 0]
click at [490, 238] on li "Whole Flower" at bounding box center [649, 240] width 383 height 14
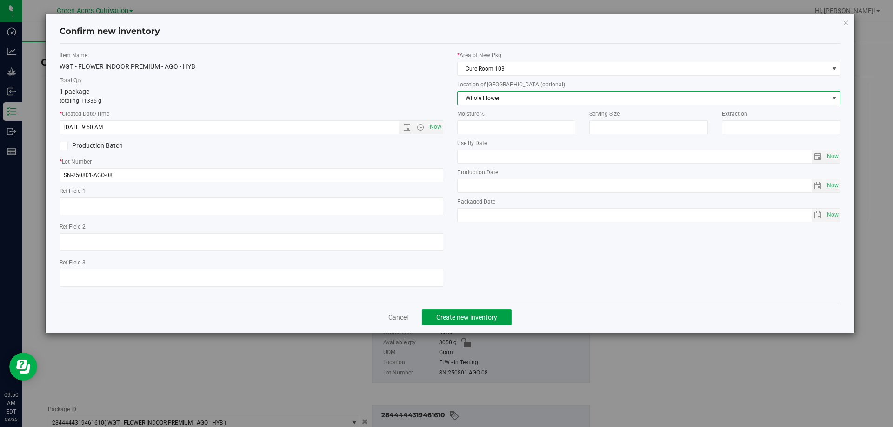
click at [478, 319] on span "Create new inventory" at bounding box center [466, 317] width 61 height 7
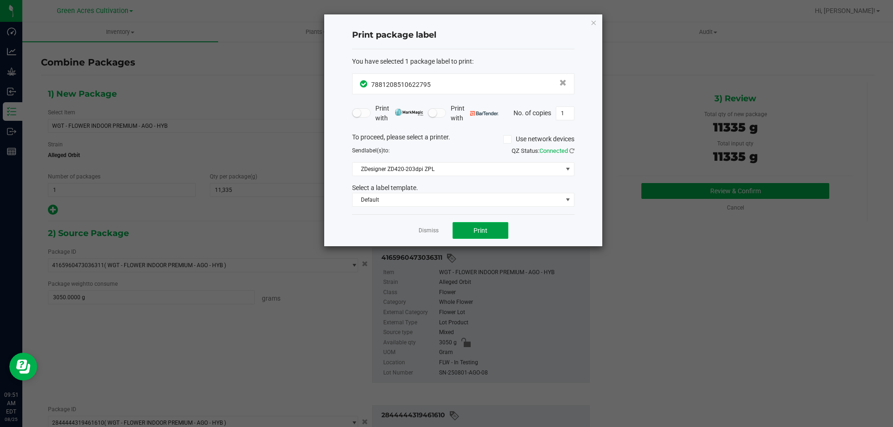
click at [490, 231] on button "Print" at bounding box center [480, 230] width 56 height 17
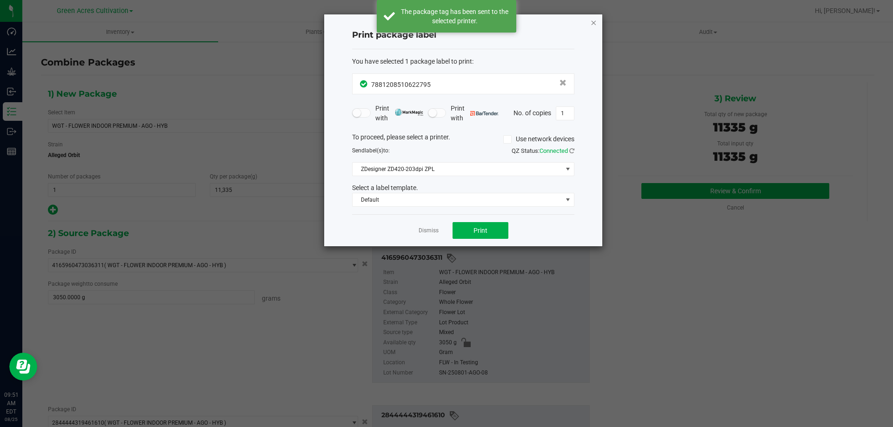
click at [596, 18] on icon "button" at bounding box center [593, 22] width 7 height 11
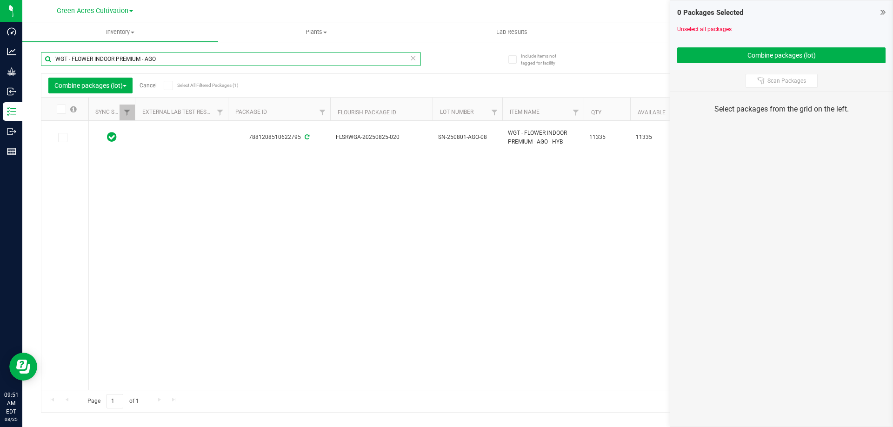
click at [169, 56] on input "WGT - FLOWER INDOOR PREMIUM - AGO" at bounding box center [231, 59] width 380 height 14
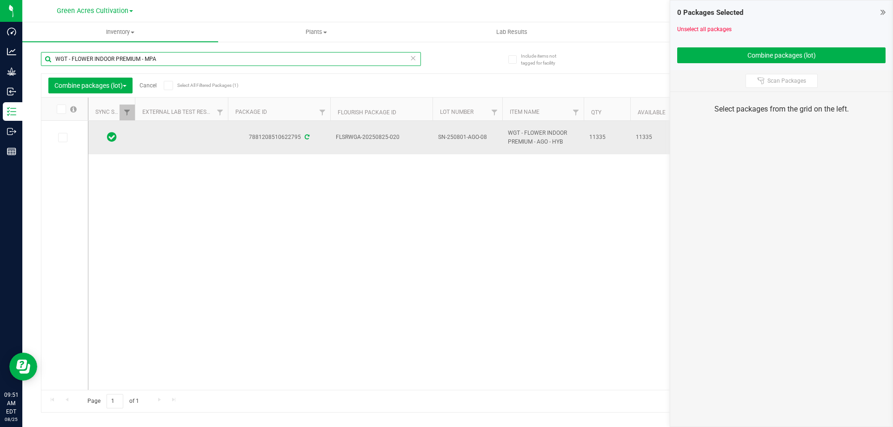
type input "WGT - FLOWER INDOOR PREMIUM - MPA"
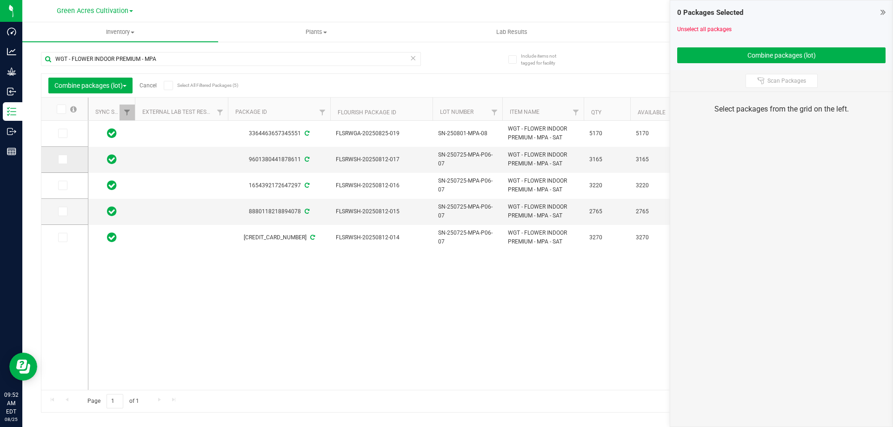
click at [64, 159] on icon at bounding box center [62, 159] width 6 height 0
click at [0, 0] on input "checkbox" at bounding box center [0, 0] width 0 height 0
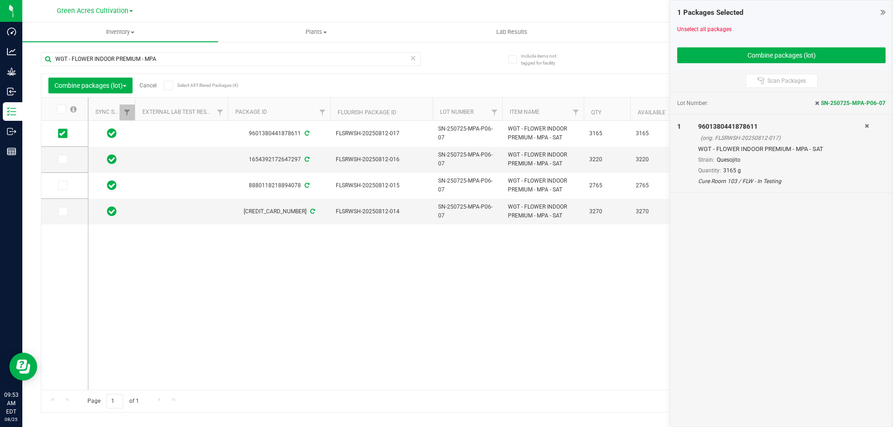
click at [62, 105] on span at bounding box center [61, 109] width 9 height 9
click at [0, 0] on input "checkbox" at bounding box center [0, 0] width 0 height 0
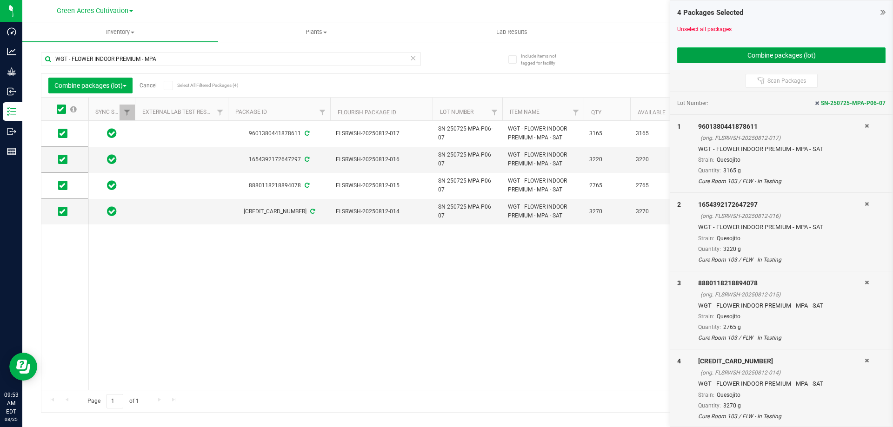
click at [808, 56] on button "Combine packages (lot)" at bounding box center [781, 55] width 208 height 16
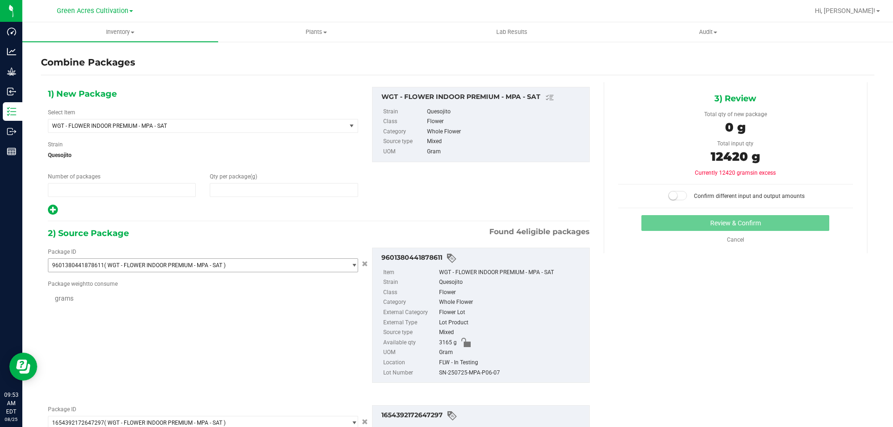
type input "1"
type input "0"
click at [341, 191] on input "0" at bounding box center [283, 190] width 147 height 13
type input "3165.0000 g"
type input "3220.0000 g"
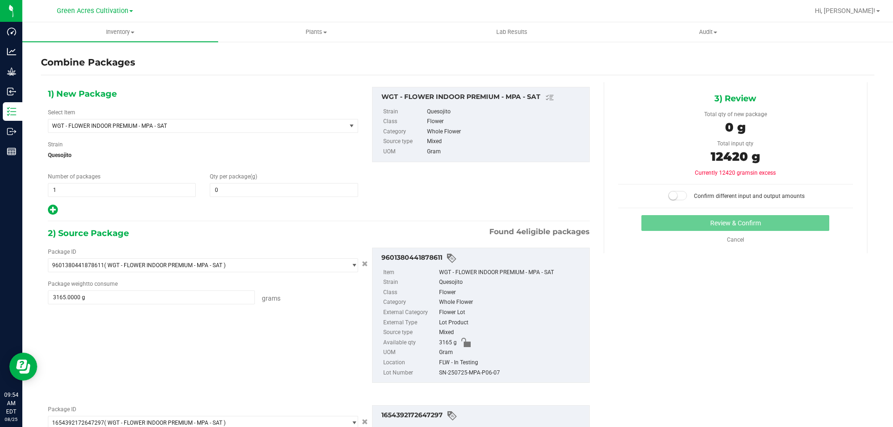
type input "2765.0000 g"
type input "3270.0000 g"
type input "0"
click at [311, 187] on input "0" at bounding box center [283, 190] width 147 height 13
type input "12420"
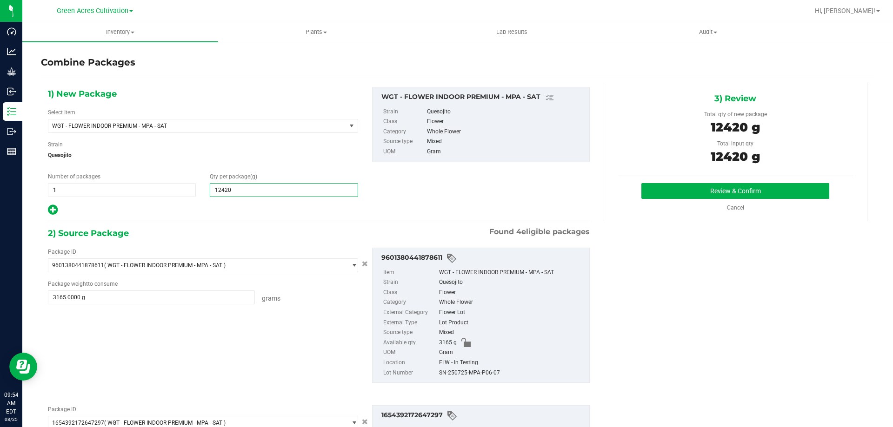
click at [482, 375] on div "SN-250725-MPA-P06-07" at bounding box center [512, 373] width 146 height 10
click at [481, 375] on div "SN-250725-MPA-P06-07" at bounding box center [512, 373] width 146 height 10
type input "12,420"
click at [481, 375] on div "SN-250725-MPA-P06-07" at bounding box center [512, 373] width 146 height 10
copy div "SN-250725-MPA-P06-07"
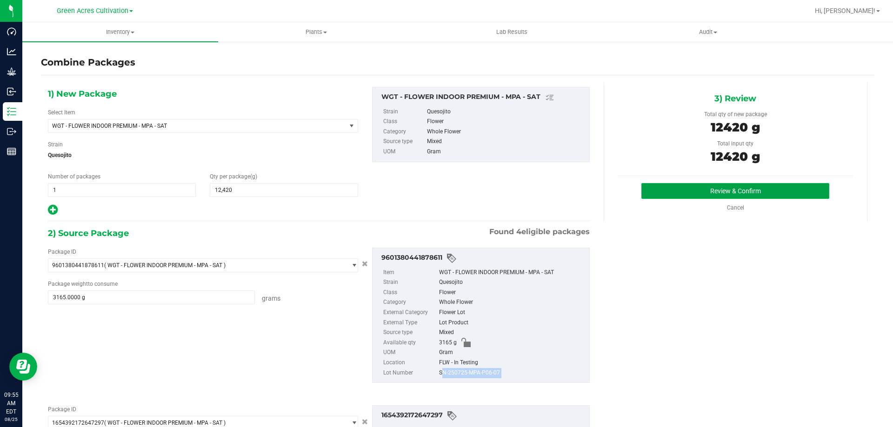
click at [677, 186] on button "Review & Confirm" at bounding box center [735, 191] width 188 height 16
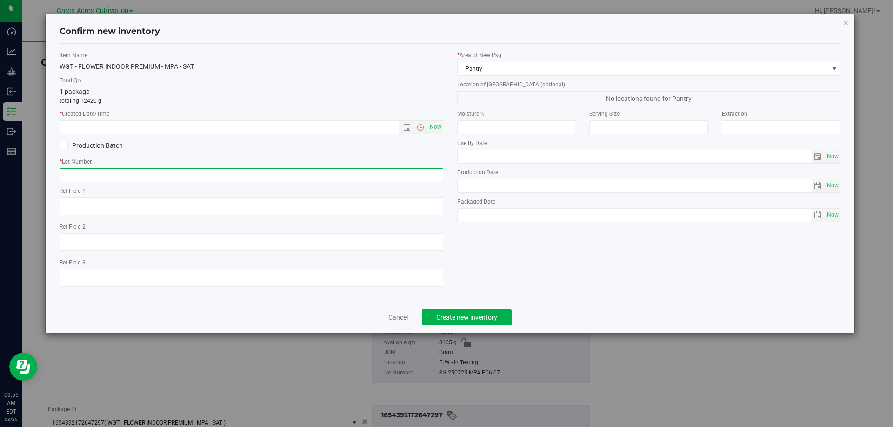
click at [375, 177] on input "text" at bounding box center [252, 175] width 384 height 14
paste input "SN-250725-MPA-P06-07"
type input "SN-250725-MPA-P06-07"
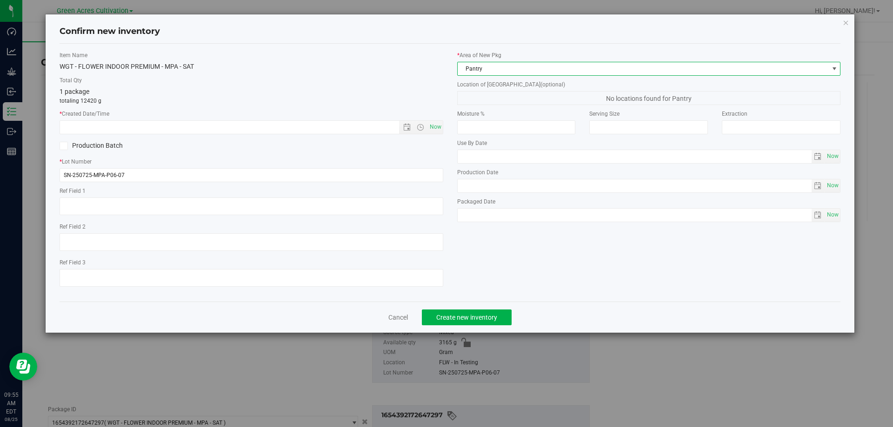
click at [518, 69] on span "Pantry" at bounding box center [643, 68] width 371 height 13
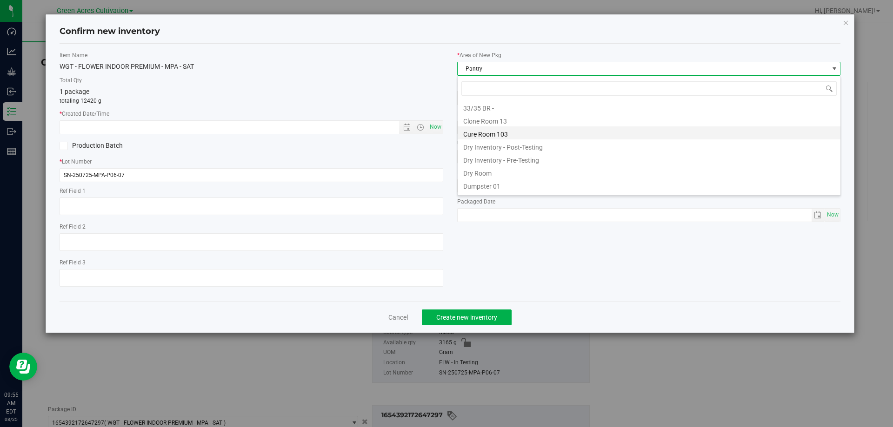
click at [492, 135] on li "Cure Room 103" at bounding box center [649, 132] width 383 height 13
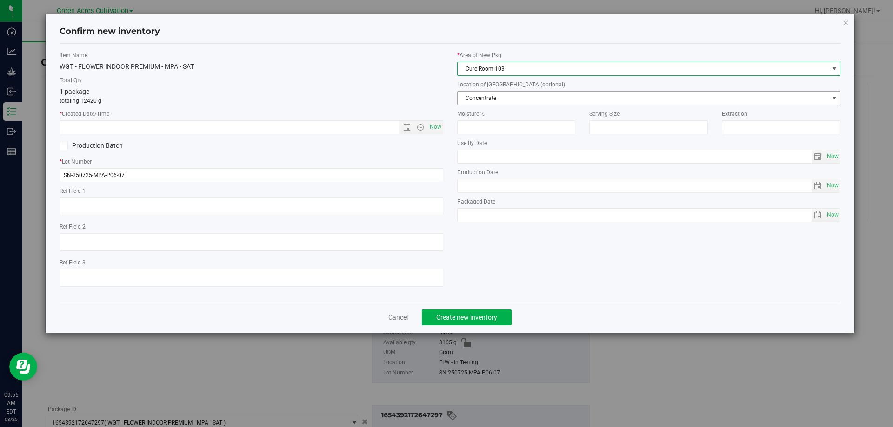
click at [540, 96] on span "Concentrate" at bounding box center [643, 98] width 371 height 13
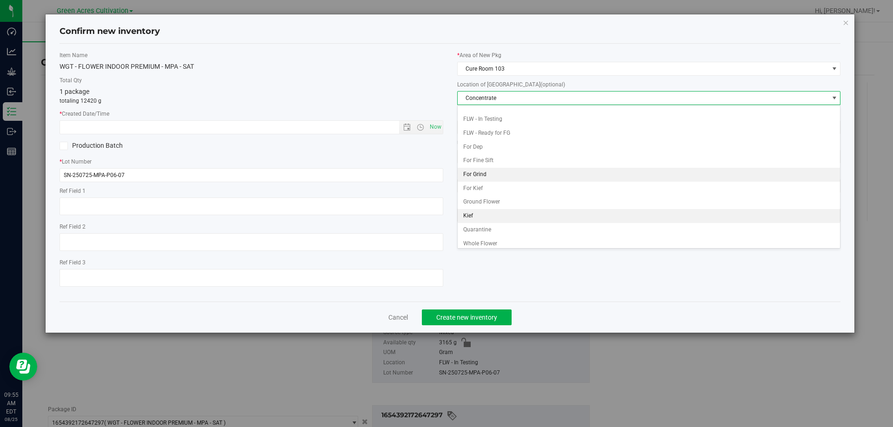
scroll to position [95, 0]
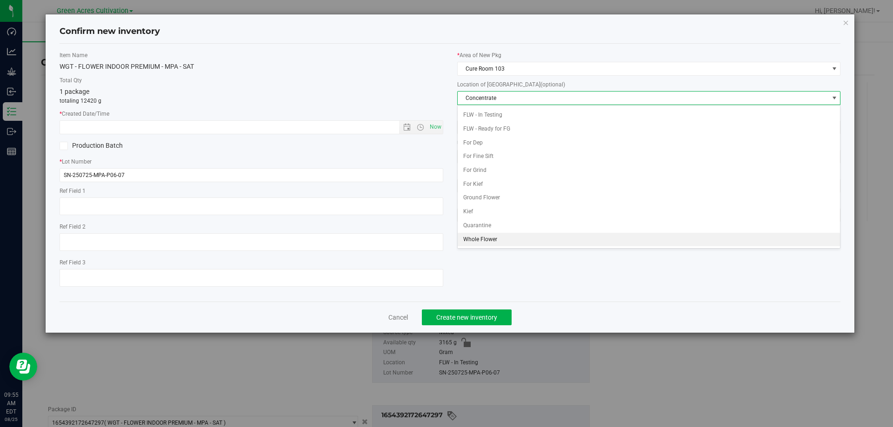
click at [483, 241] on li "Whole Flower" at bounding box center [649, 240] width 383 height 14
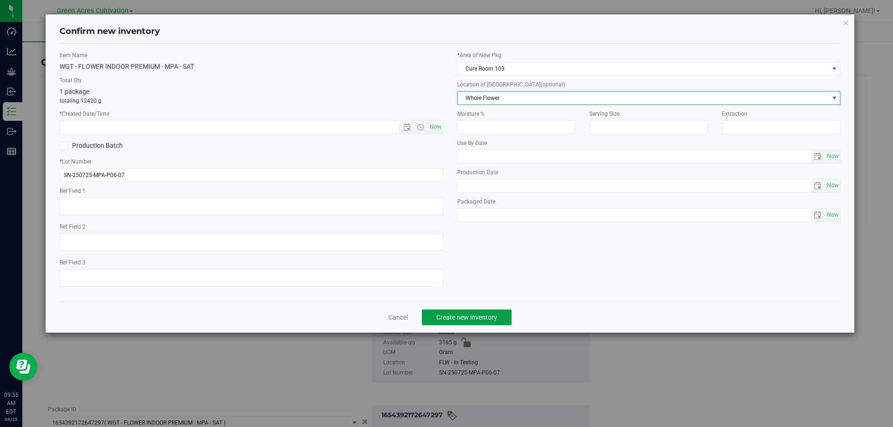
click at [483, 315] on span "Create new inventory" at bounding box center [466, 317] width 61 height 7
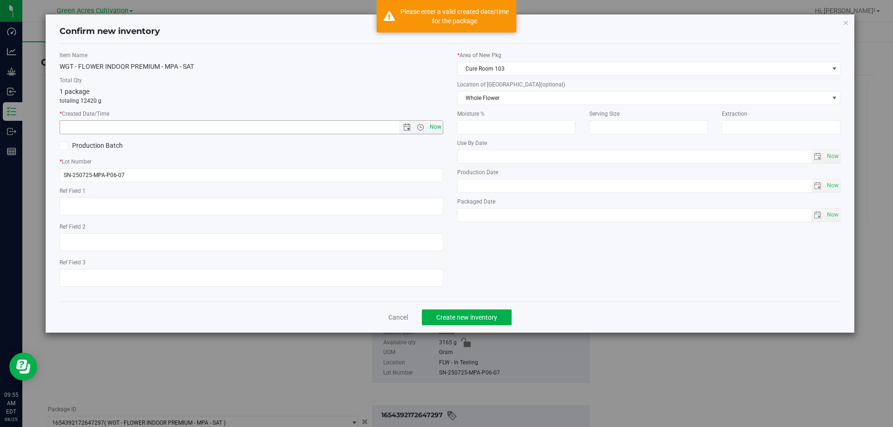
click at [441, 133] on span "Now" at bounding box center [435, 126] width 16 height 13
type input "8/25/2025 9:55 AM"
click at [488, 312] on button "Create new inventory" at bounding box center [467, 318] width 90 height 16
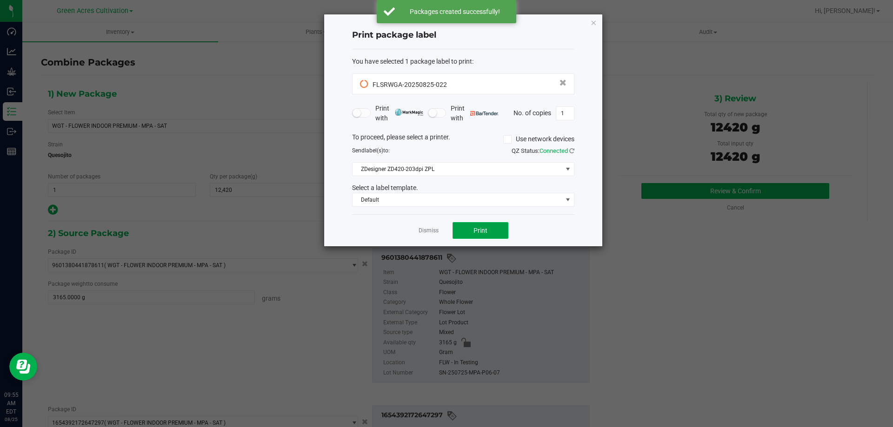
click at [475, 227] on span "Print" at bounding box center [480, 230] width 14 height 7
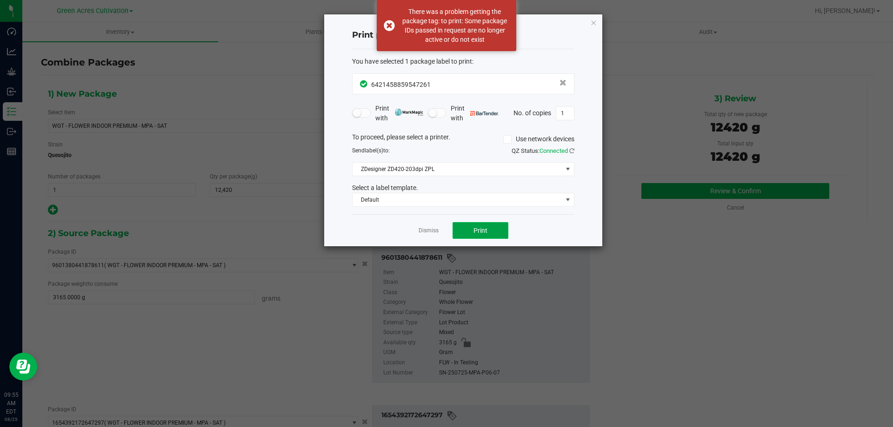
click at [478, 230] on span "Print" at bounding box center [480, 230] width 14 height 7
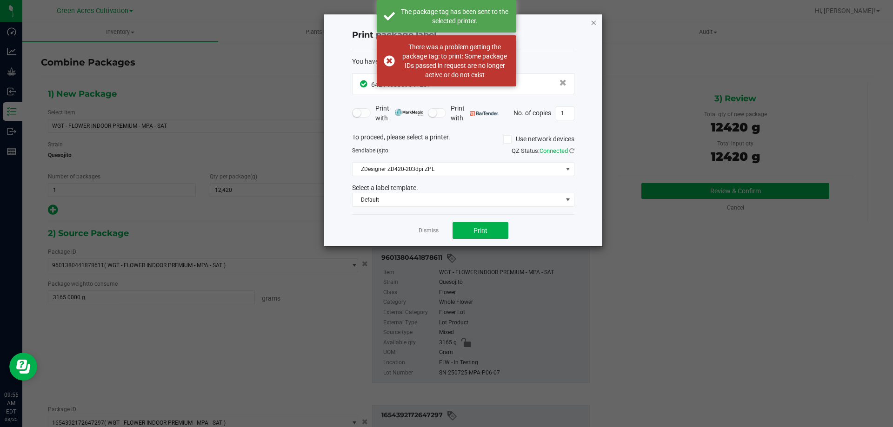
click at [591, 19] on icon "button" at bounding box center [593, 22] width 7 height 11
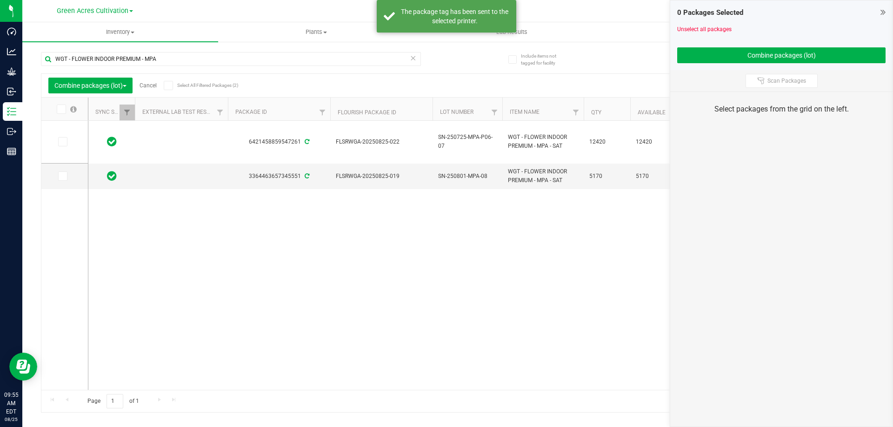
click at [152, 83] on link "Cancel" at bounding box center [147, 85] width 17 height 7
